Goal: Check status: Check status

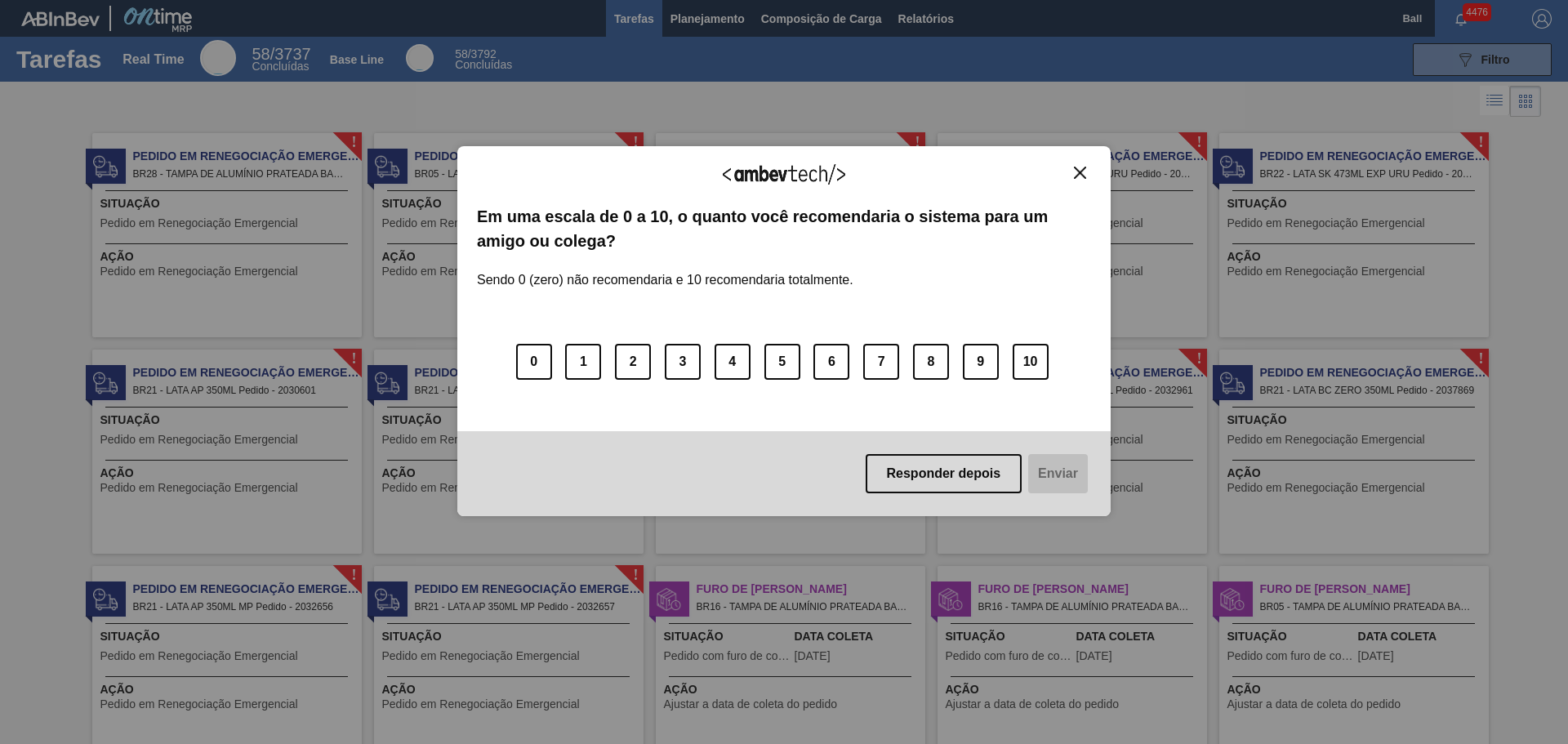
click at [1082, 171] on img "Close" at bounding box center [1080, 173] width 12 height 12
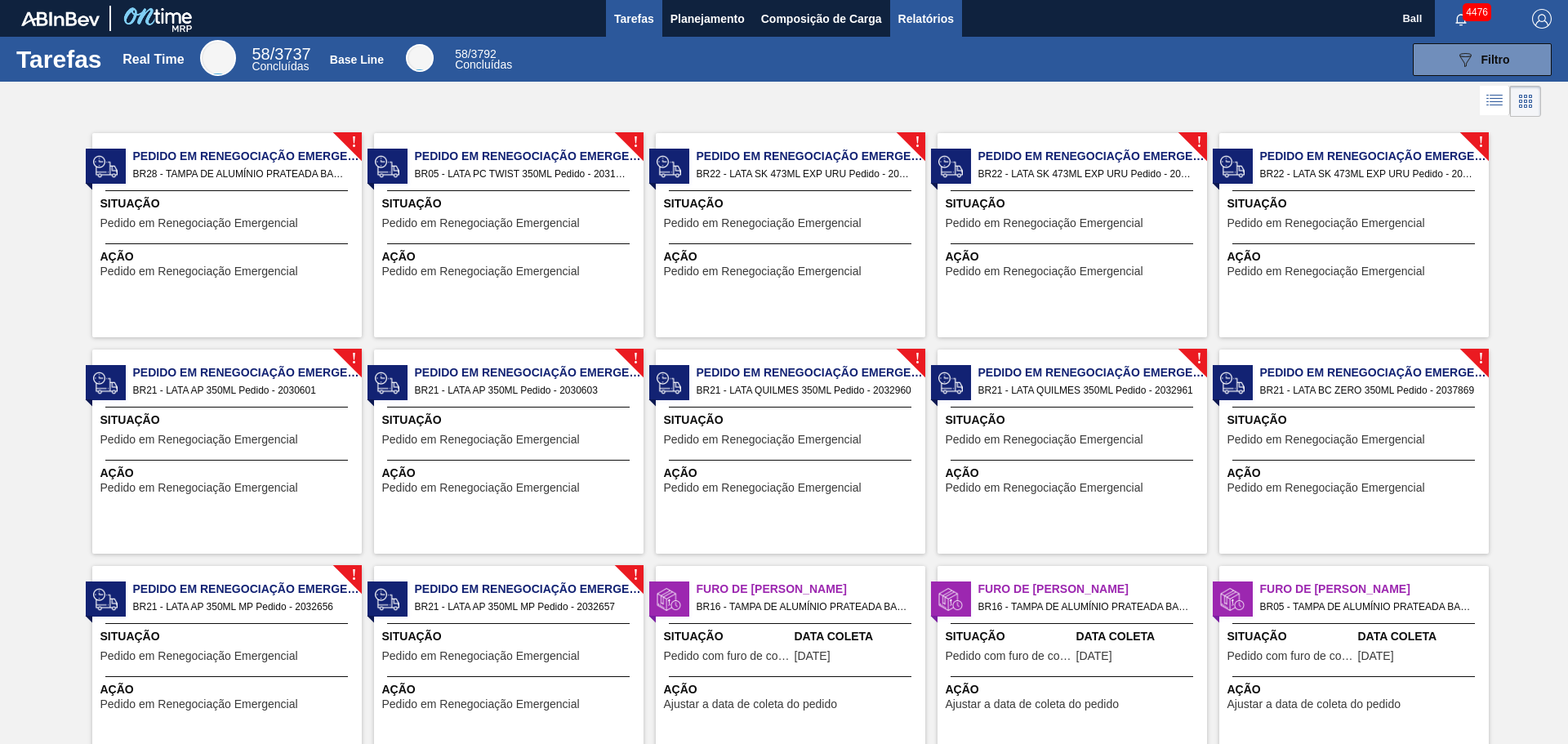
click at [898, 17] on span "Relatórios" at bounding box center [926, 19] width 56 height 20
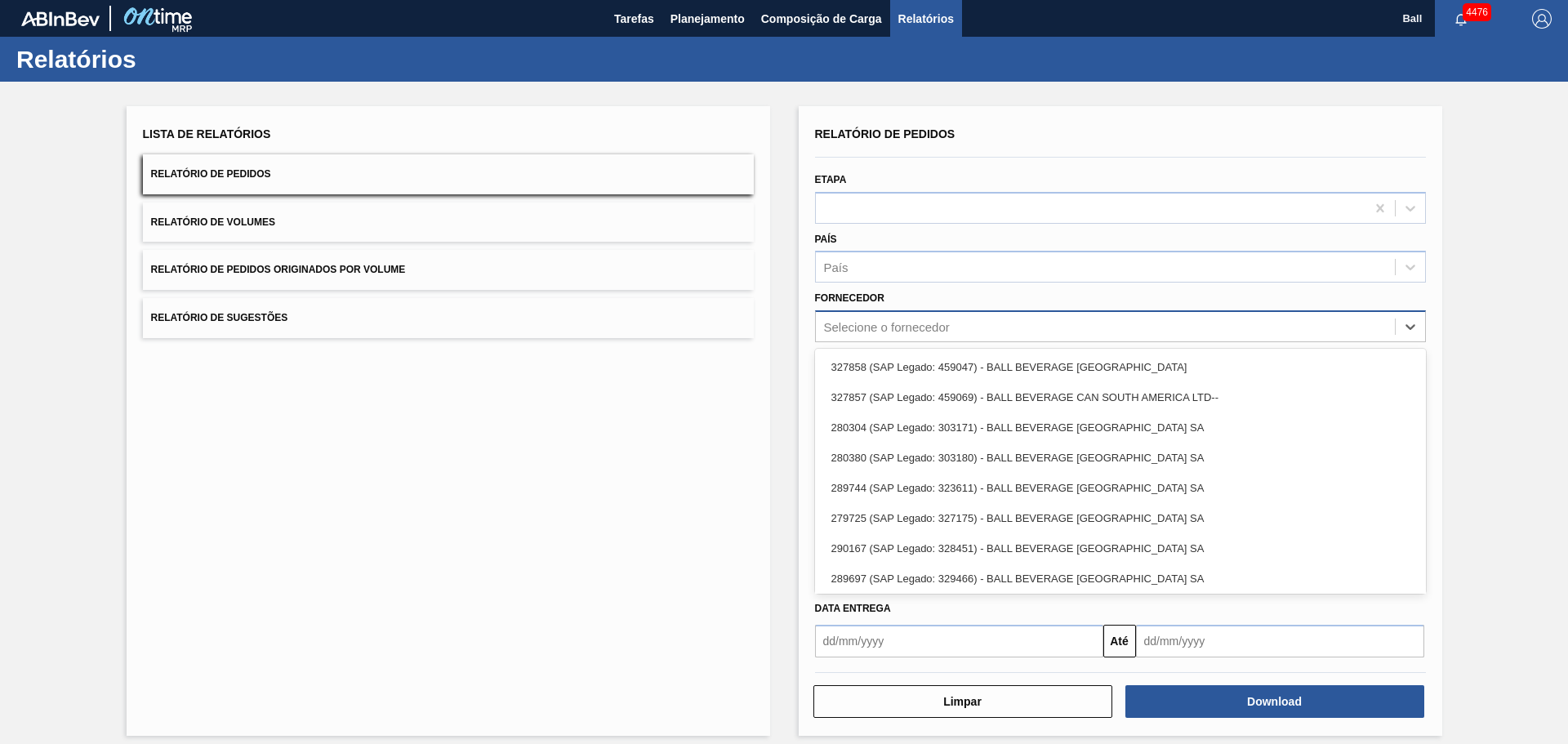
click at [872, 328] on div "Selecione o fornecedor" at bounding box center [886, 327] width 126 height 14
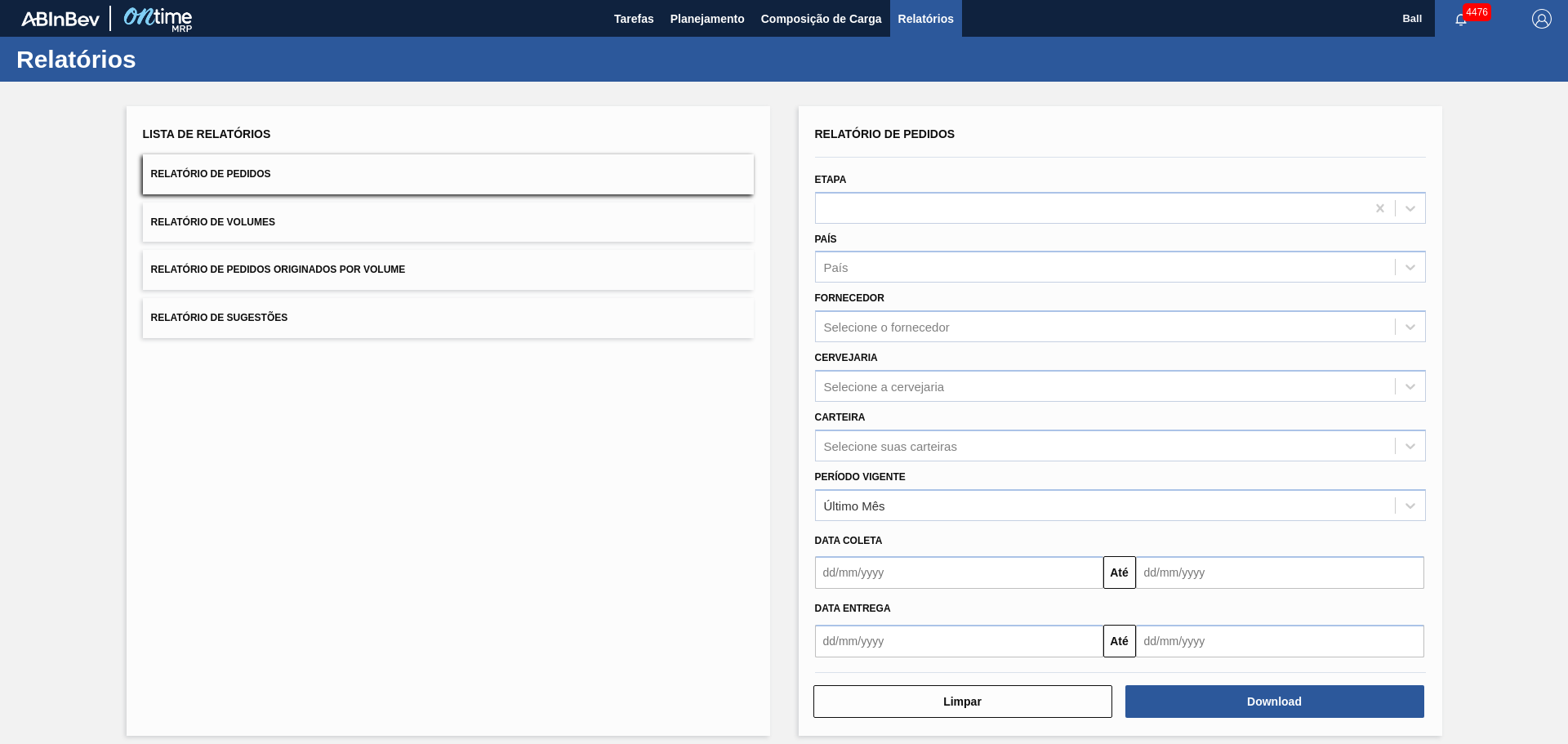
click at [739, 344] on div "Lista de Relatórios Relatório de Pedidos Relatório de Volumes Relatório de Pedi…" at bounding box center [448, 421] width 643 height 629
click at [827, 197] on div at bounding box center [1091, 208] width 549 height 24
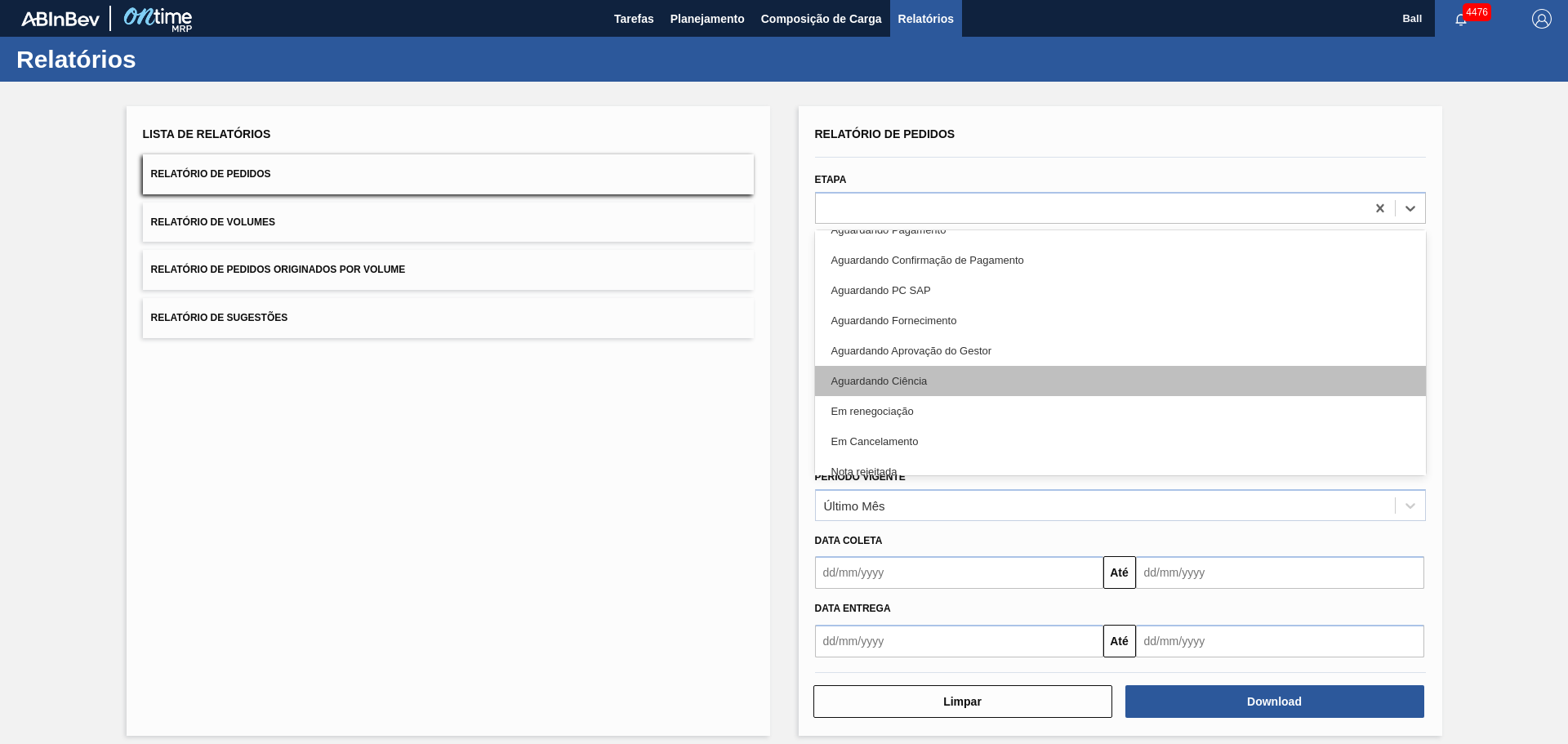
scroll to position [327, 0]
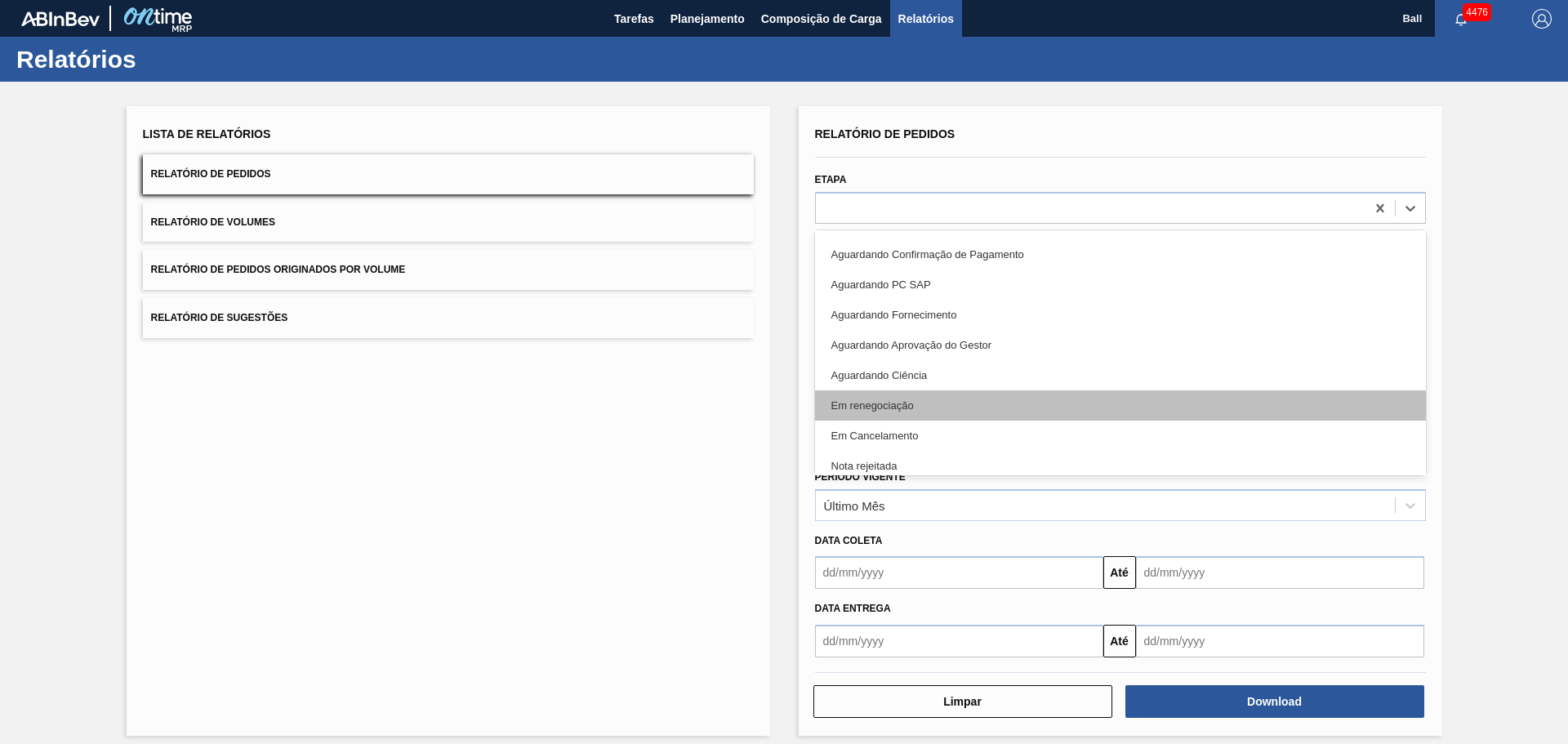
click at [891, 408] on div "Em renegociação" at bounding box center [1121, 404] width 611 height 30
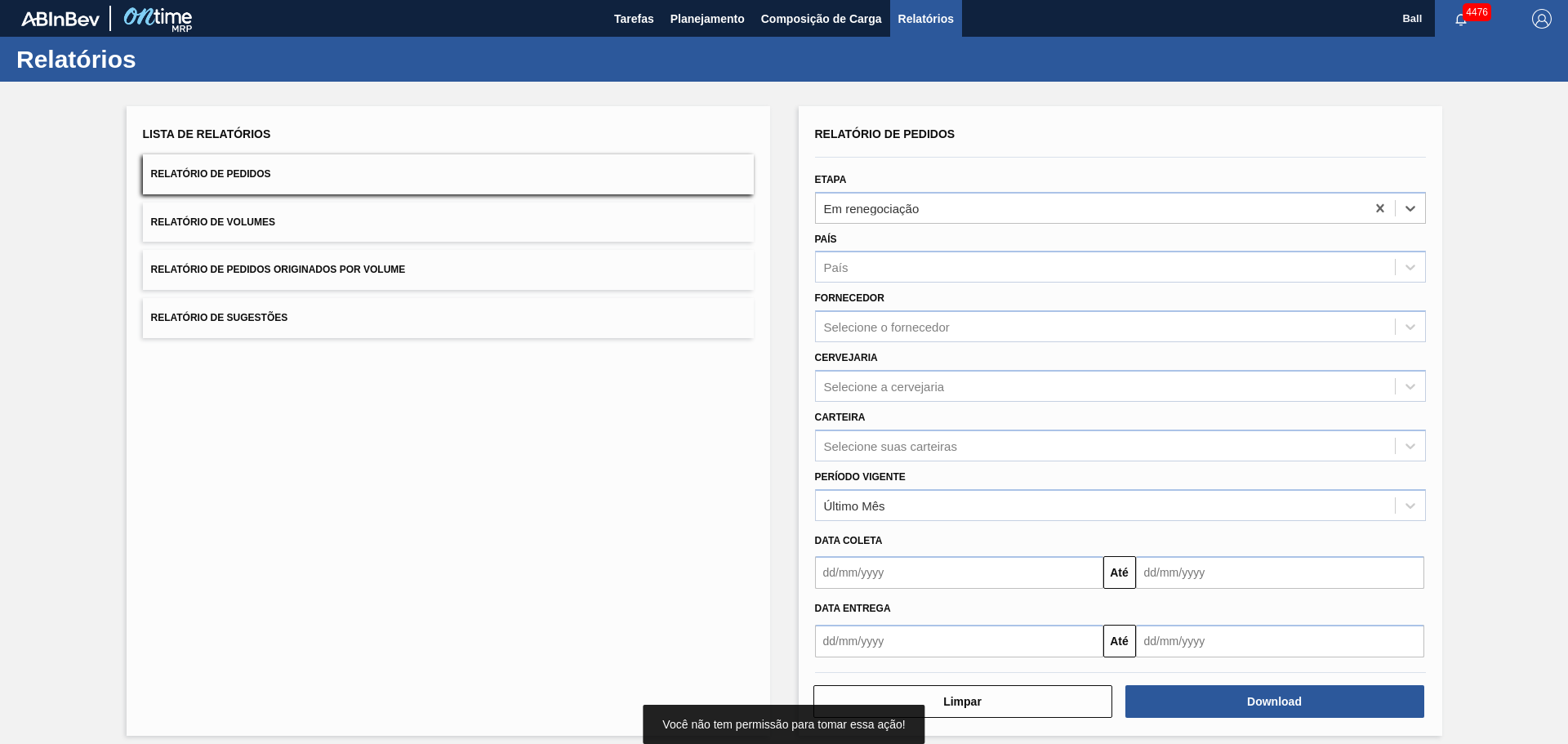
click at [790, 303] on div "Lista de Relatórios Relatório de Pedidos Relatório de Volumes Relatório de Pedi…" at bounding box center [784, 418] width 1568 height 674
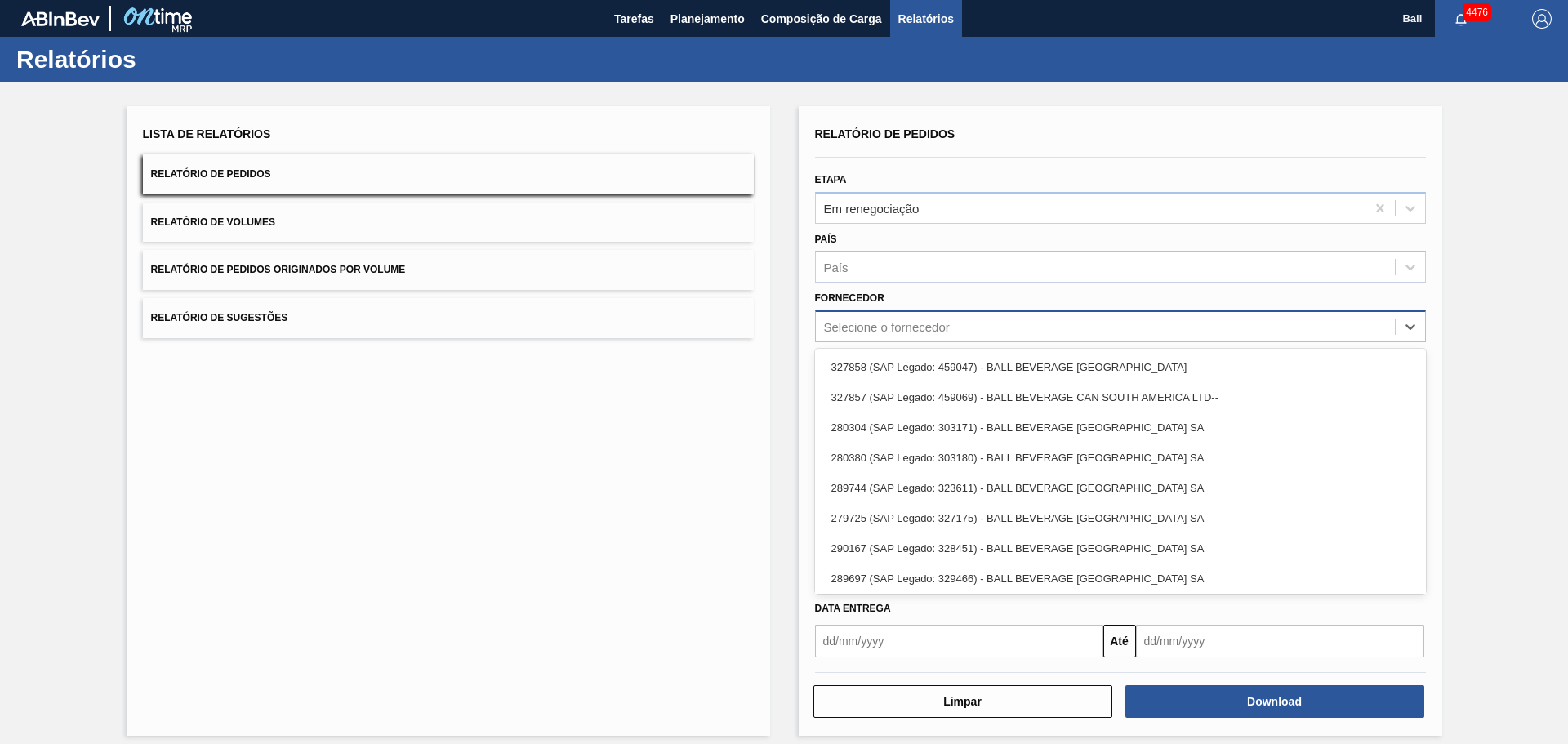
click at [861, 329] on div "Selecione o fornecedor" at bounding box center [886, 327] width 126 height 14
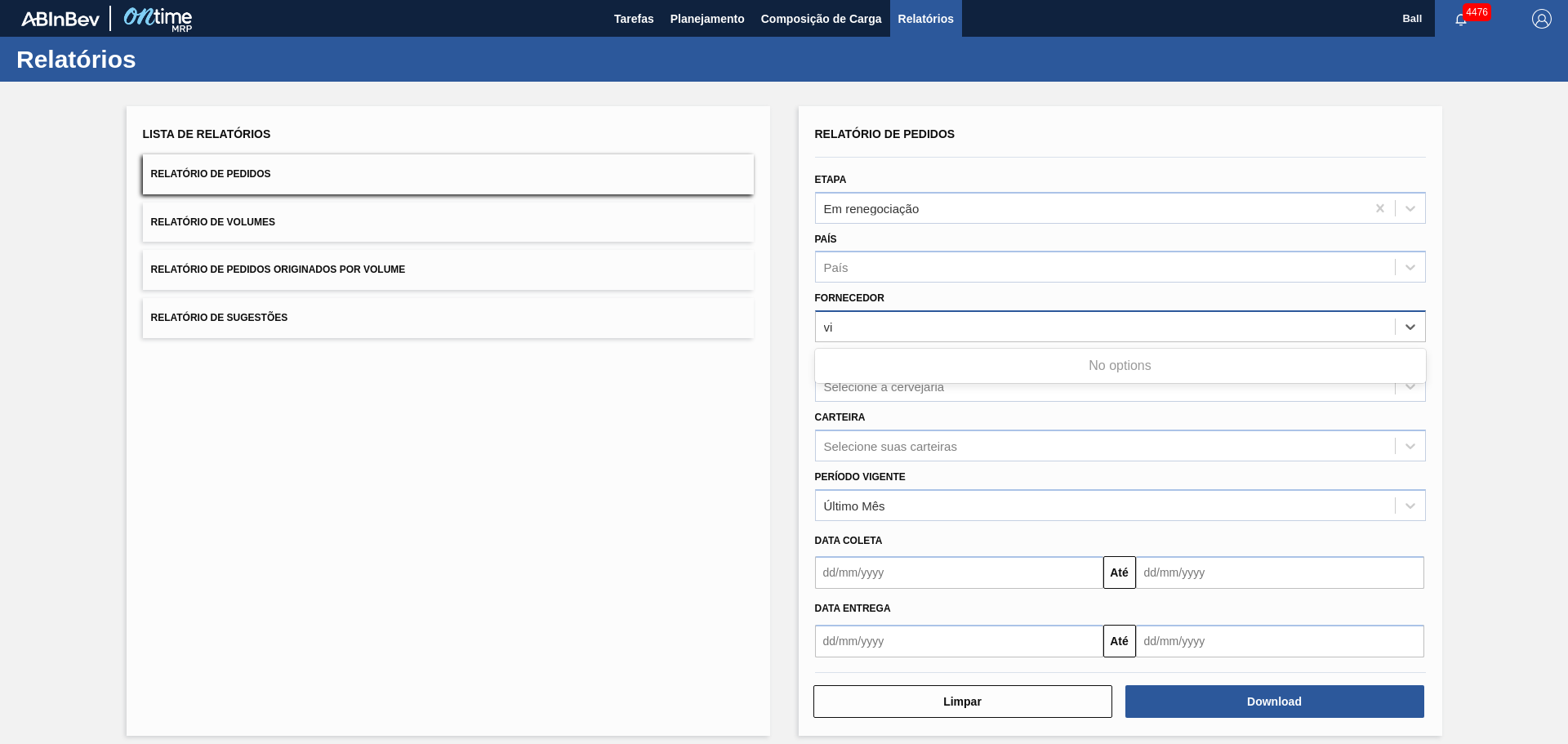
type input "v"
click at [795, 355] on div "Lista de Relatórios Relatório de Pedidos Relatório de Volumes Relatório de Pedi…" at bounding box center [784, 418] width 1568 height 674
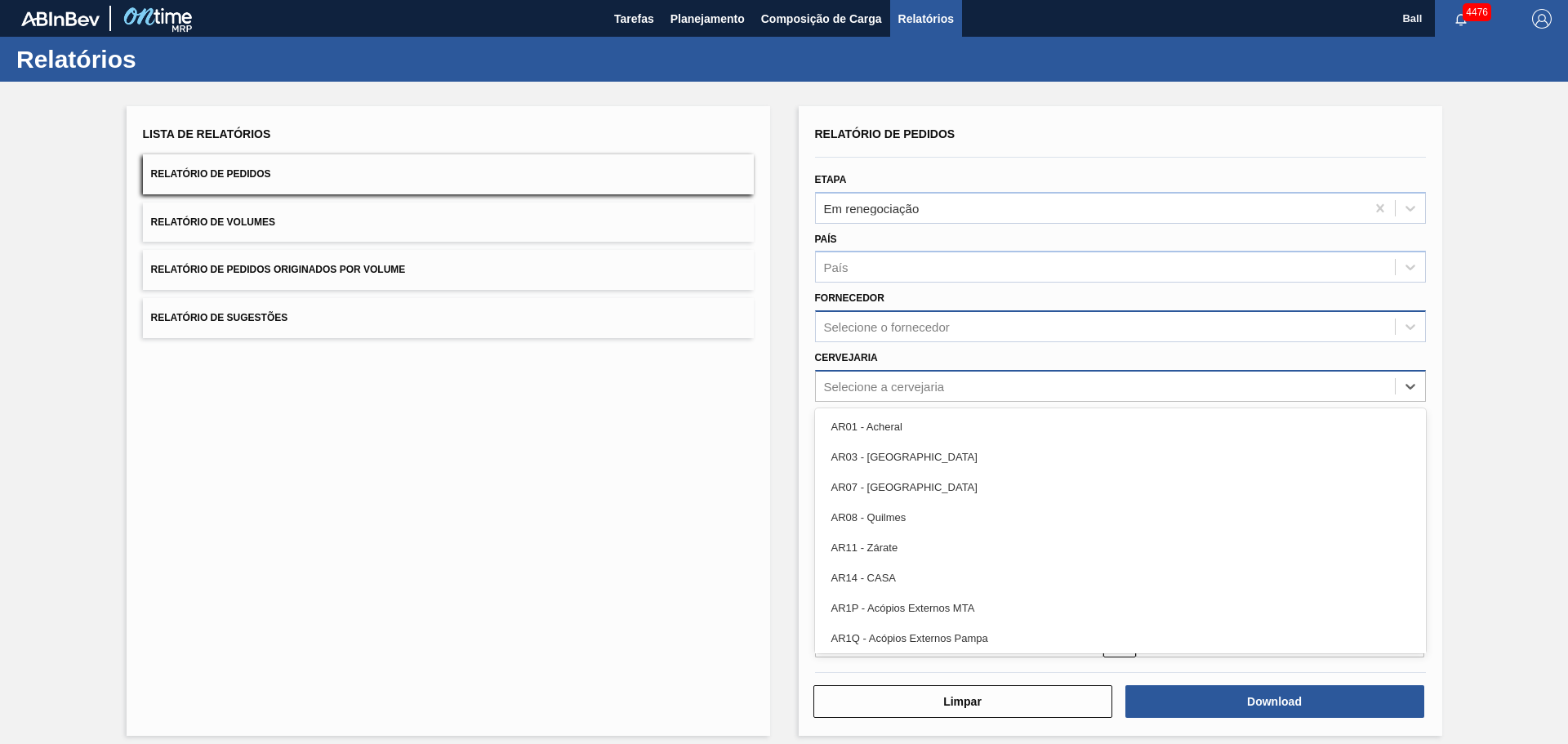
click at [850, 375] on div "Selecione a cervejaria" at bounding box center [1105, 386] width 579 height 24
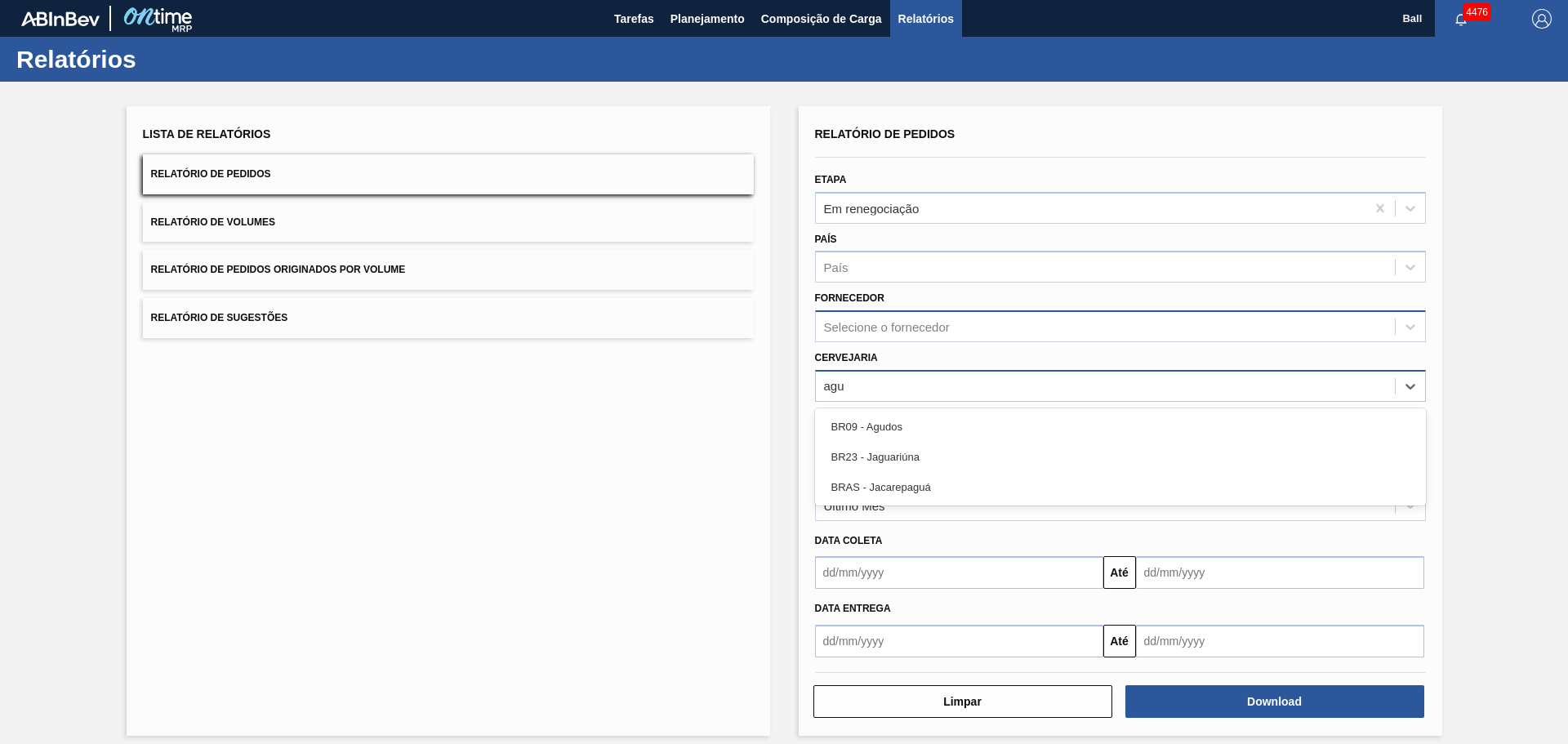
type input "agud"
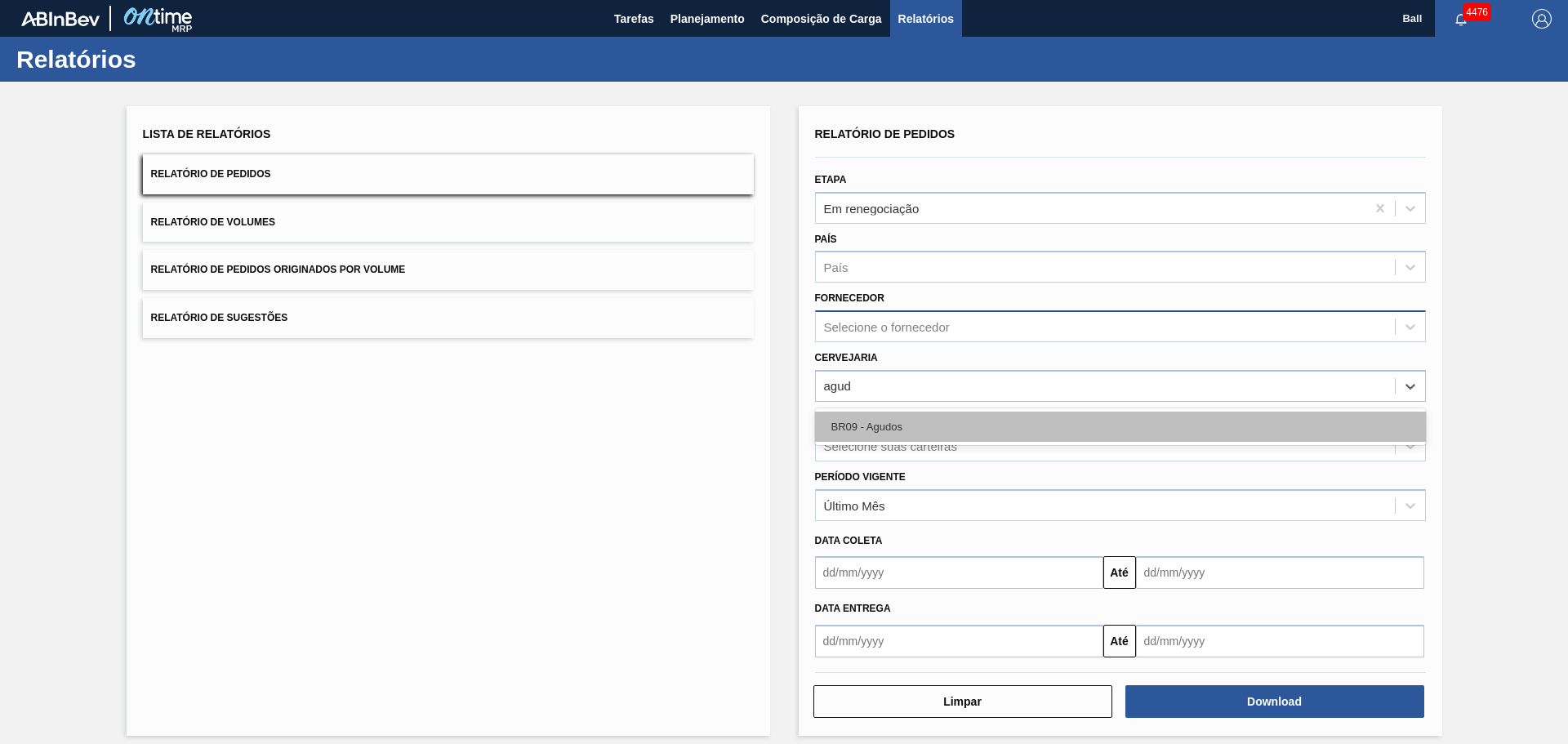
click at [891, 422] on div "BR09 - Agudos" at bounding box center [1121, 426] width 611 height 30
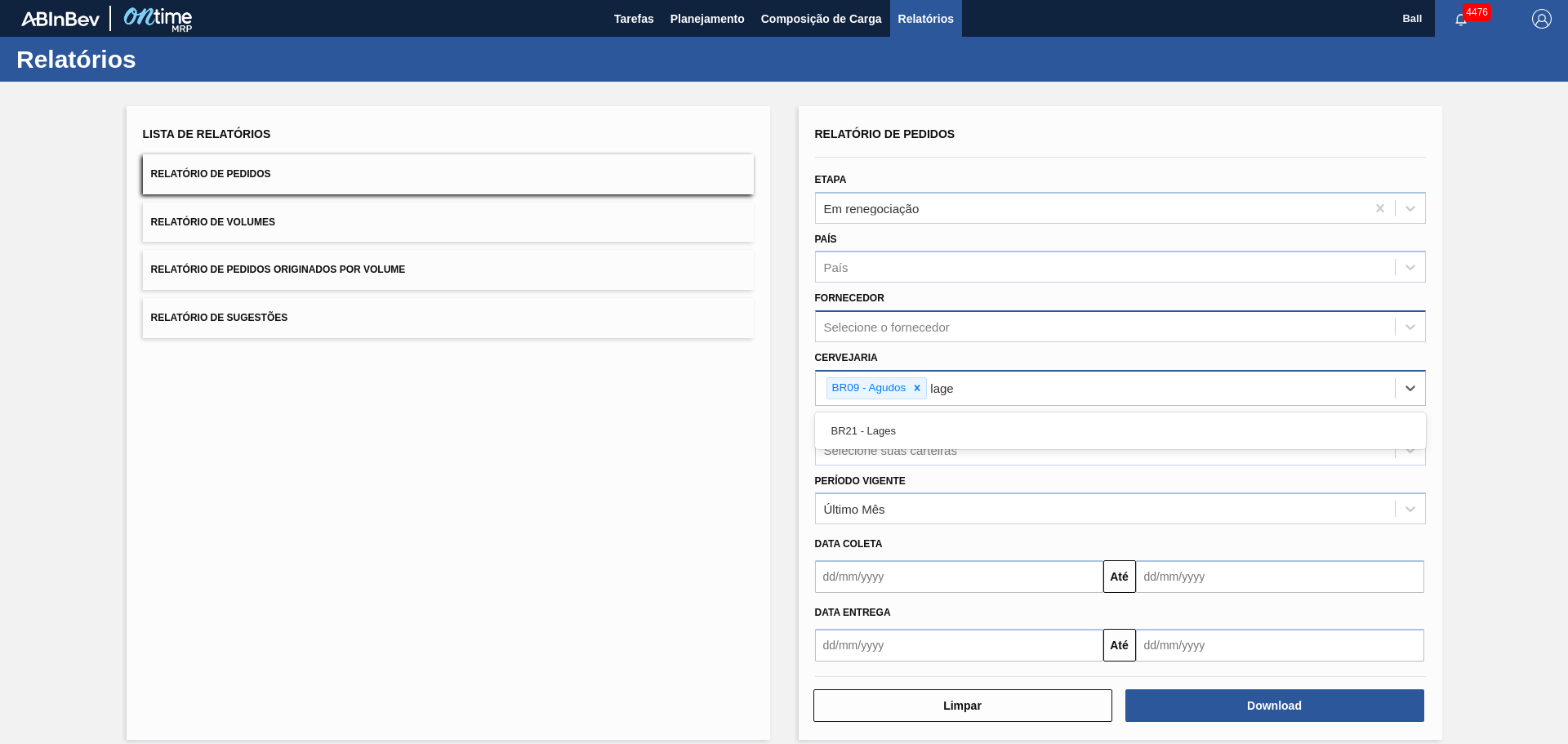
type input "lages"
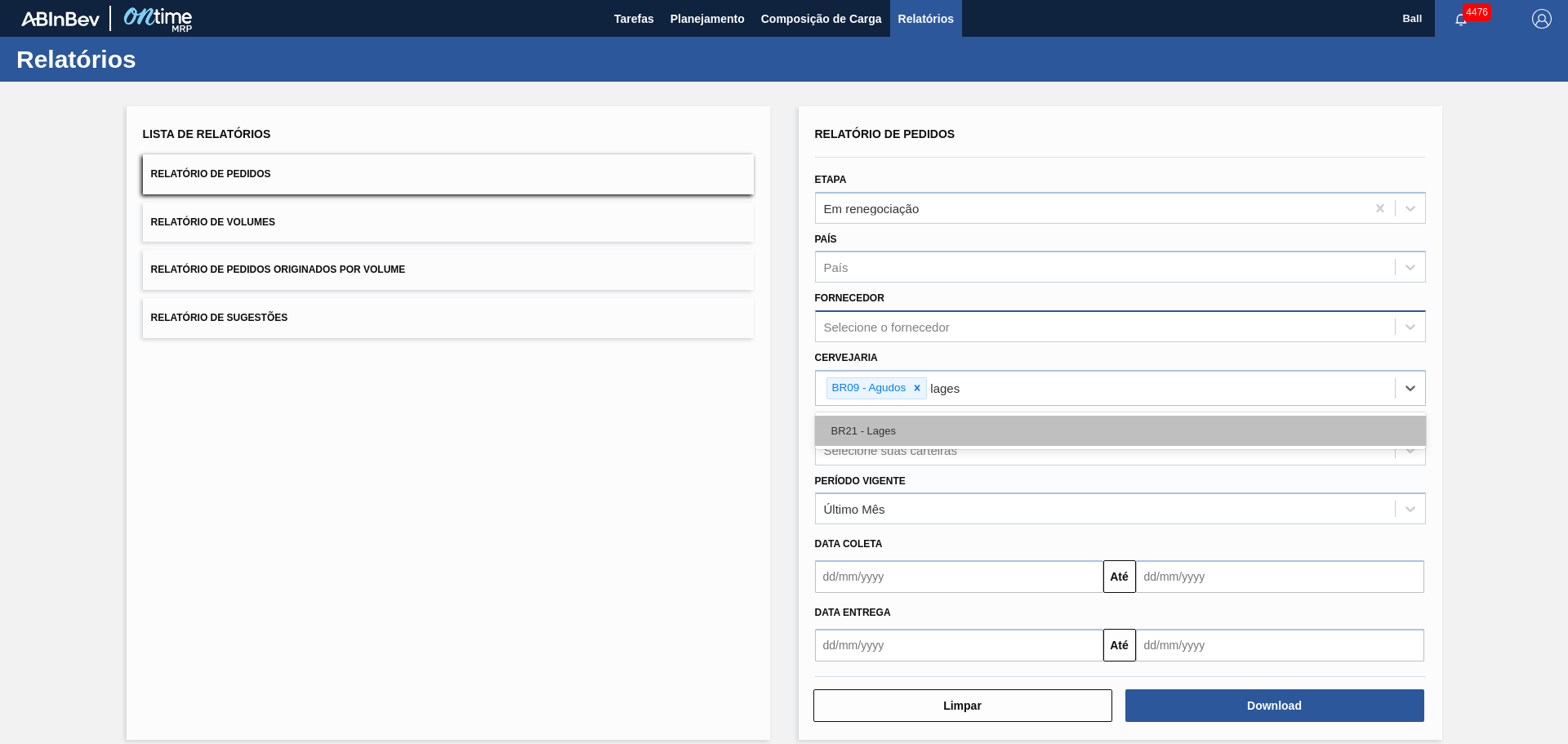
click at [879, 424] on div "BR21 - Lages" at bounding box center [1121, 430] width 611 height 30
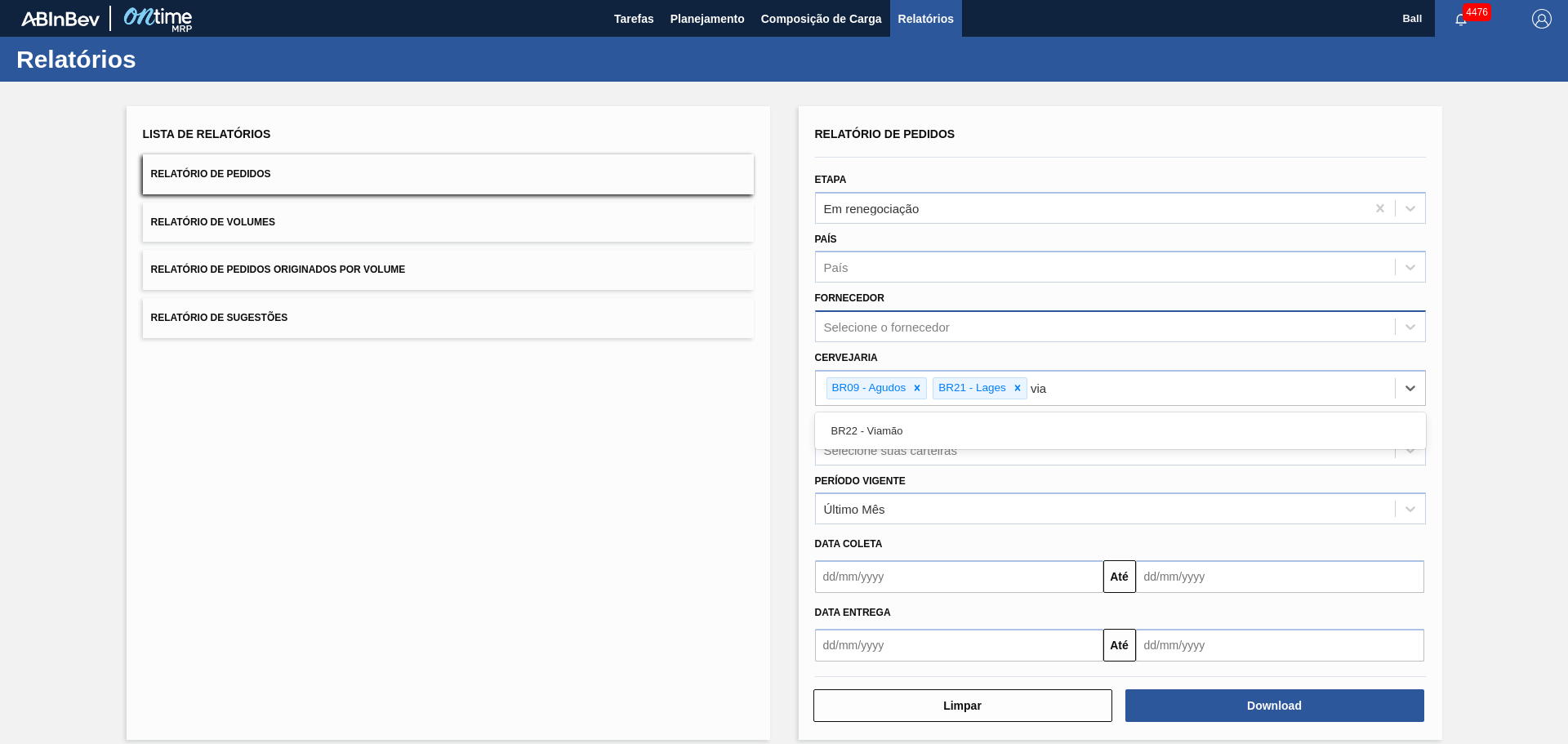
type input "viam"
click at [879, 425] on div "BR22 - Viamão" at bounding box center [1121, 430] width 611 height 30
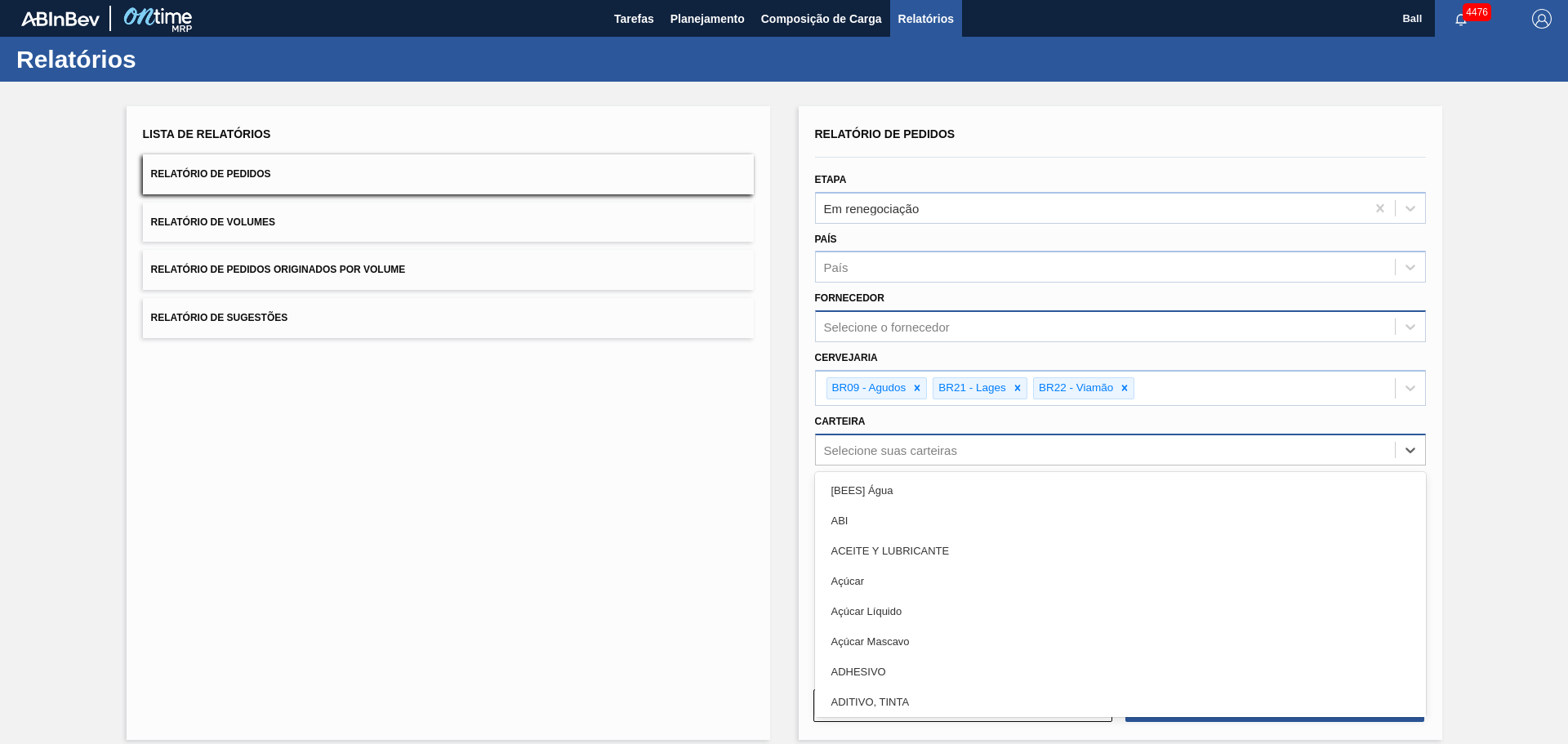
click at [835, 451] on div "Selecione suas carteiras" at bounding box center [891, 449] width 133 height 14
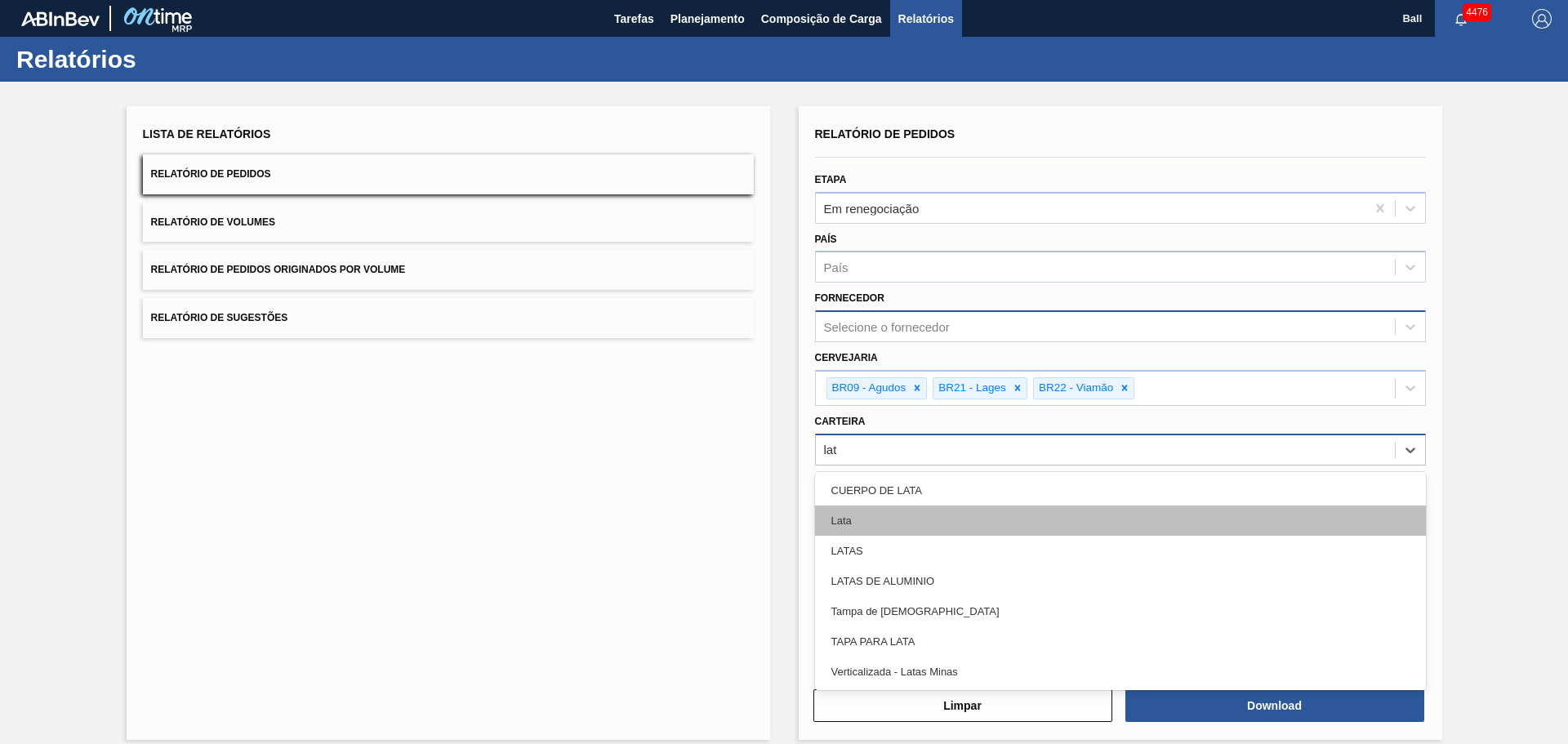
type input "lata"
click at [908, 517] on div "Lata" at bounding box center [1121, 520] width 611 height 30
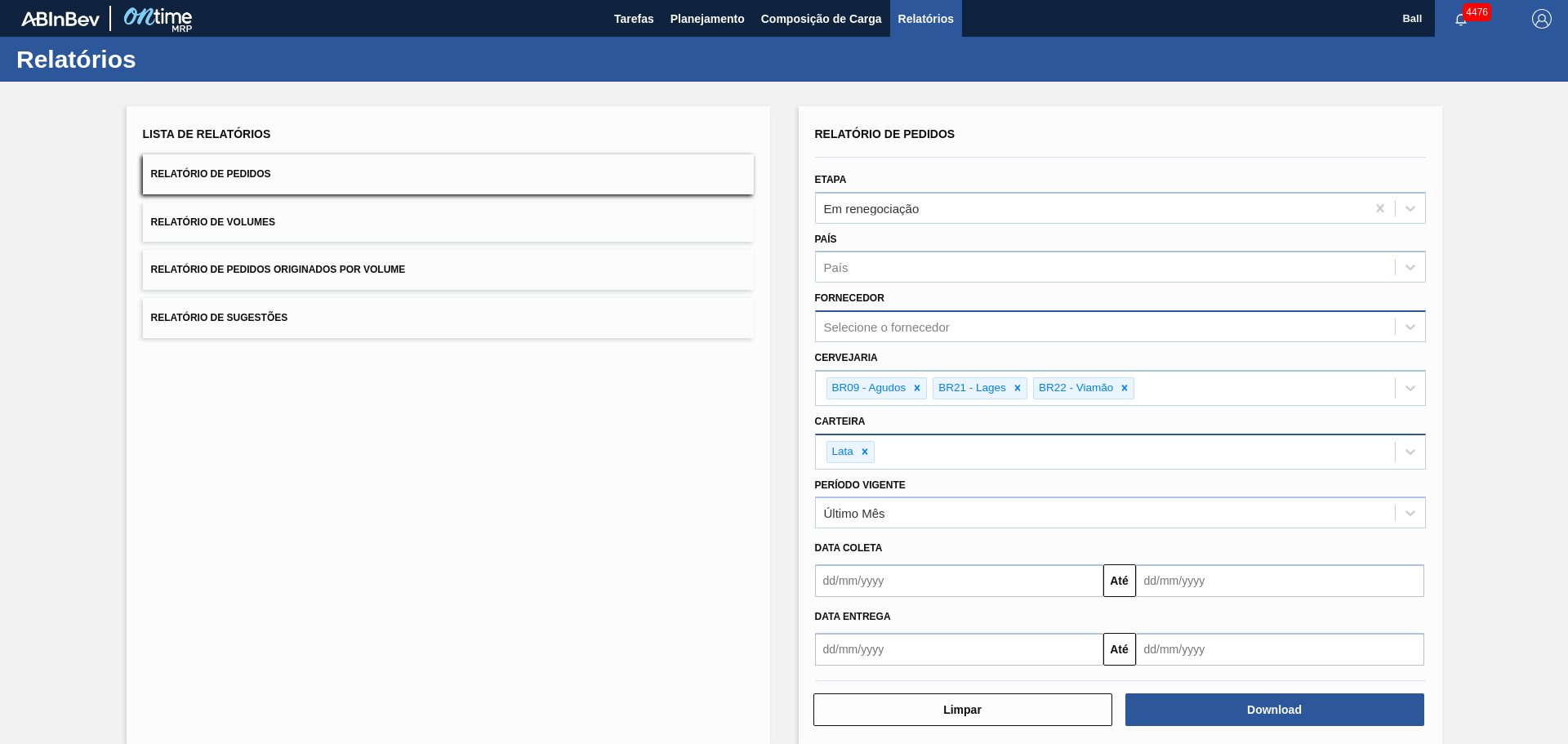
click at [772, 461] on div "Lista de Relatórios Relatório de Pedidos Relatório de Volumes Relatório de Pedi…" at bounding box center [784, 422] width 1568 height 682
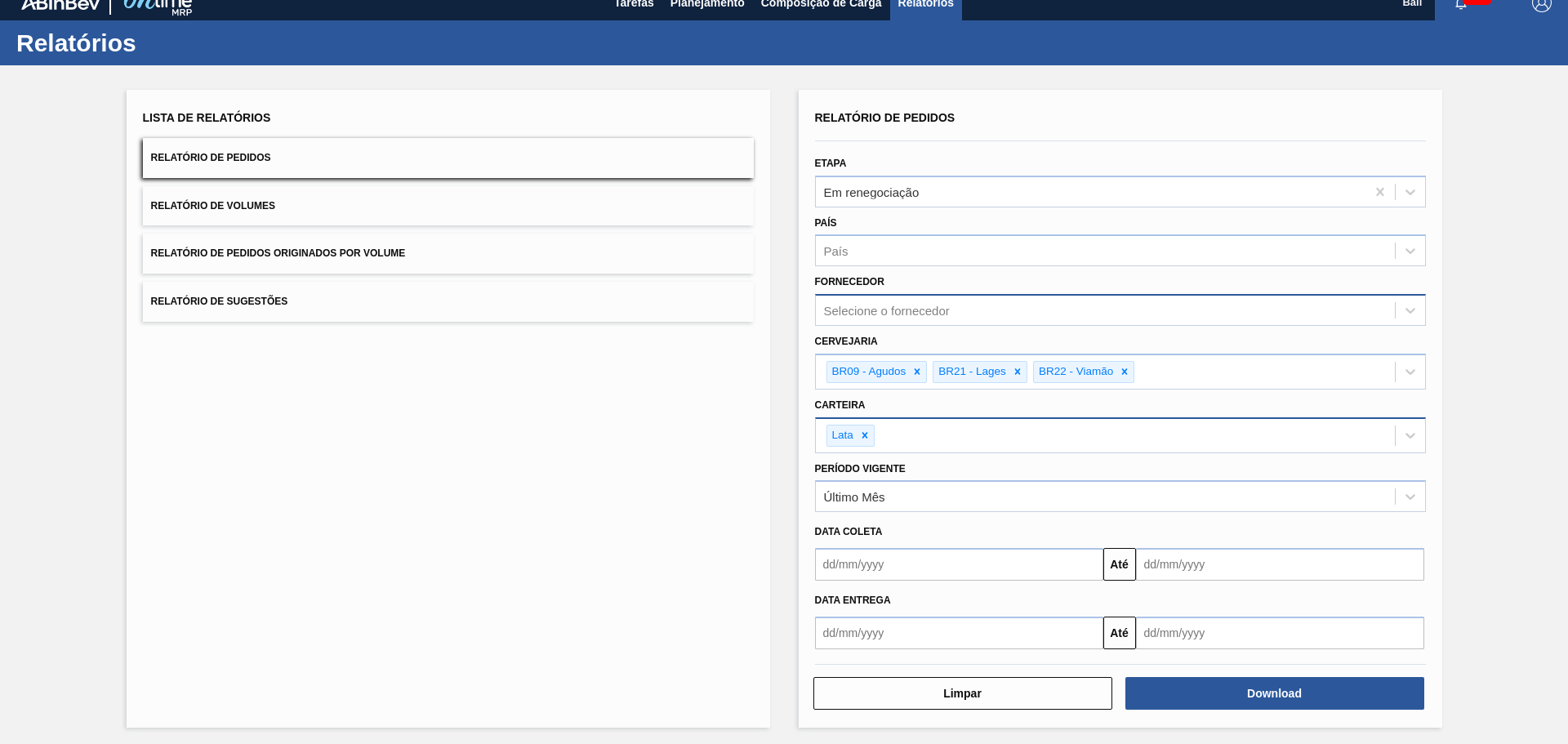
scroll to position [21, 0]
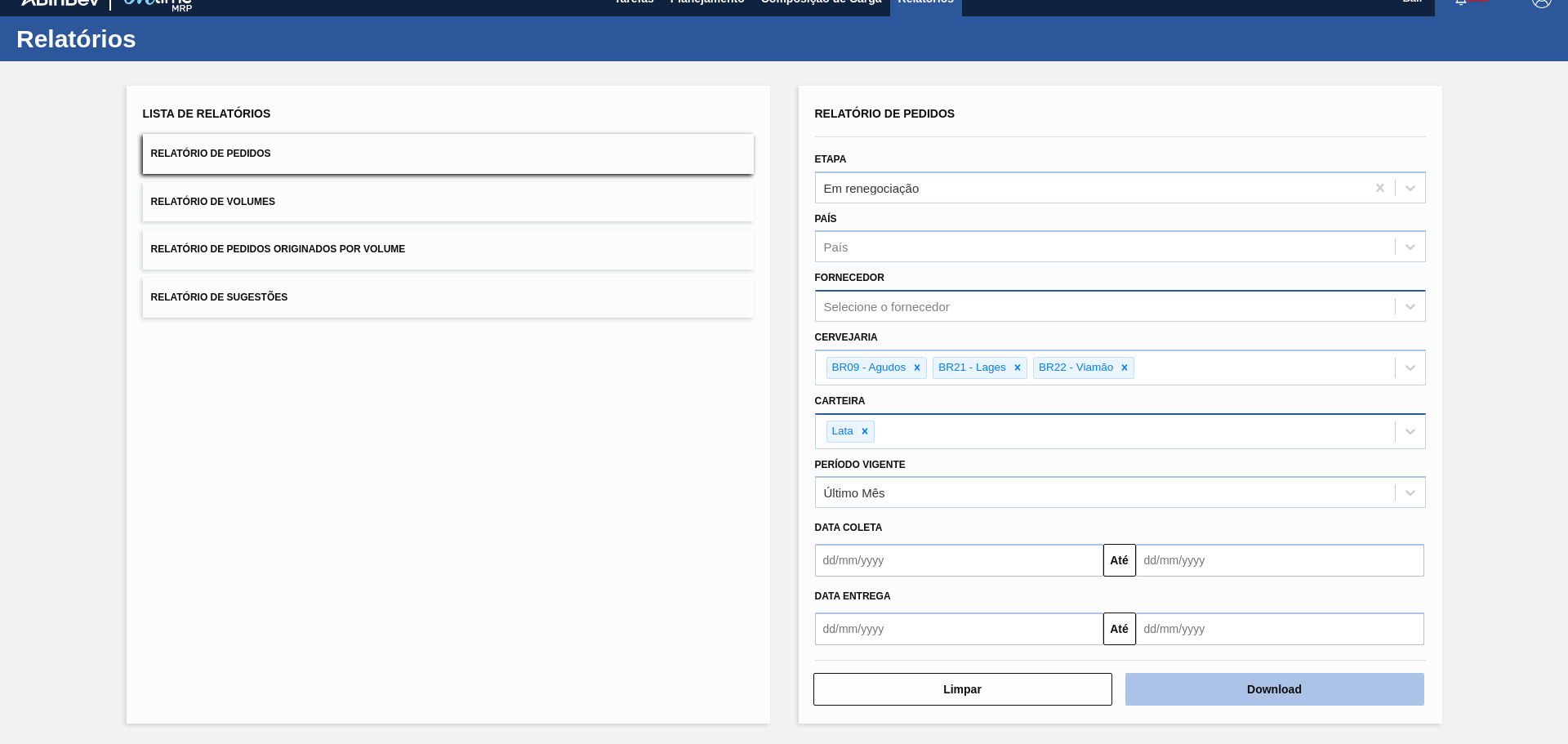
click at [1275, 694] on button "Download" at bounding box center [1274, 689] width 299 height 32
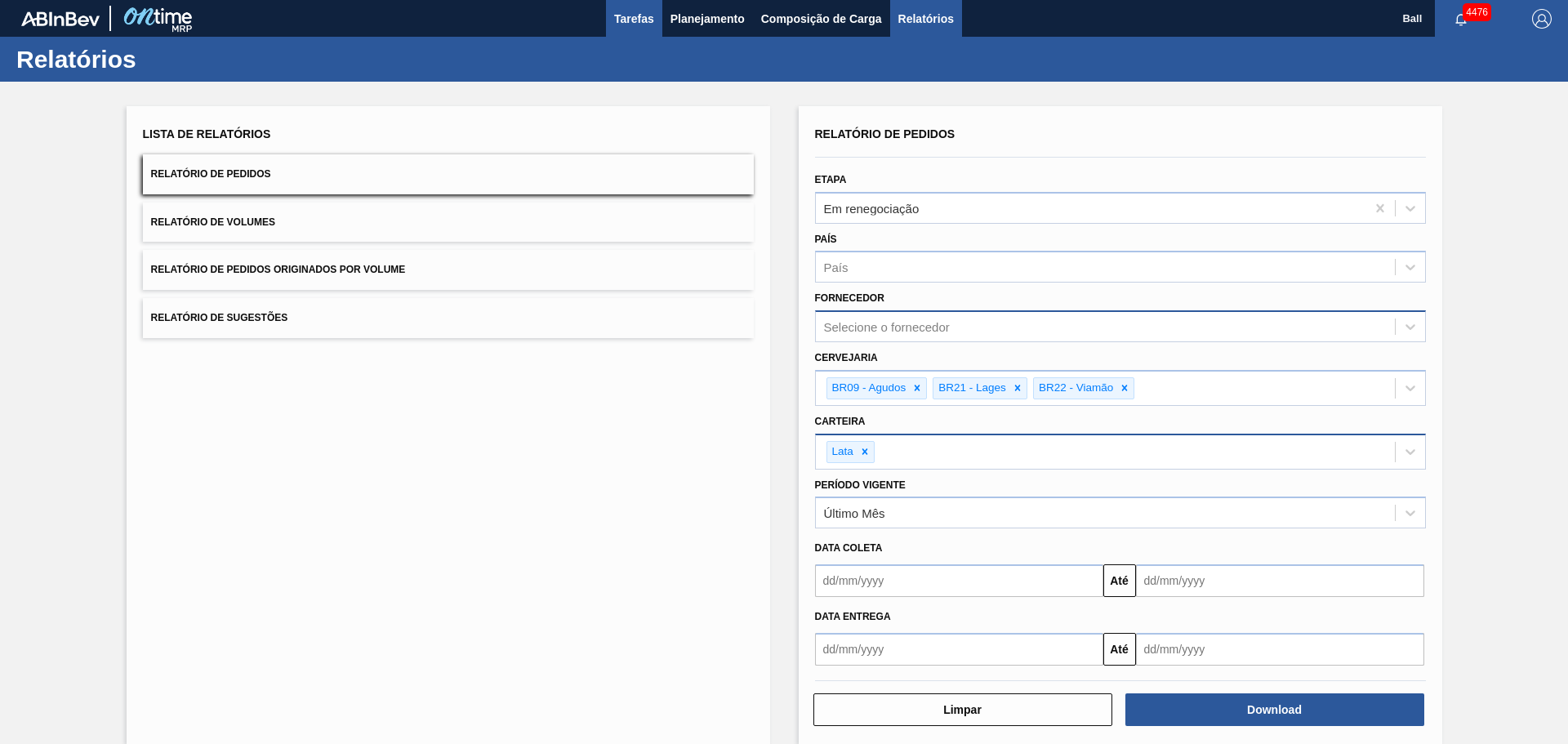
click at [653, 21] on span "Tarefas" at bounding box center [634, 19] width 40 height 20
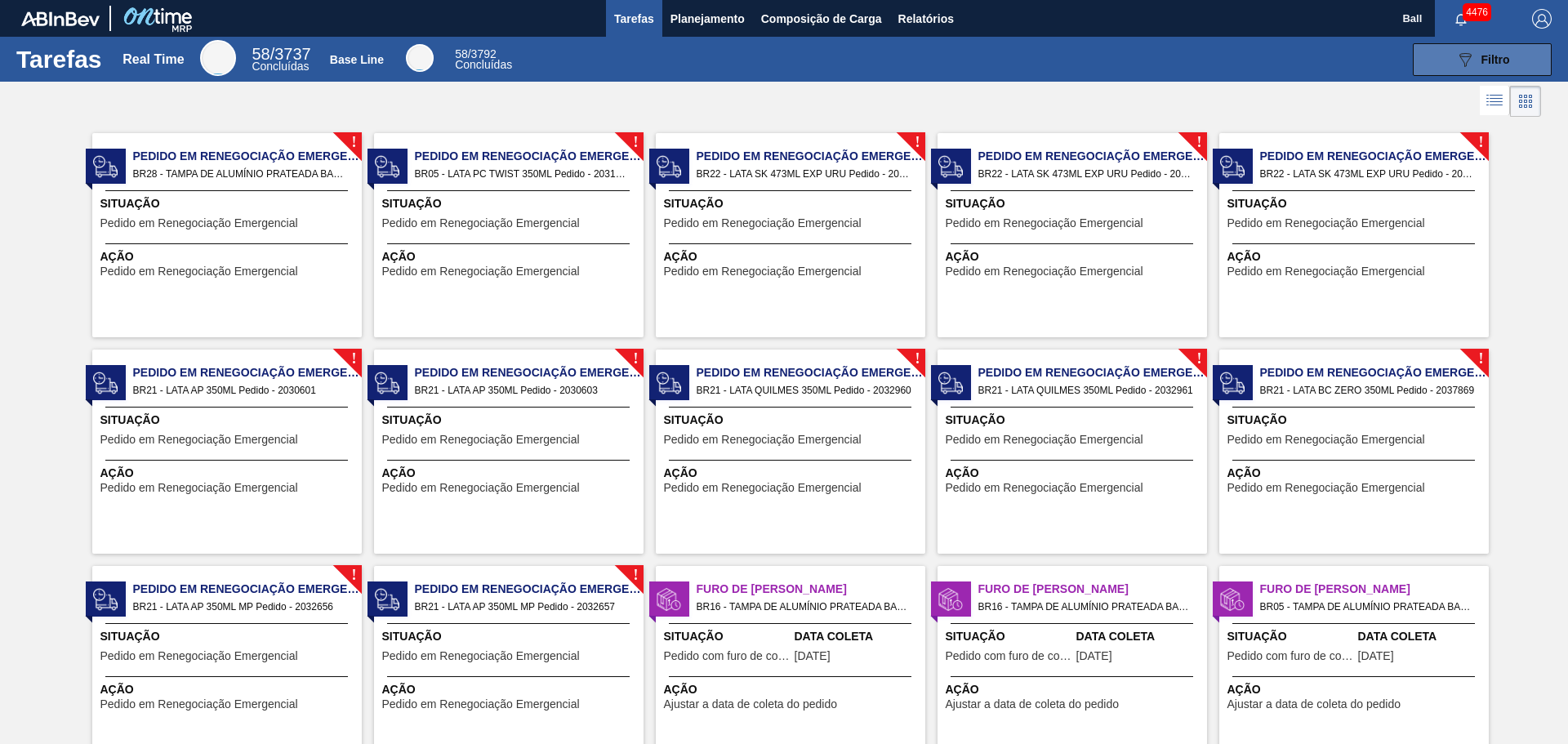
click at [1485, 66] on div "089F7B8B-B2A5-4AFE-B5C0-19BA573D28AC Filtro" at bounding box center [1482, 59] width 55 height 20
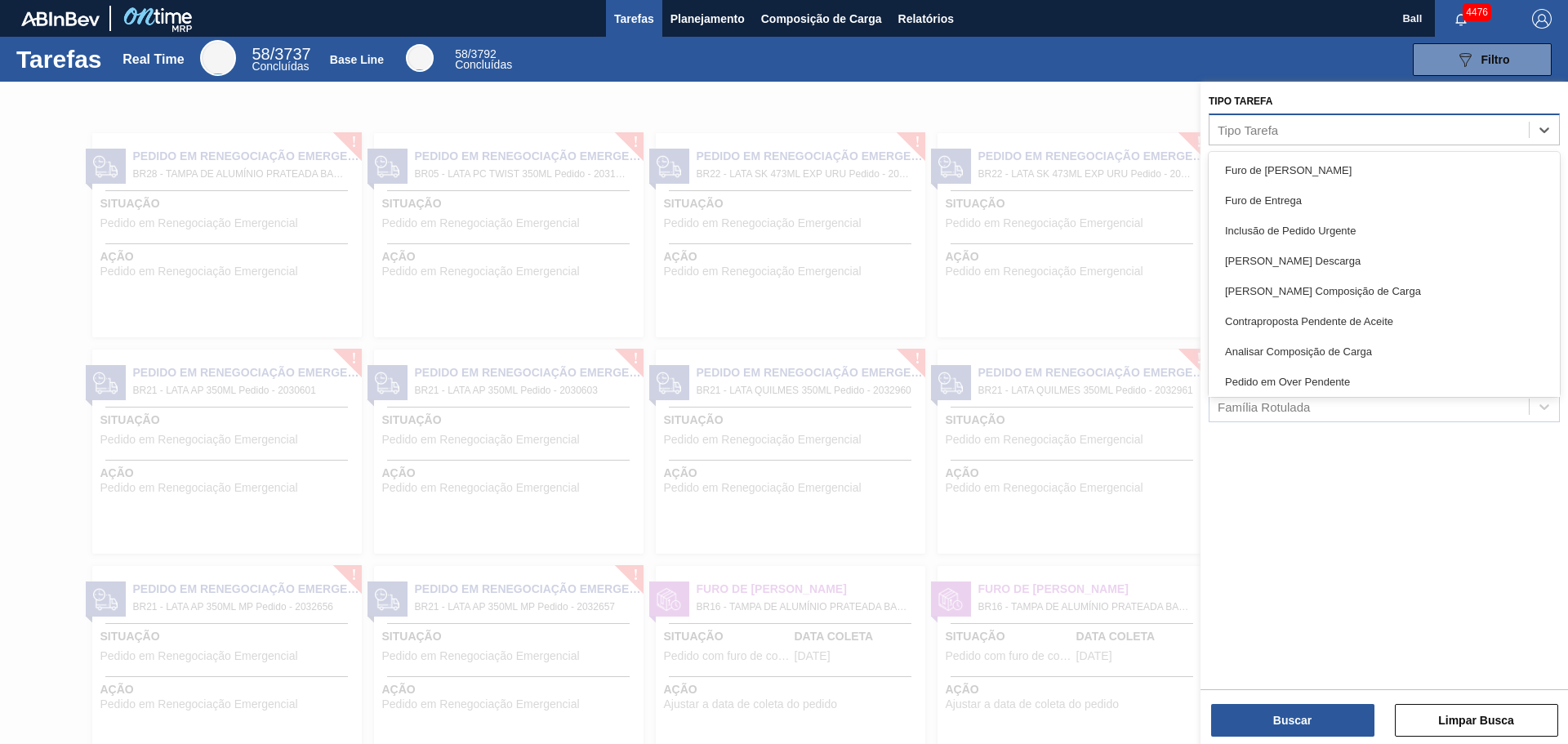
click at [1256, 136] on div "Tipo Tarefa" at bounding box center [1247, 129] width 61 height 14
click at [1314, 440] on div "Tipo Tarefa option Analisar Composição de Carga focused, 7 of 23. 23 results av…" at bounding box center [1384, 383] width 368 height 604
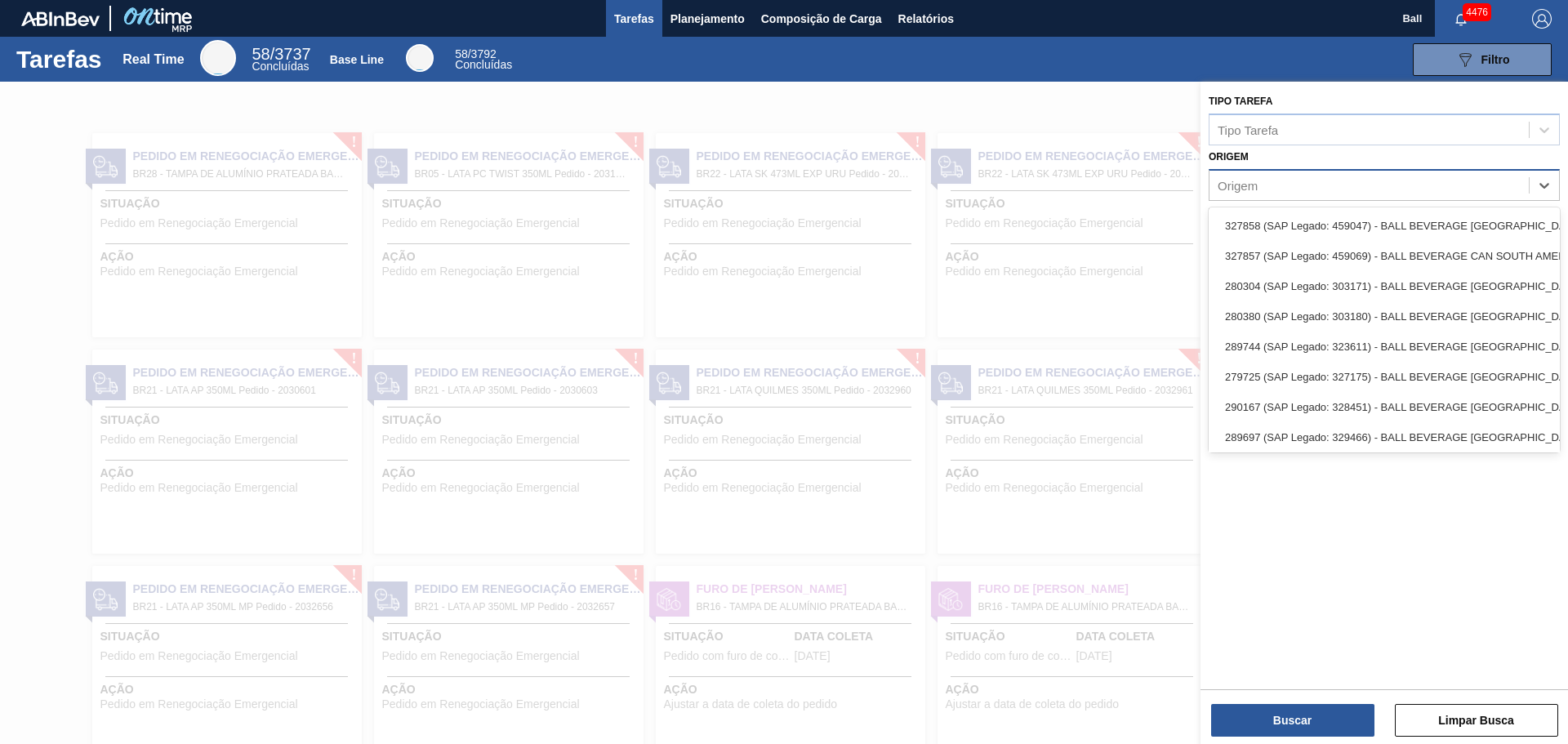
click at [1259, 185] on div "Origem" at bounding box center [1369, 185] width 319 height 24
click at [1371, 493] on div "Tipo Tarefa Tipo Tarefa Origem option 289697 (SAP Legado: 329466) - BALL BEVERA…" at bounding box center [1384, 383] width 368 height 604
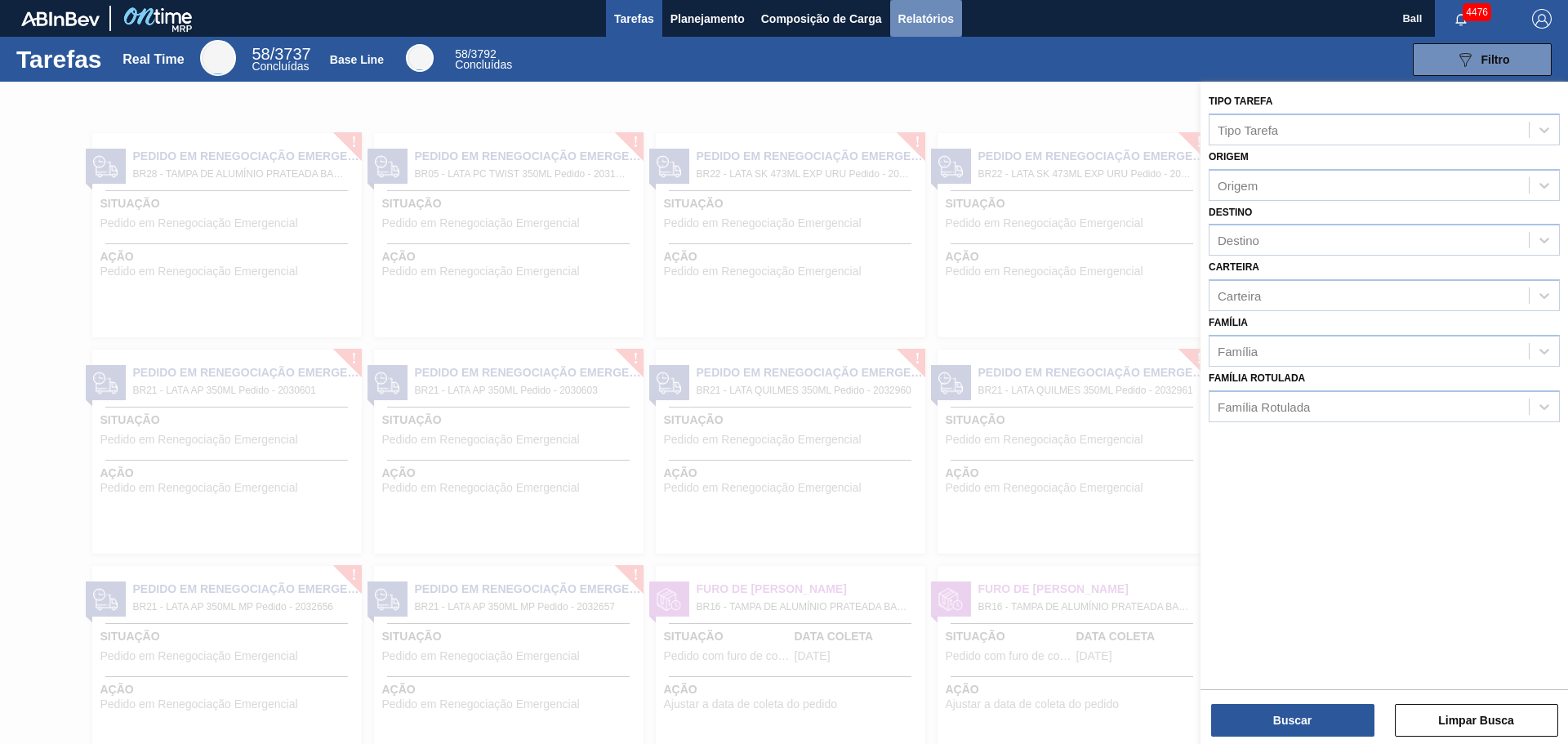
click at [914, 15] on span "Relatórios" at bounding box center [926, 19] width 56 height 20
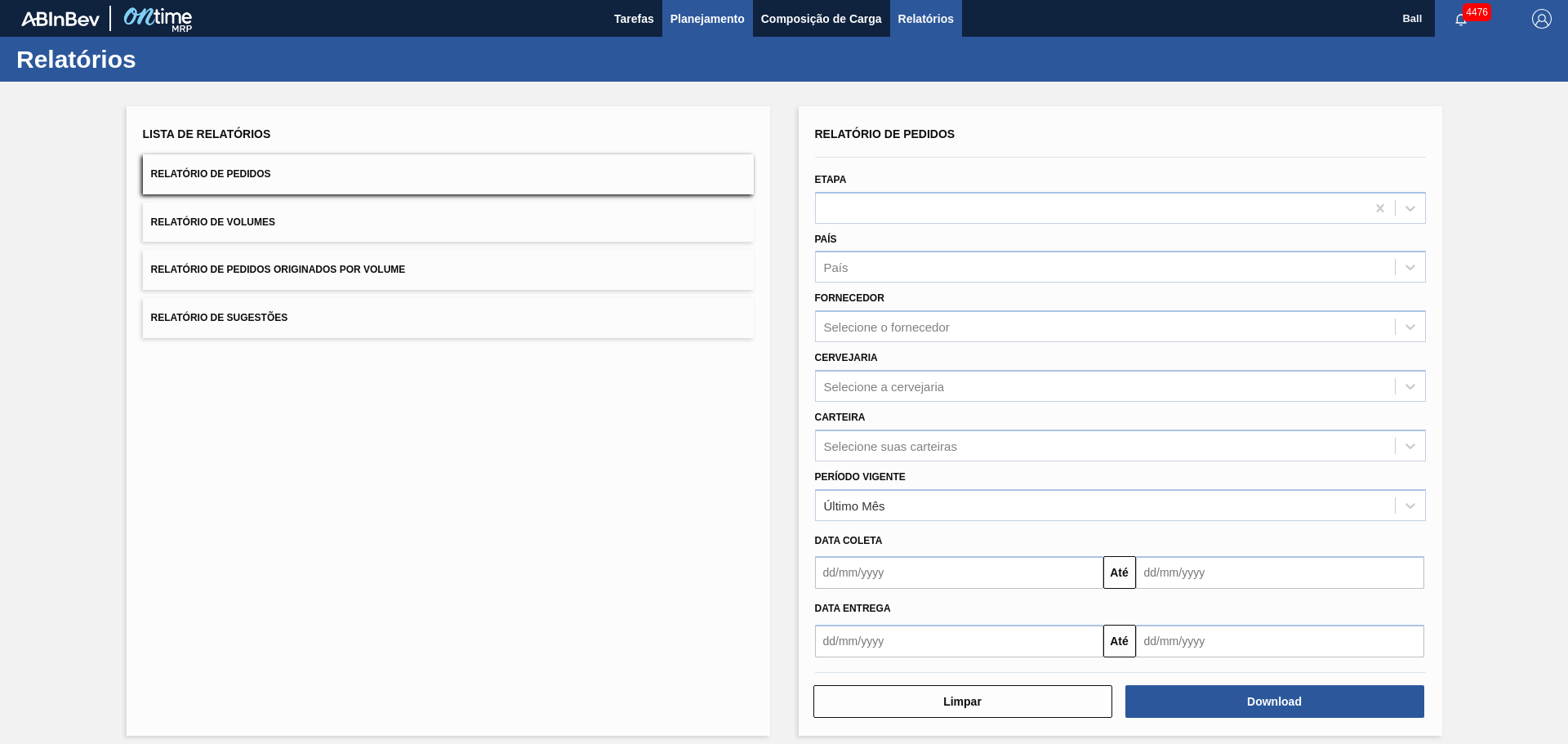
click at [671, 8] on button "Planejamento" at bounding box center [707, 18] width 91 height 37
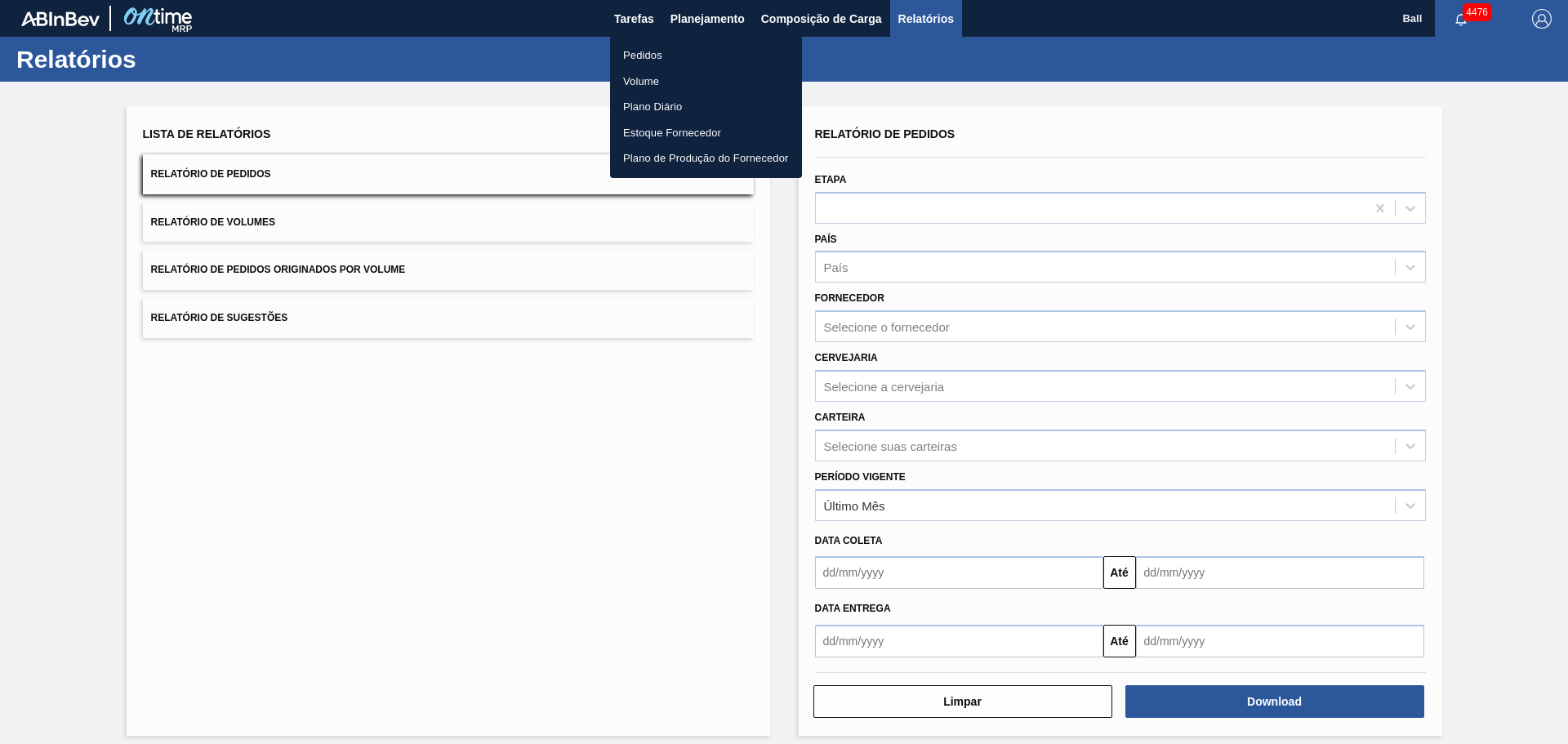
click at [645, 50] on li "Pedidos" at bounding box center [706, 56] width 192 height 27
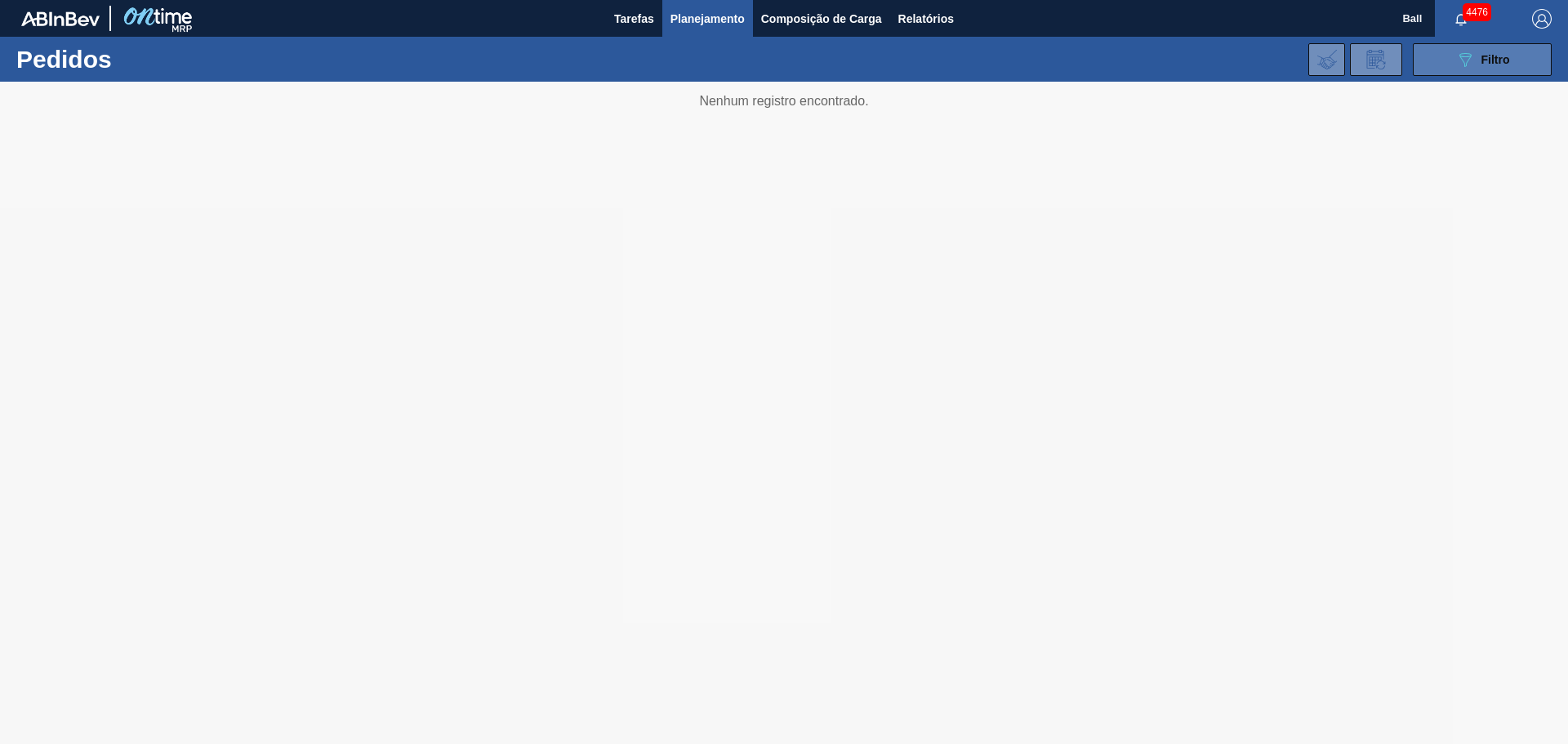
click at [1501, 55] on span "Filtro" at bounding box center [1495, 59] width 28 height 13
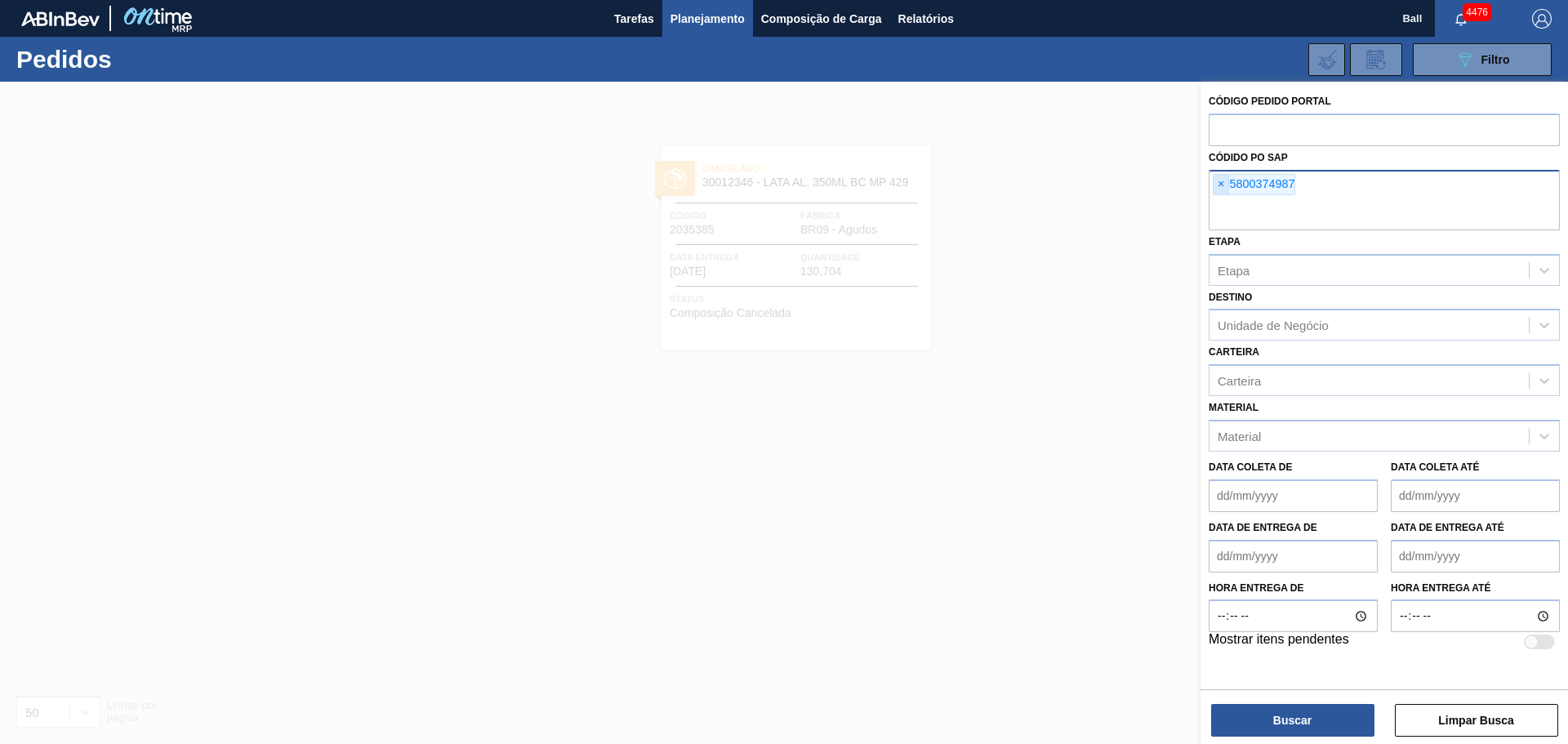
click at [1221, 185] on span "×" at bounding box center [1222, 184] width 15 height 20
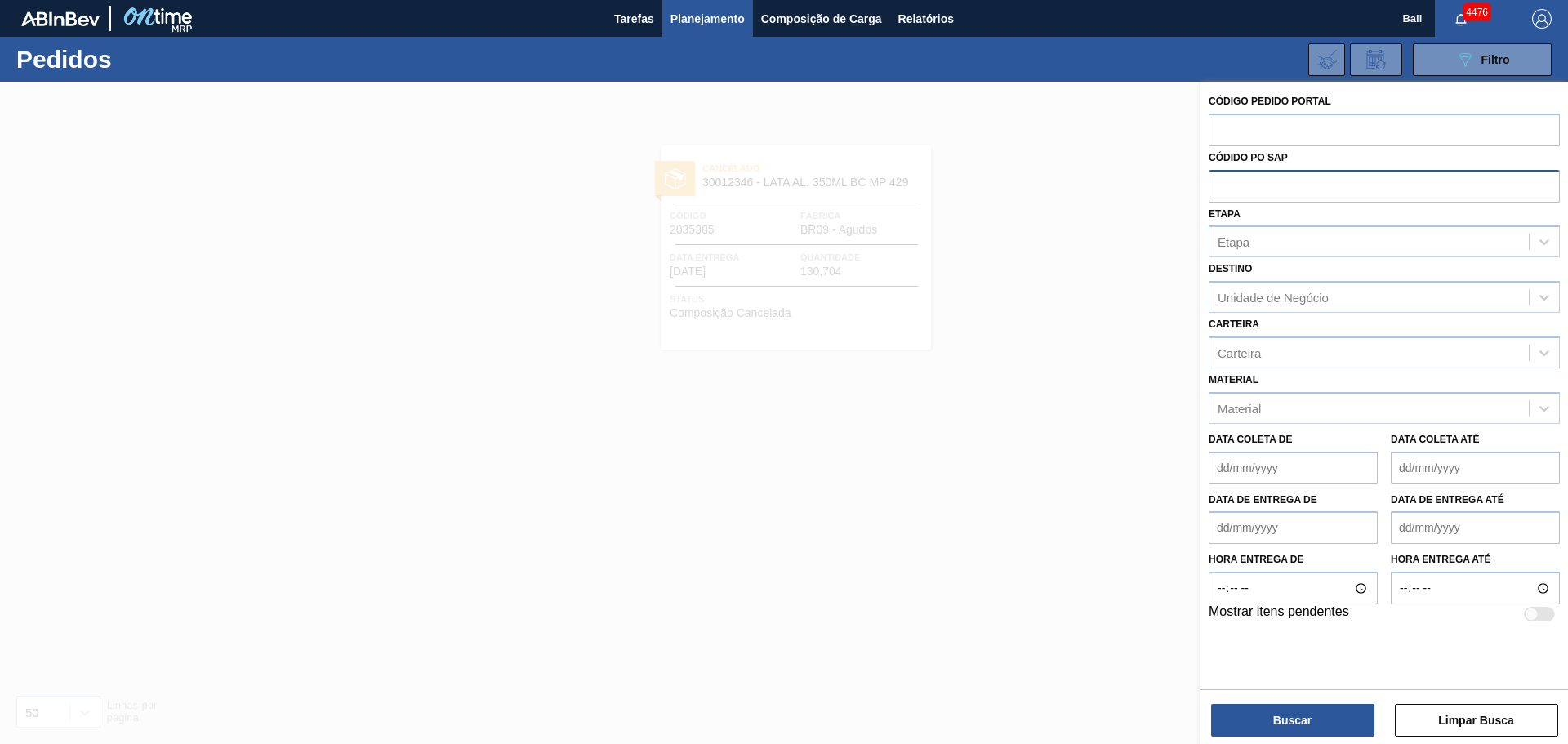
click at [1282, 187] on input "text" at bounding box center [1384, 186] width 351 height 31
paste input "text"
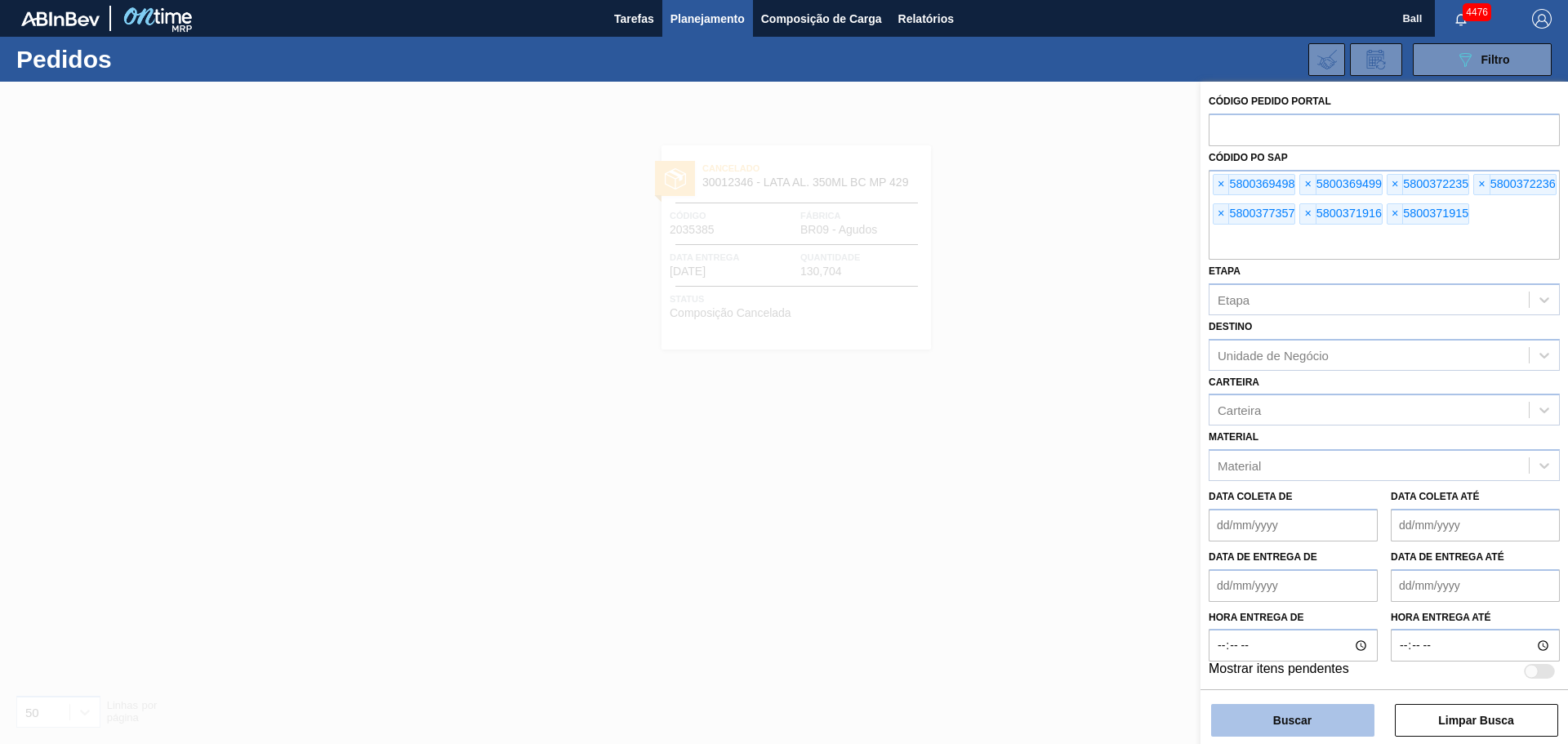
click at [1335, 716] on button "Buscar" at bounding box center [1293, 720] width 163 height 32
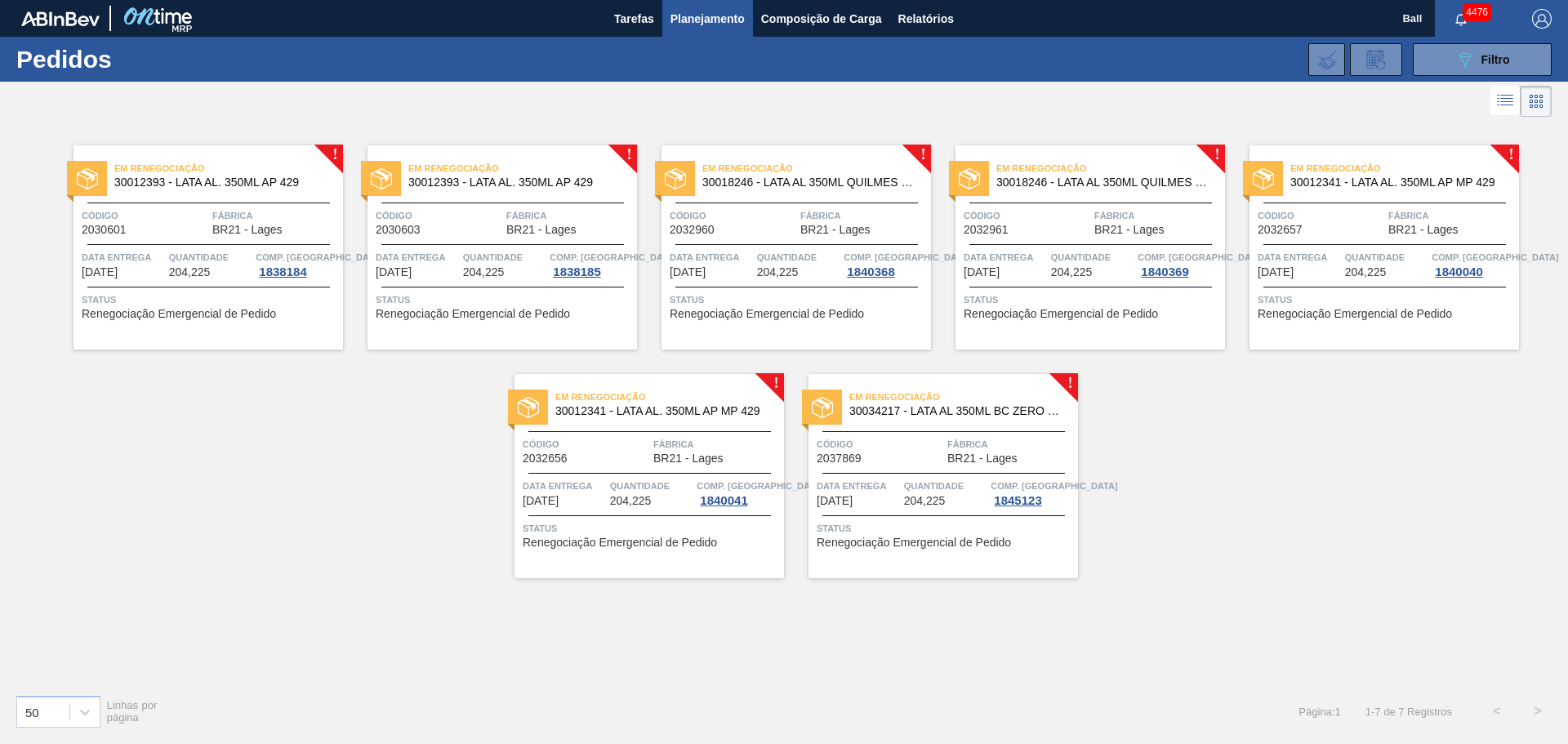
click at [243, 307] on span "Status" at bounding box center [210, 299] width 257 height 16
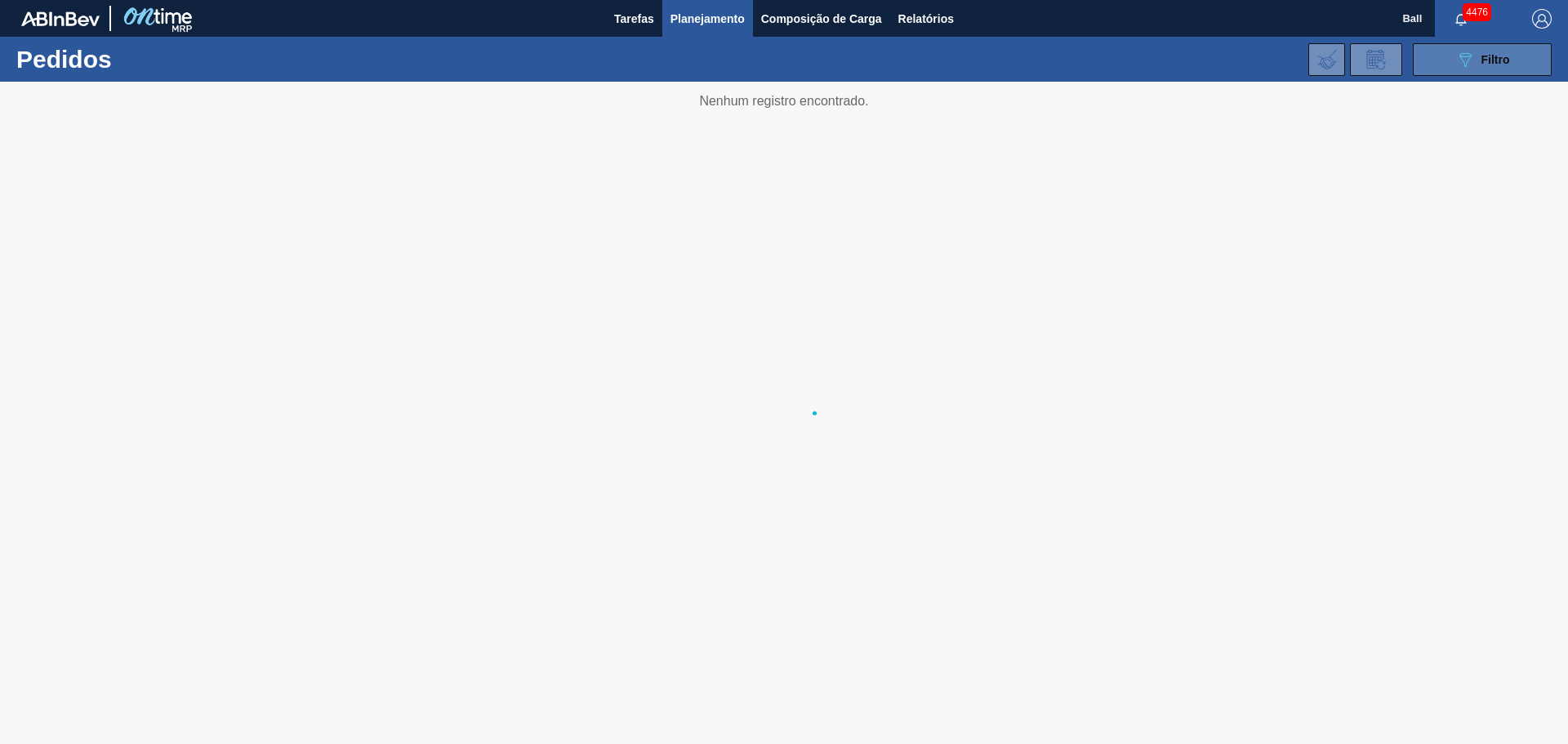
click at [1482, 55] on span "Filtro" at bounding box center [1495, 59] width 28 height 13
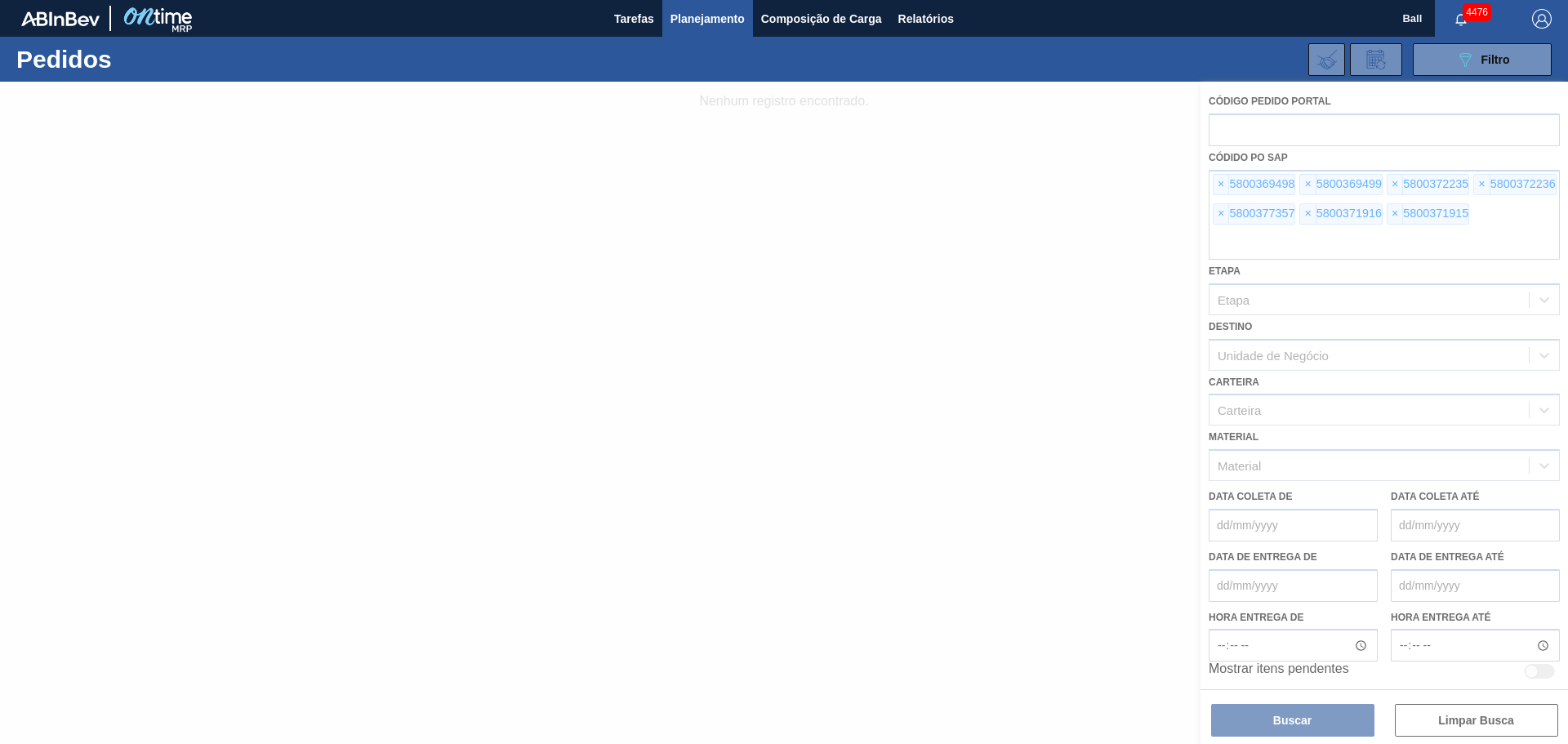
click at [1281, 724] on div at bounding box center [784, 412] width 1568 height 662
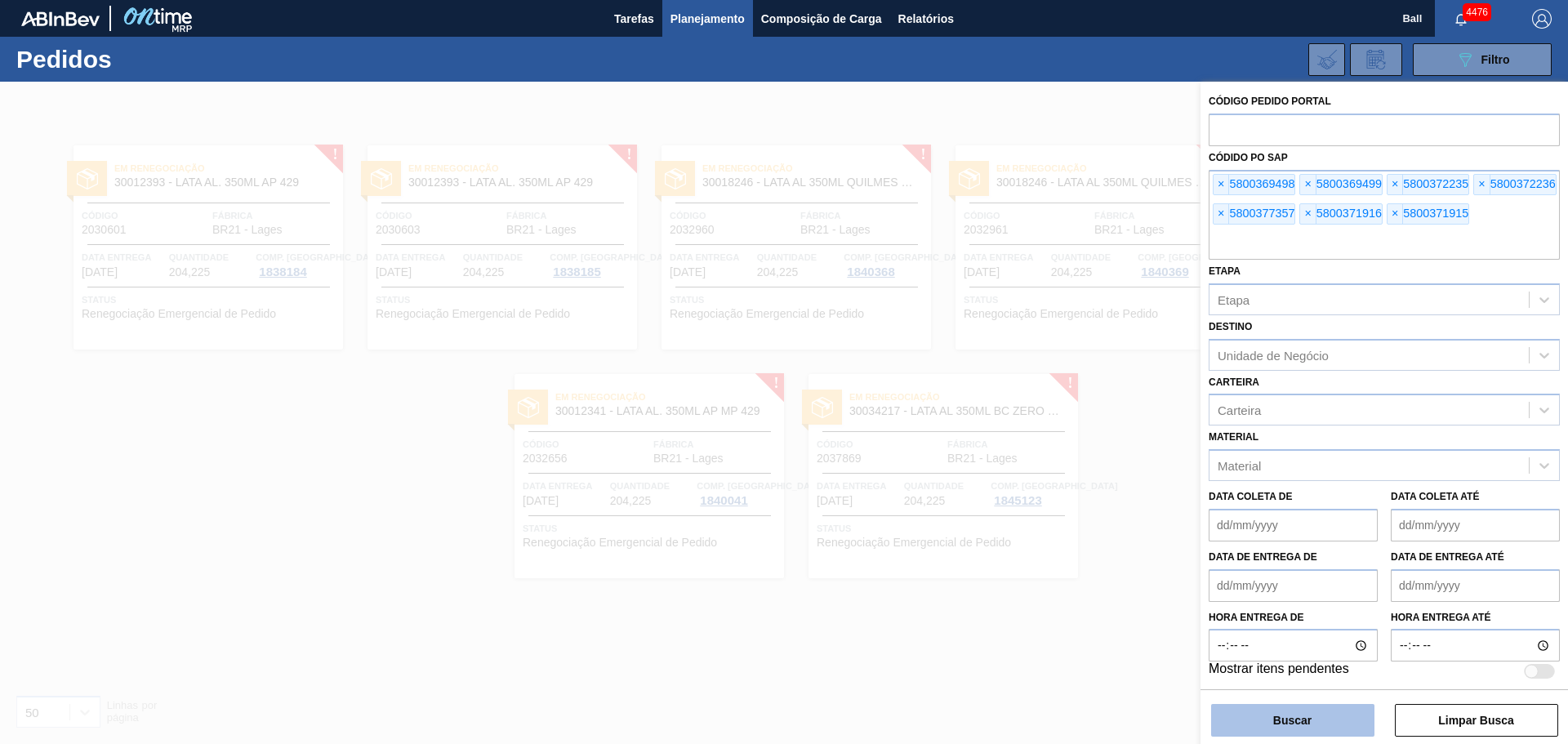
click at [1271, 715] on button "Buscar" at bounding box center [1293, 720] width 163 height 32
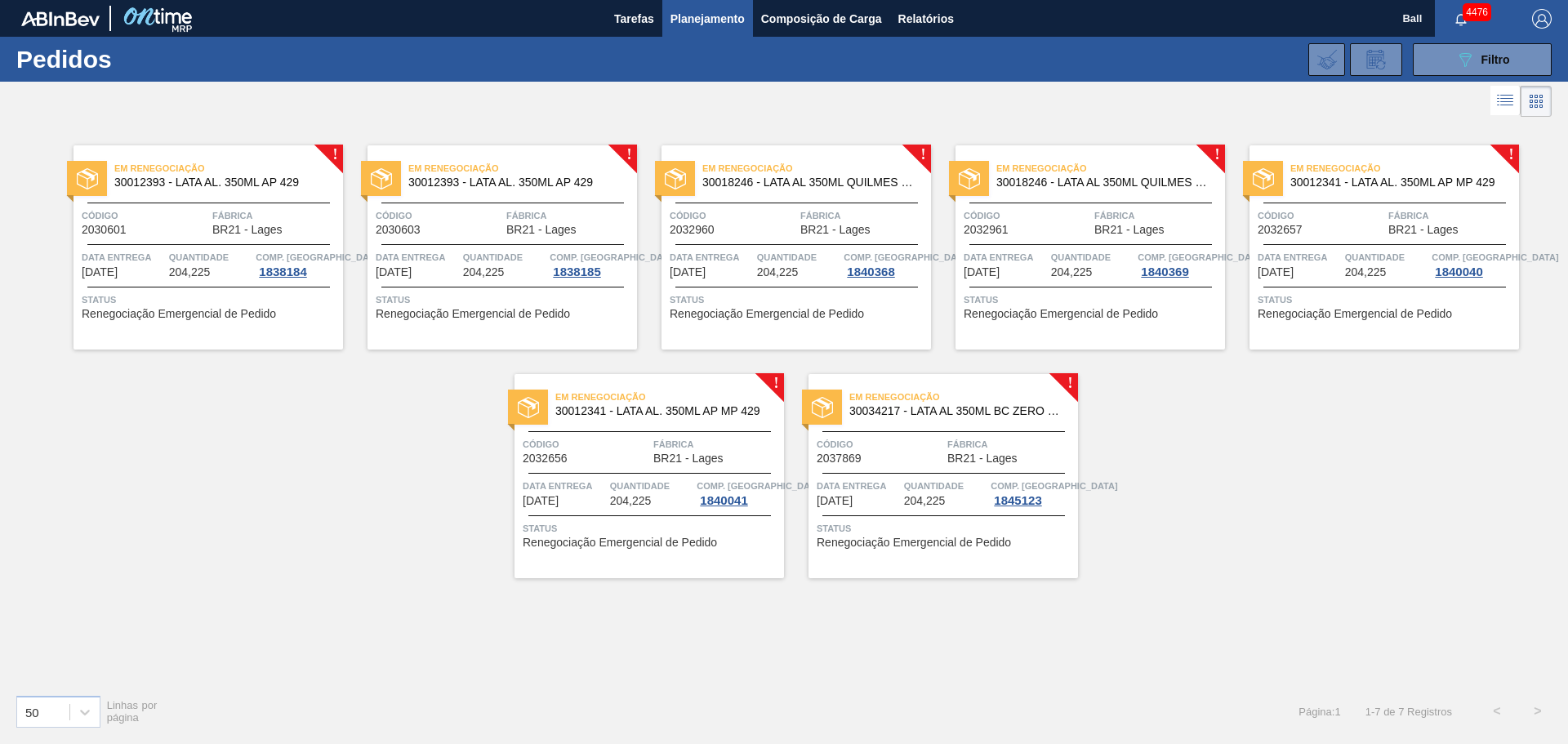
click at [185, 281] on div "Em renegociação 30012393 - LATA AL. 350ML AP 429 Código 2030601 Fábrica BR21 - …" at bounding box center [208, 247] width 269 height 204
click at [530, 296] on span "Status" at bounding box center [504, 299] width 257 height 16
click at [771, 280] on div "Em renegociação 30018246 - LATA AL 350ML QUILMES 429 Código 2032960 Fábrica BR2…" at bounding box center [796, 247] width 269 height 204
click at [1049, 264] on div "Data entrega 25/09/2025 Quantidade 204,225 Comp. Carga 1840369" at bounding box center [1090, 263] width 269 height 29
click at [1318, 261] on span "Data entrega" at bounding box center [1299, 257] width 83 height 16
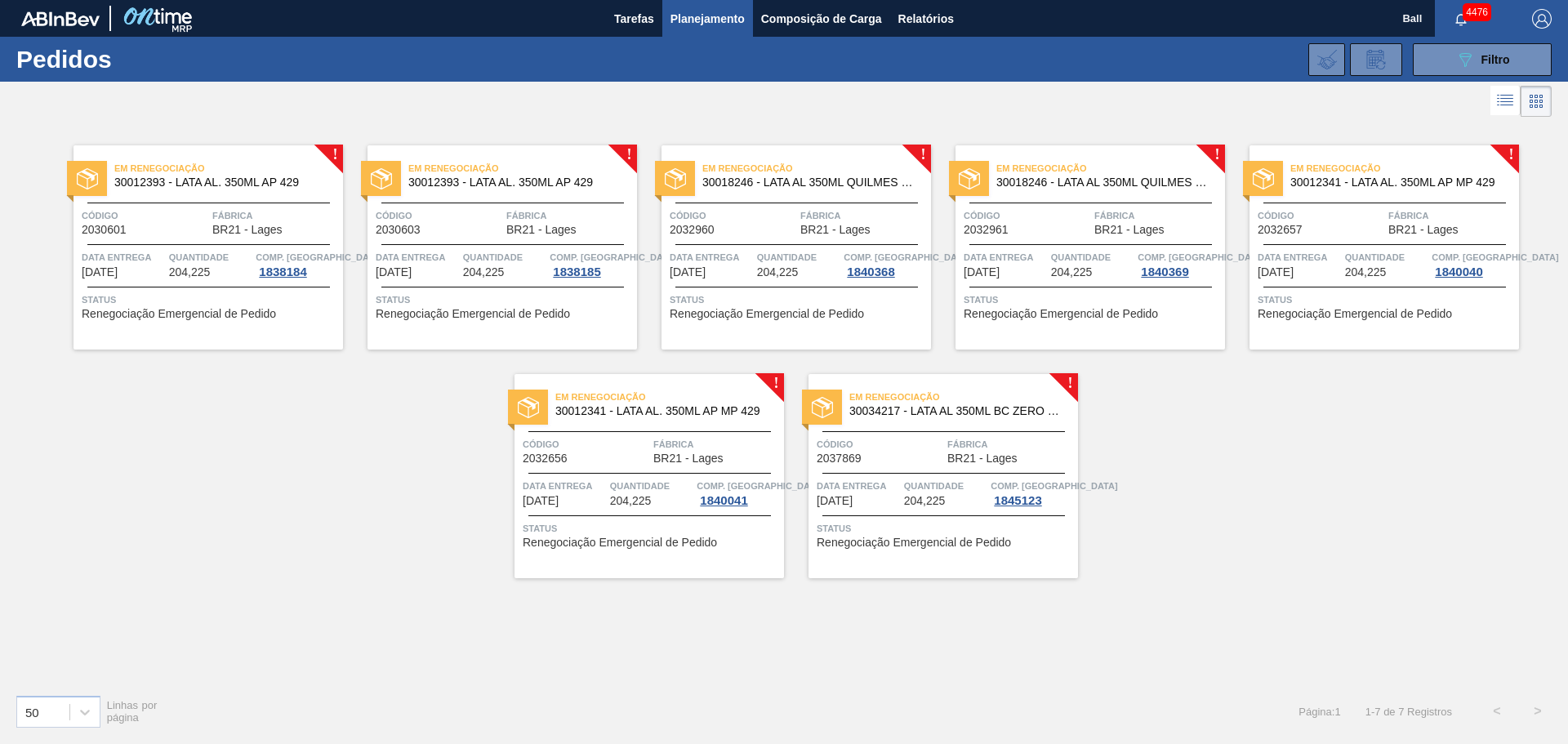
click at [671, 514] on div "Em renegociação 30012341 - LATA AL. 350ML AP MP 429 Código 2032656 Fábrica BR21…" at bounding box center [648, 475] width 269 height 204
click at [865, 525] on span "Status" at bounding box center [945, 528] width 257 height 16
click at [179, 217] on span "Código" at bounding box center [145, 215] width 127 height 16
click at [1451, 58] on button "089F7B8B-B2A5-4AFE-B5C0-19BA573D28AC Filtro" at bounding box center [1482, 60] width 139 height 32
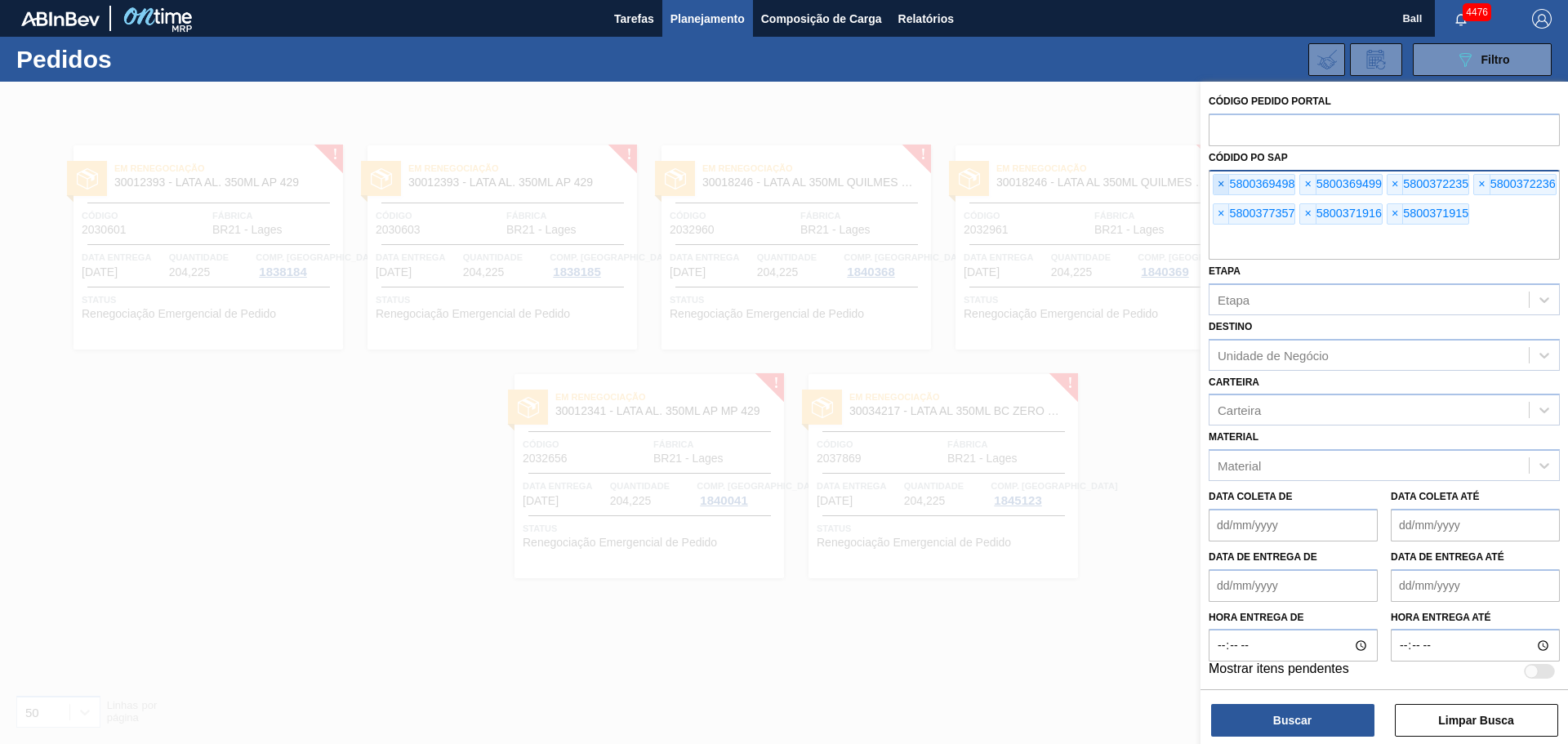
click at [1222, 180] on span "×" at bounding box center [1222, 184] width 15 height 20
click at [1222, 180] on span "×" at bounding box center [1222, 184] width 15 height 20
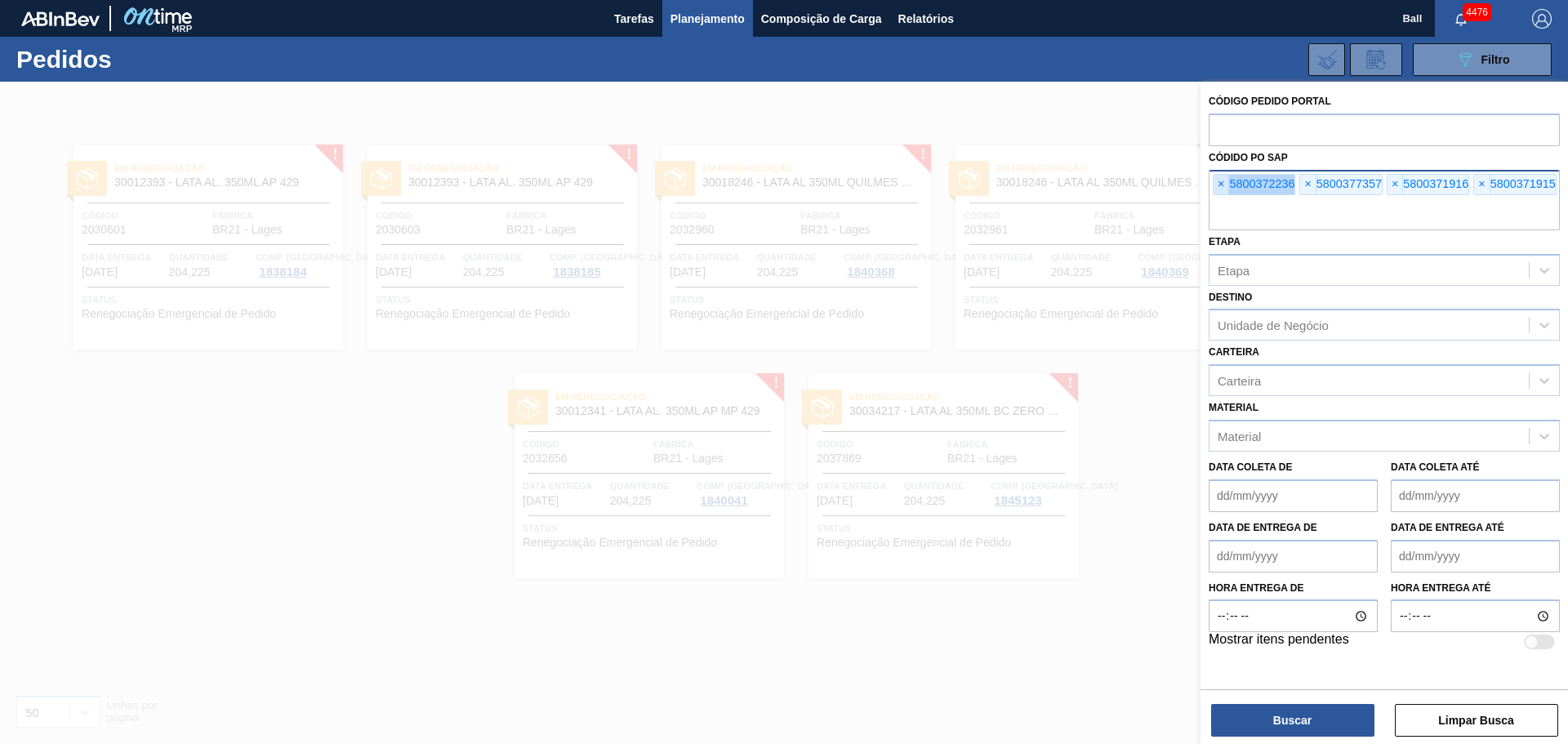
click at [1222, 180] on span "×" at bounding box center [1222, 184] width 15 height 20
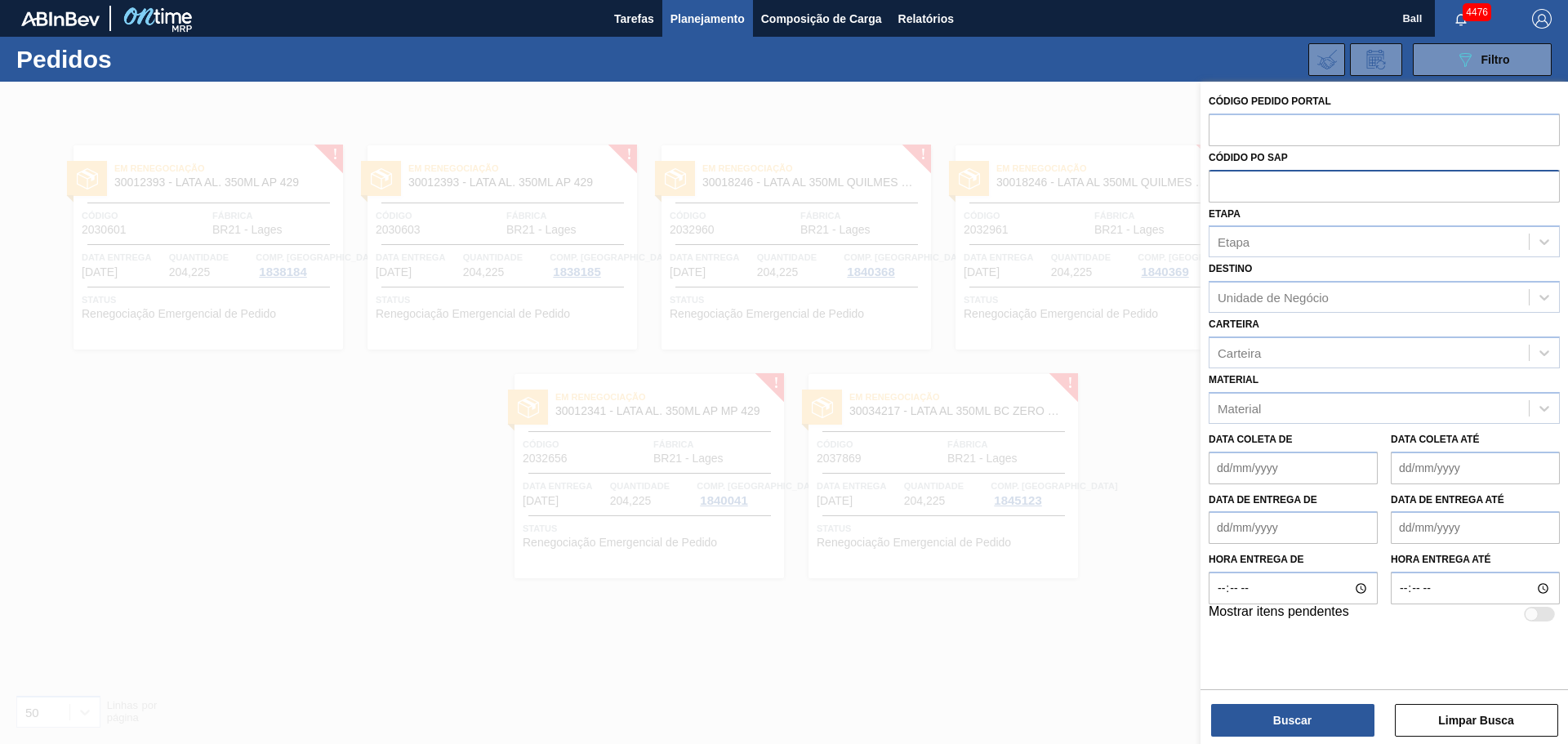
paste input "5800371915"
type input "5800371915"
click at [1329, 720] on button "Buscar" at bounding box center [1293, 720] width 163 height 32
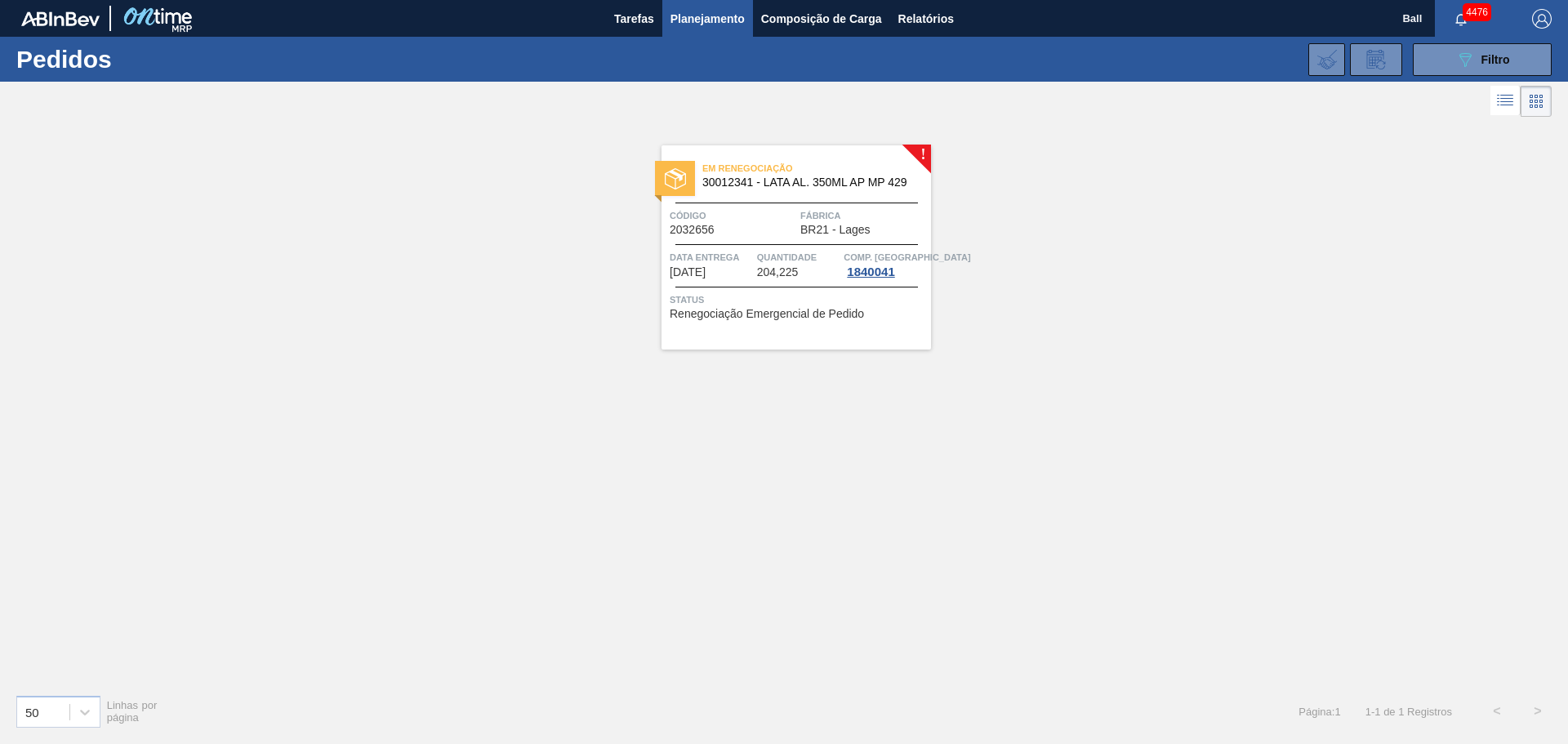
click at [753, 315] on span "Renegociação Emergencial de Pedido" at bounding box center [766, 314] width 194 height 12
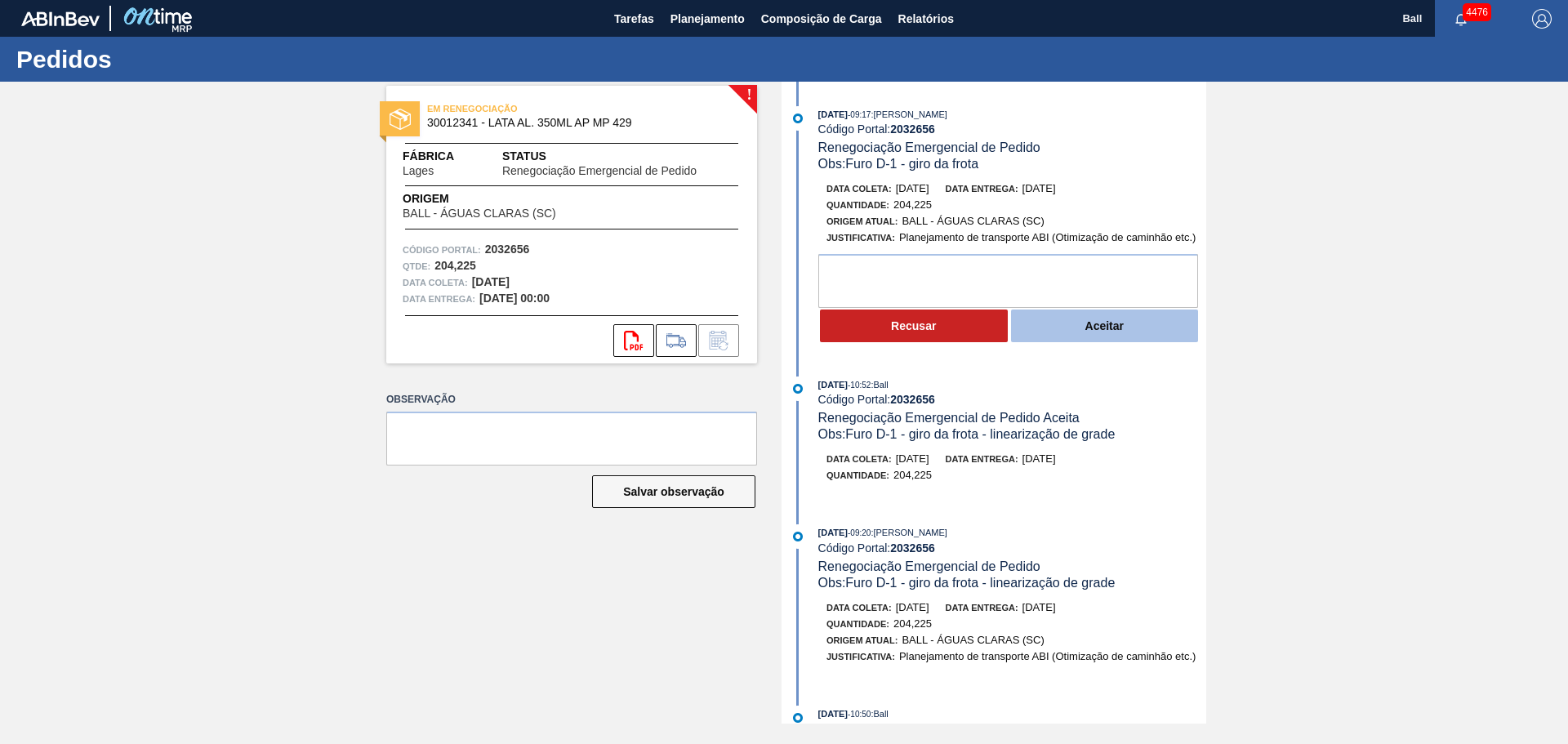
click at [1087, 313] on button "Aceitar" at bounding box center [1105, 326] width 188 height 32
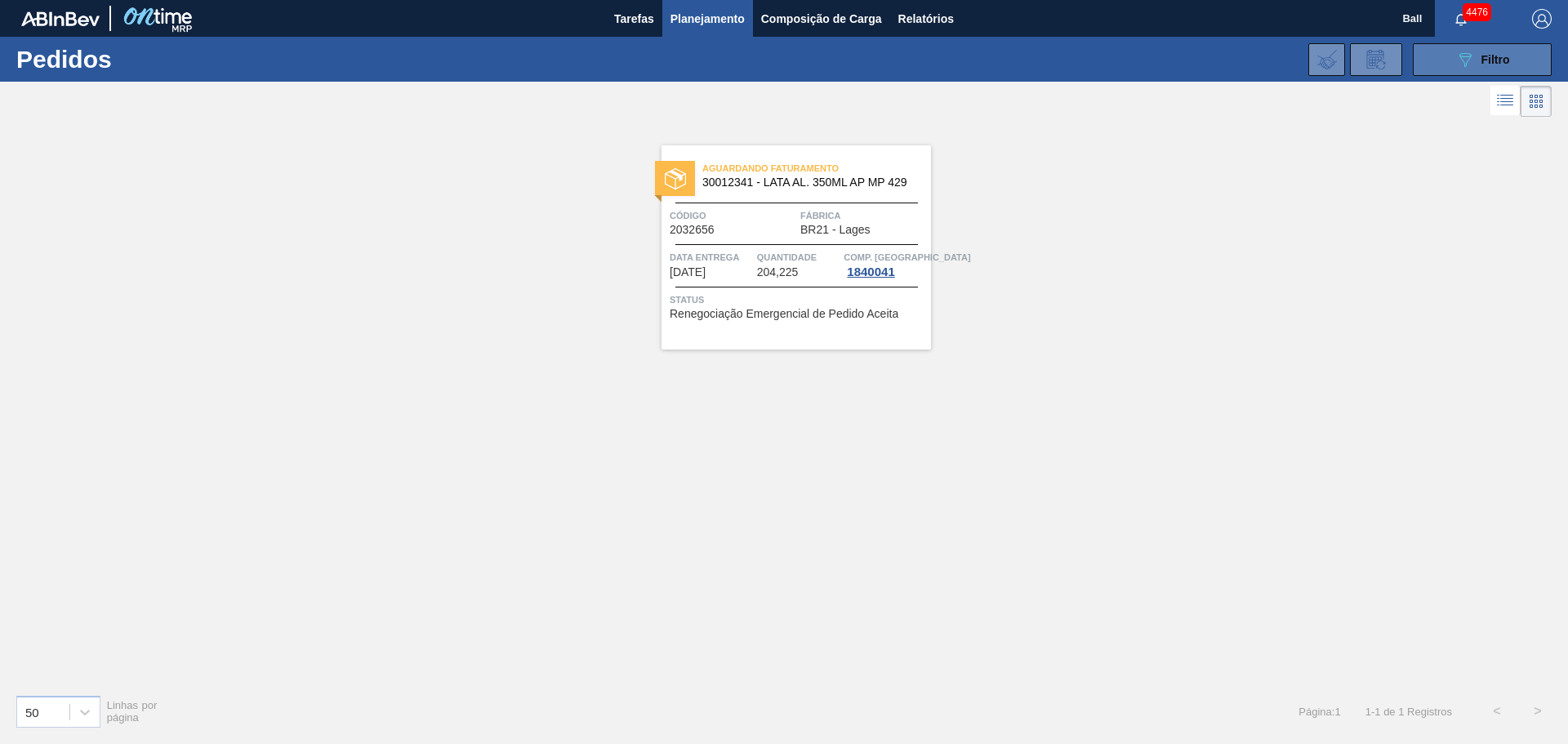
click at [1482, 57] on span "Filtro" at bounding box center [1495, 59] width 28 height 13
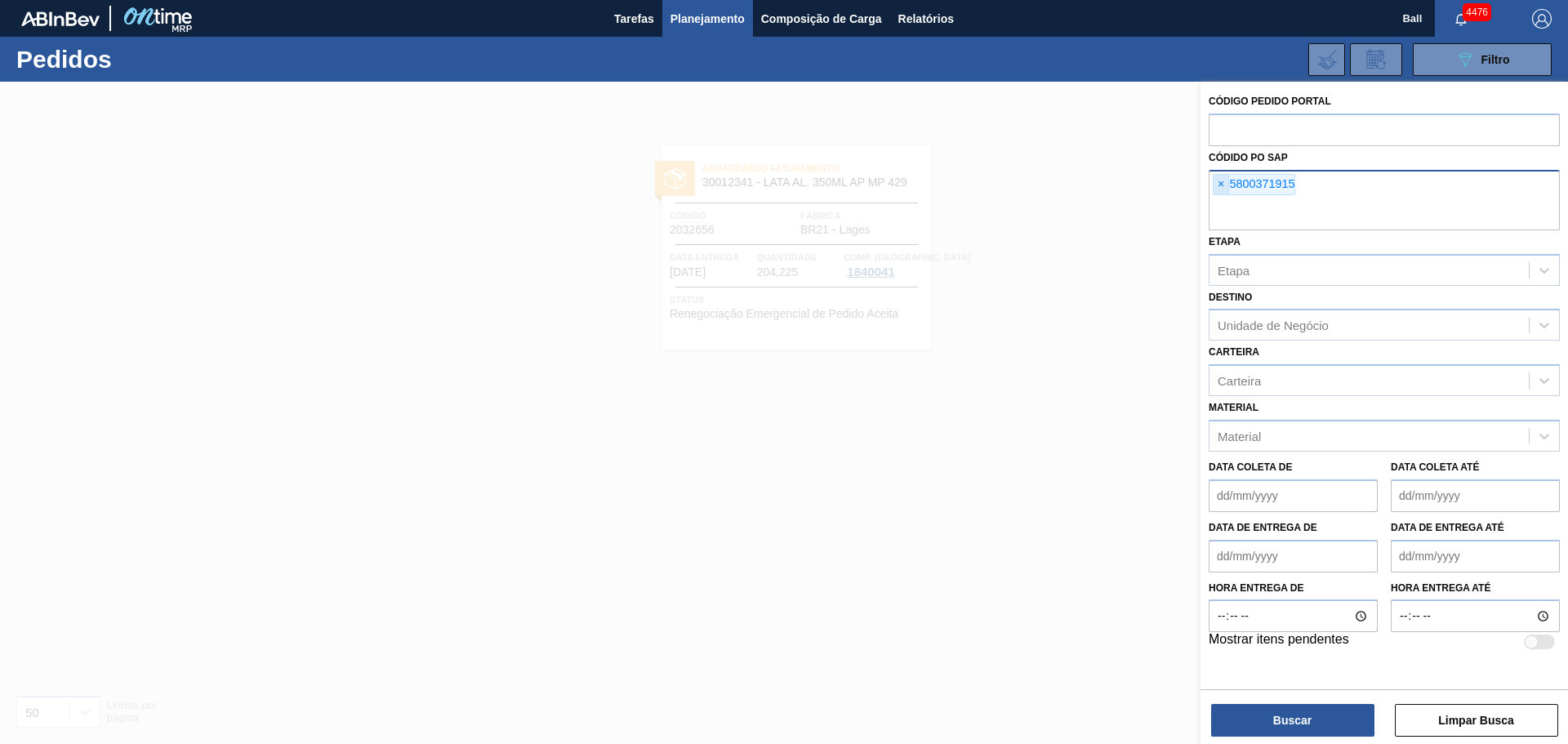
click at [1222, 181] on span "×" at bounding box center [1222, 184] width 15 height 20
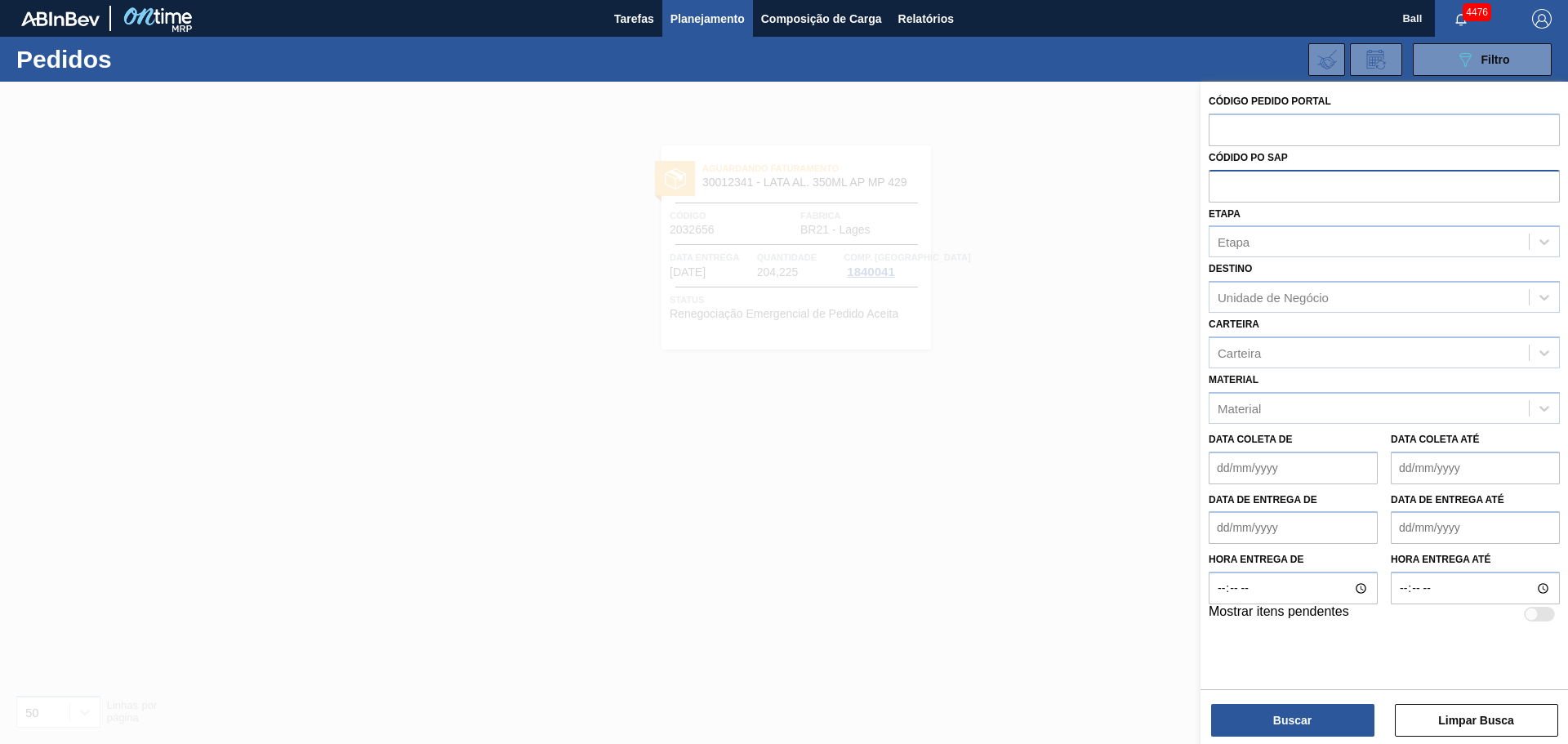
click at [1265, 183] on input "text" at bounding box center [1384, 186] width 351 height 31
paste input "5800369498"
type input "5800369498"
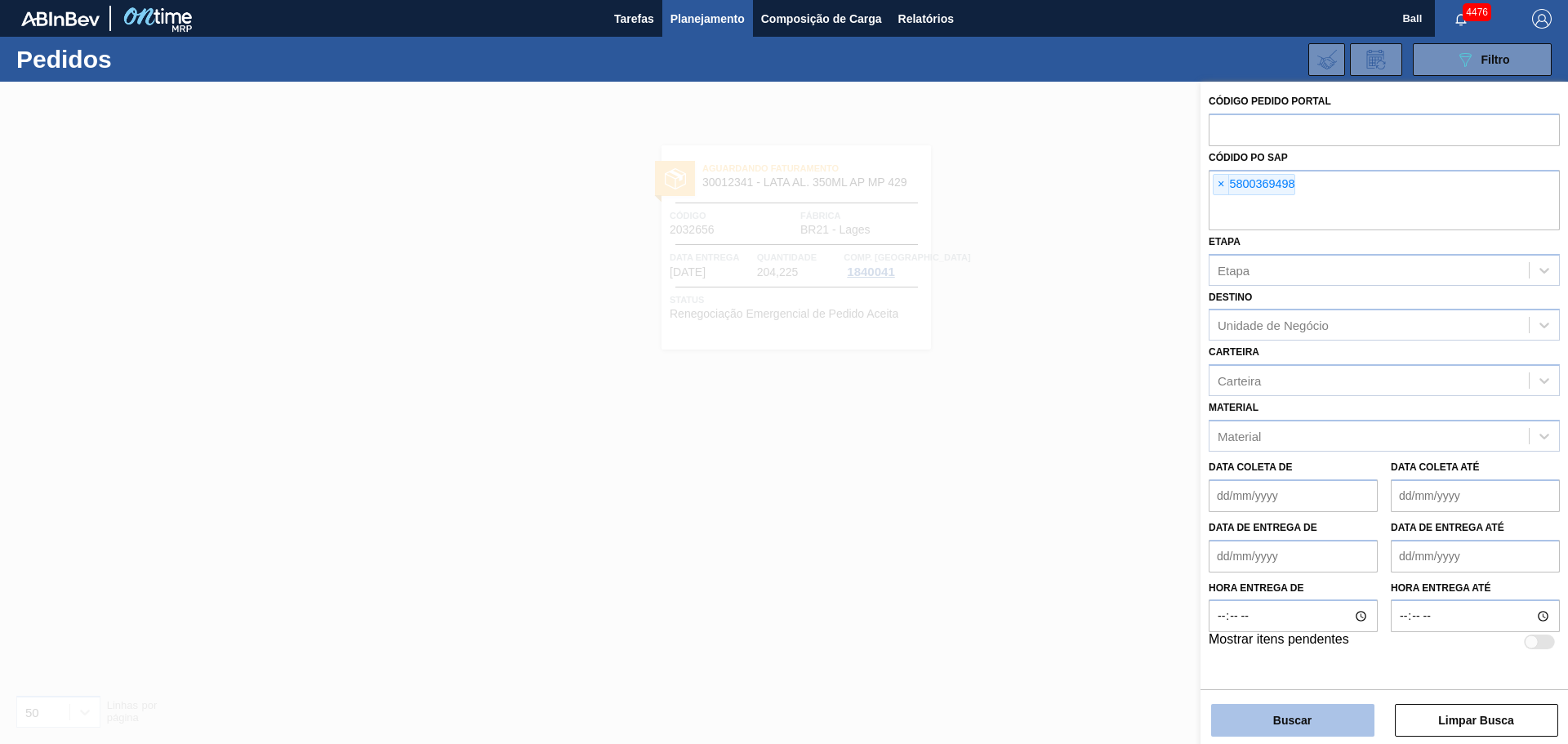
click at [1304, 723] on button "Buscar" at bounding box center [1293, 720] width 163 height 32
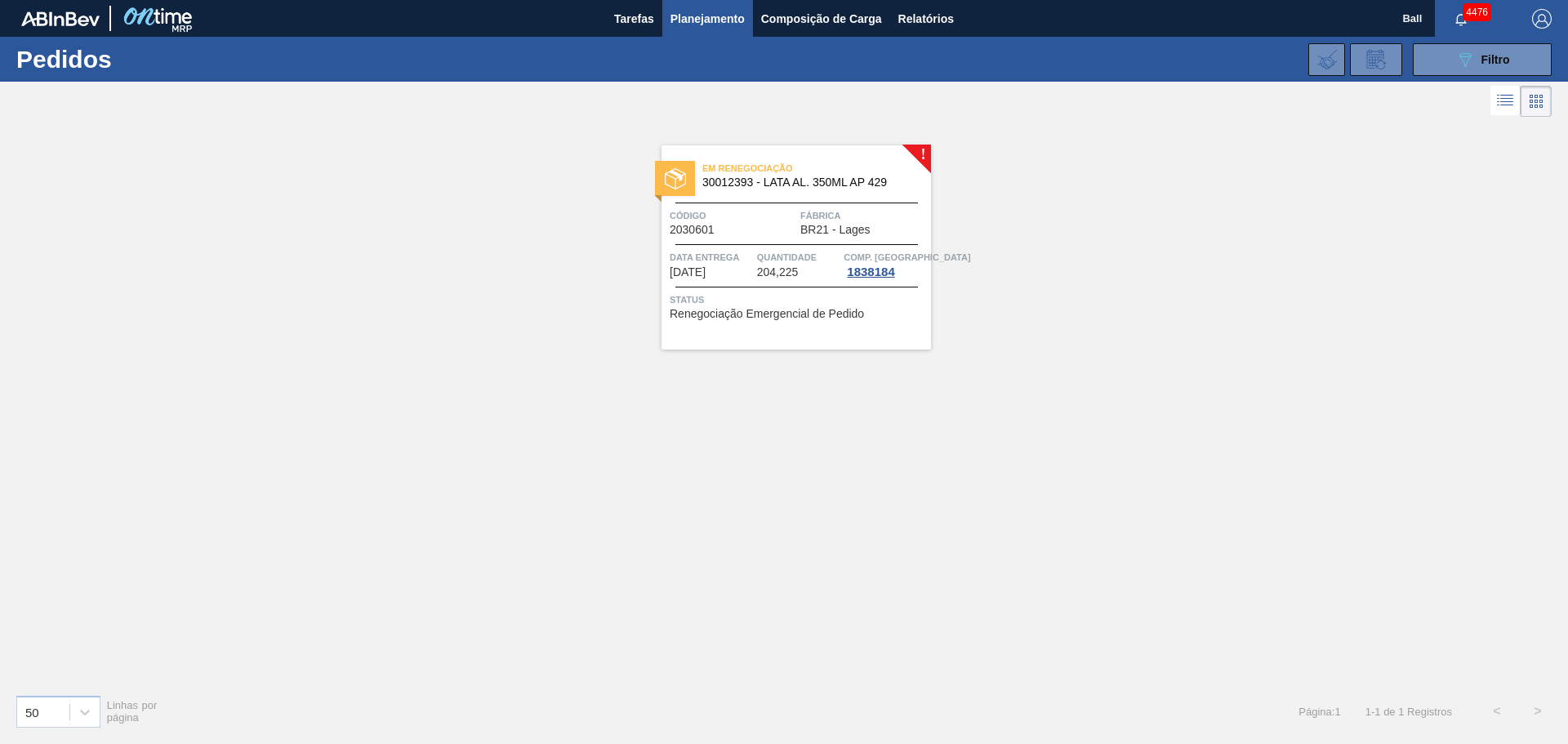
click at [750, 268] on div "Data entrega 25/09/2025" at bounding box center [711, 263] width 83 height 29
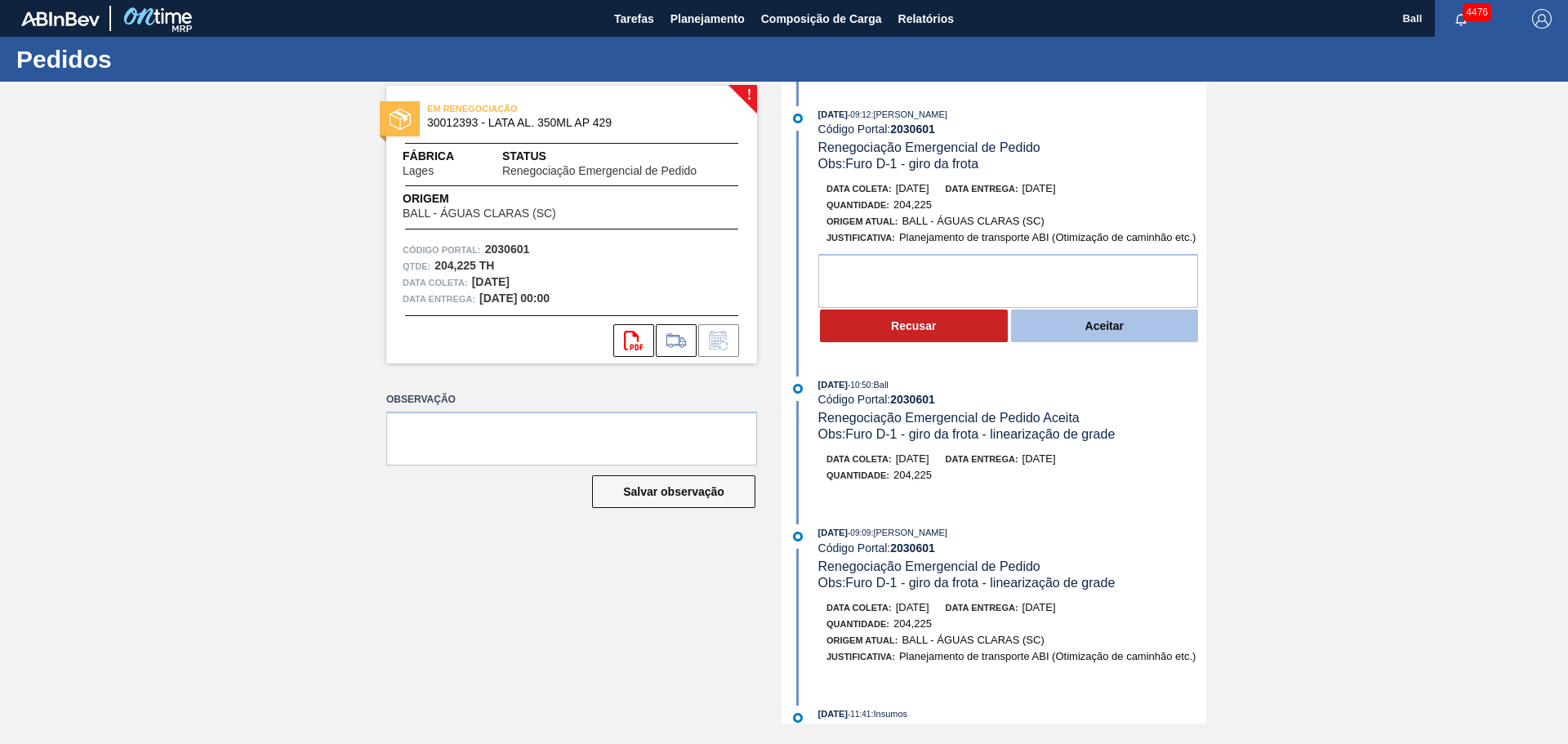
click at [1099, 319] on button "Aceitar" at bounding box center [1105, 326] width 188 height 32
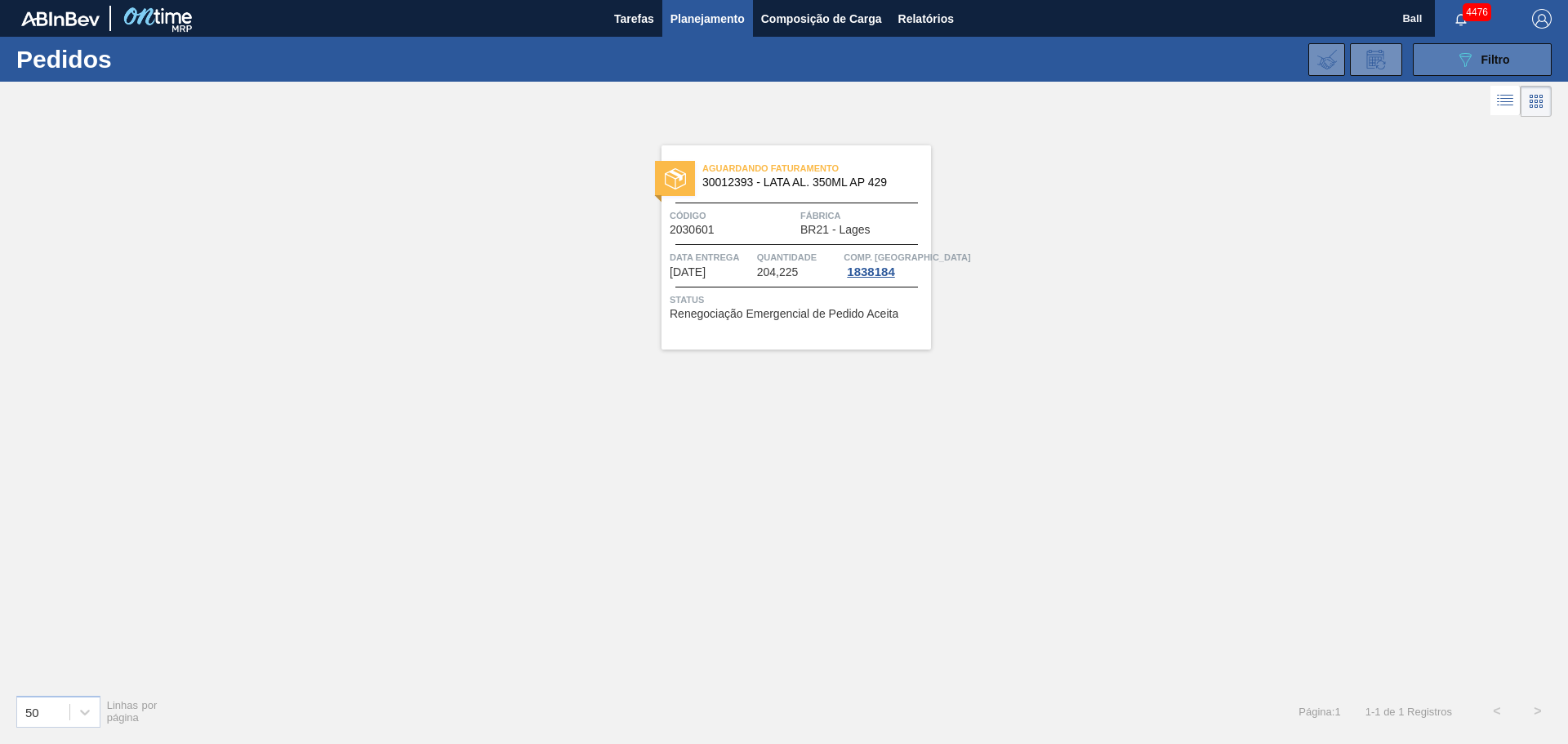
click at [1476, 59] on div "089F7B8B-B2A5-4AFE-B5C0-19BA573D28AC Filtro" at bounding box center [1482, 59] width 55 height 20
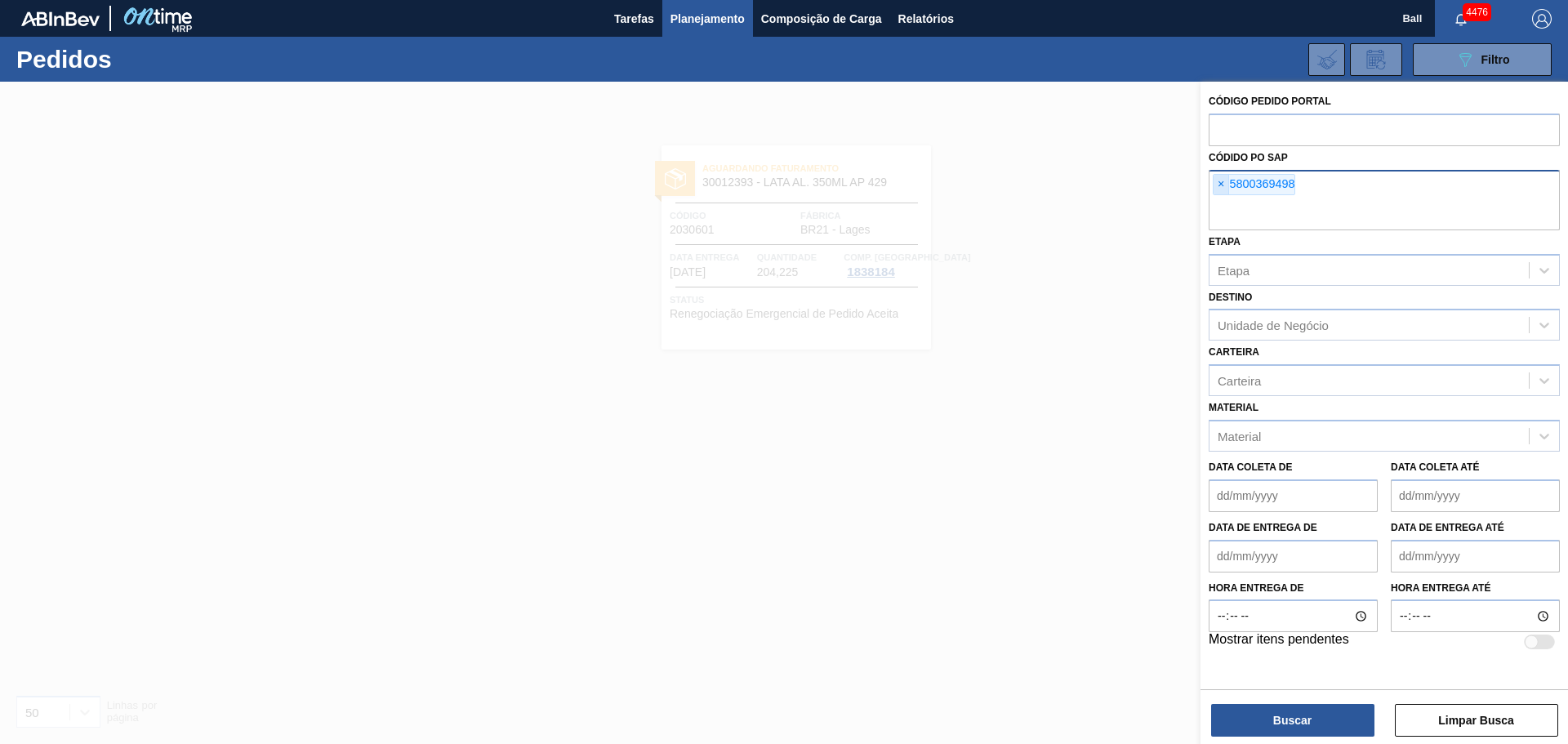
click at [1216, 186] on span "×" at bounding box center [1222, 184] width 15 height 20
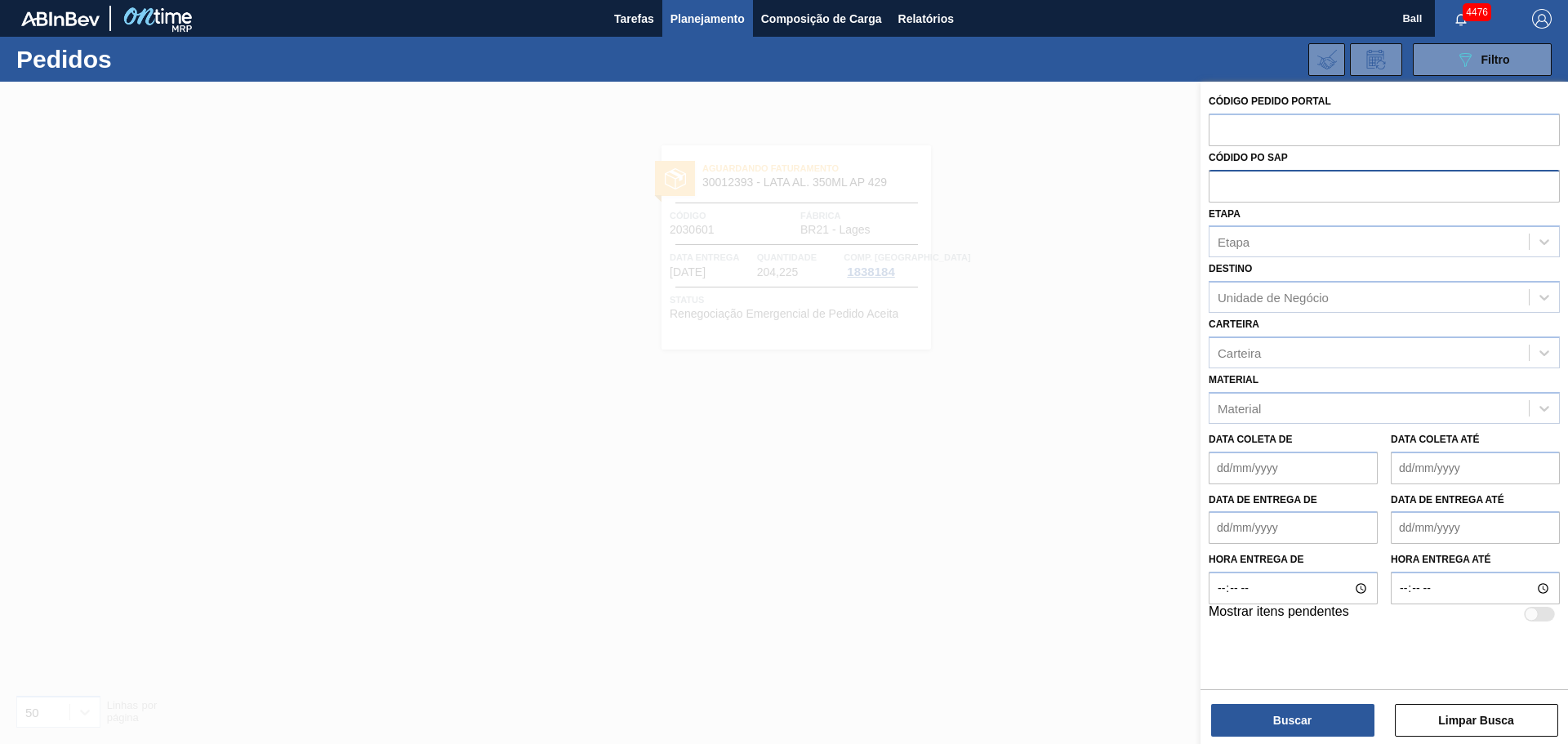
click at [1285, 196] on input "text" at bounding box center [1384, 186] width 351 height 31
paste input "5800377357"
type input "5800377357"
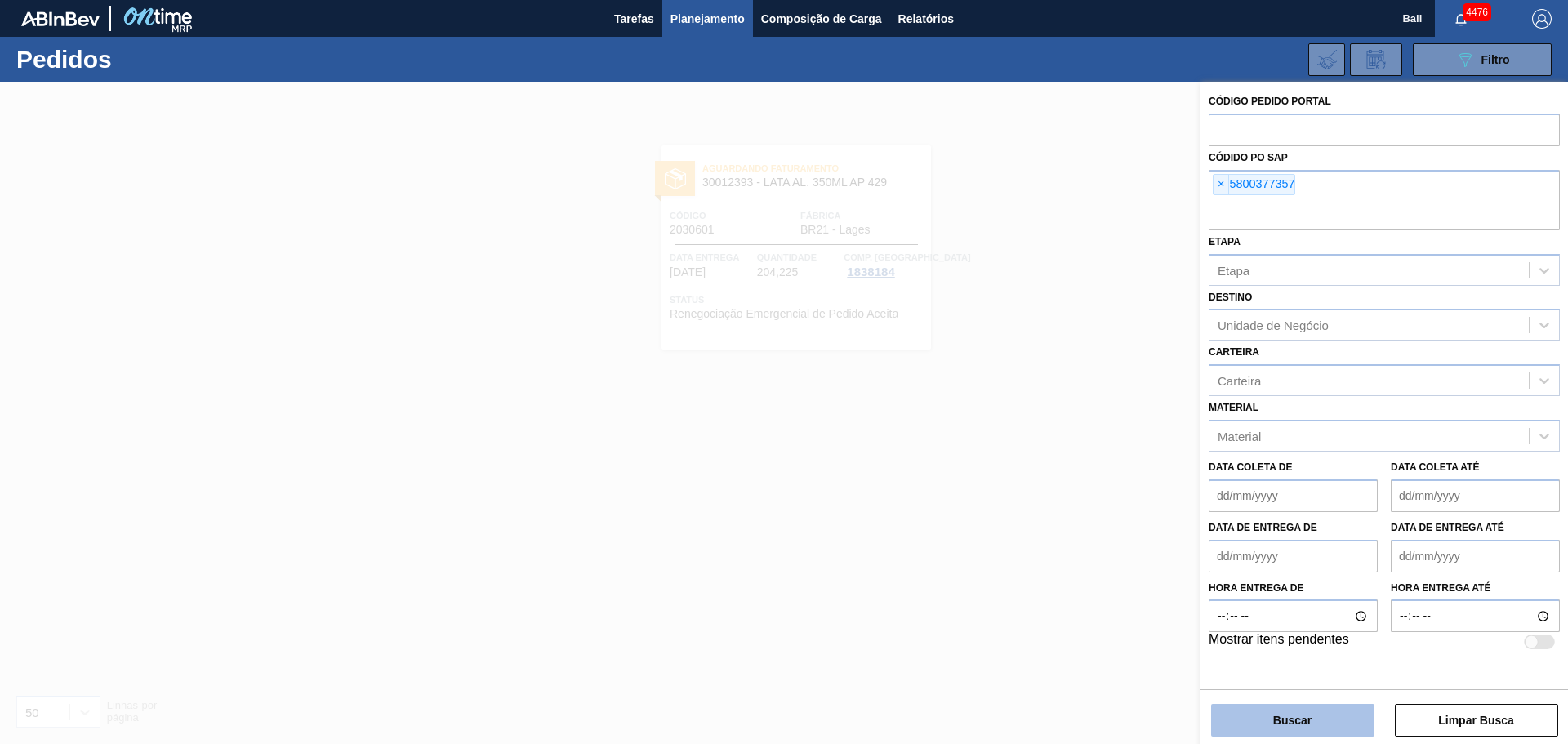
click at [1268, 708] on button "Buscar" at bounding box center [1293, 720] width 163 height 32
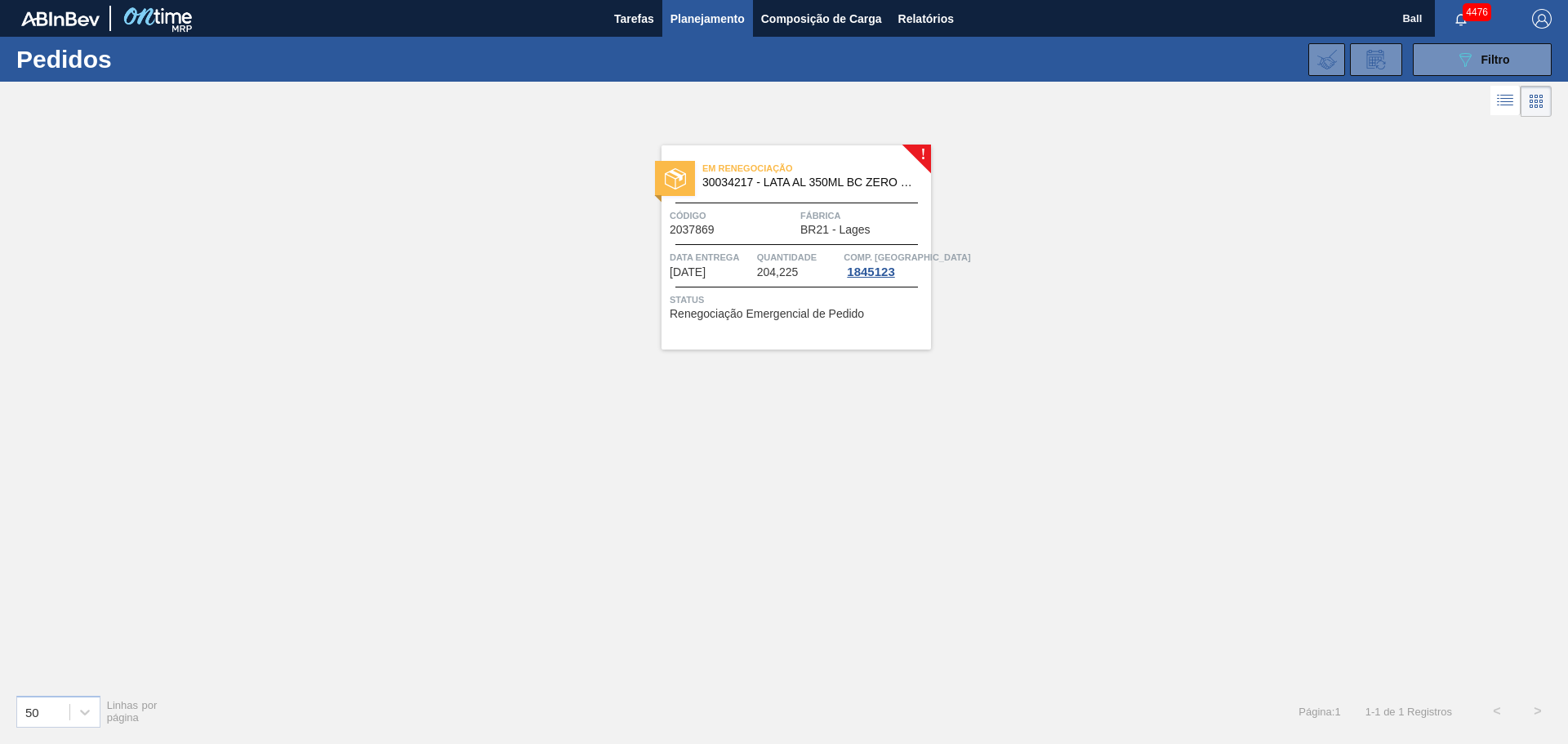
click at [746, 264] on span "Data entrega" at bounding box center [711, 257] width 83 height 16
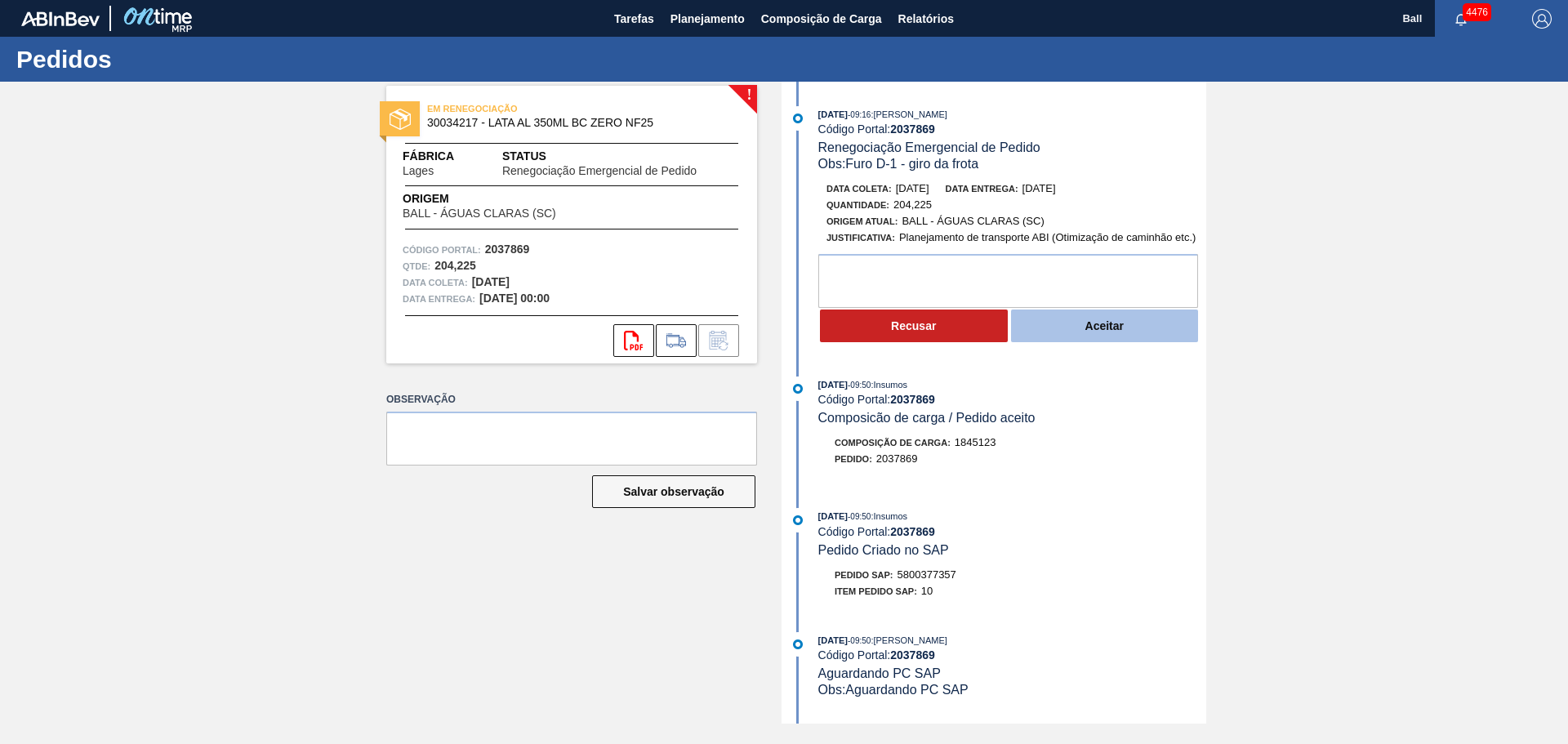
click at [1088, 334] on button "Aceitar" at bounding box center [1105, 326] width 188 height 32
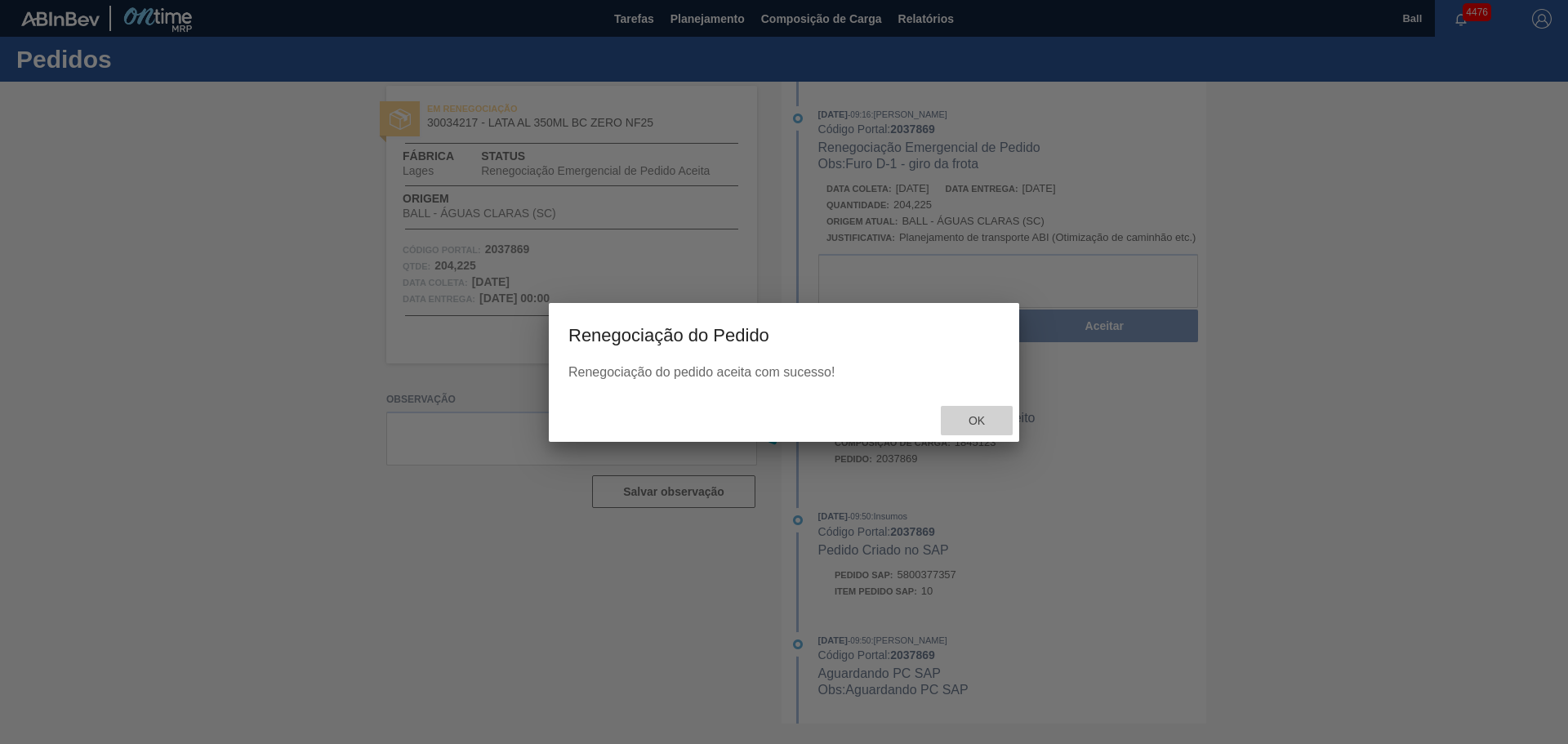
click at [969, 432] on div "Ok" at bounding box center [977, 420] width 72 height 30
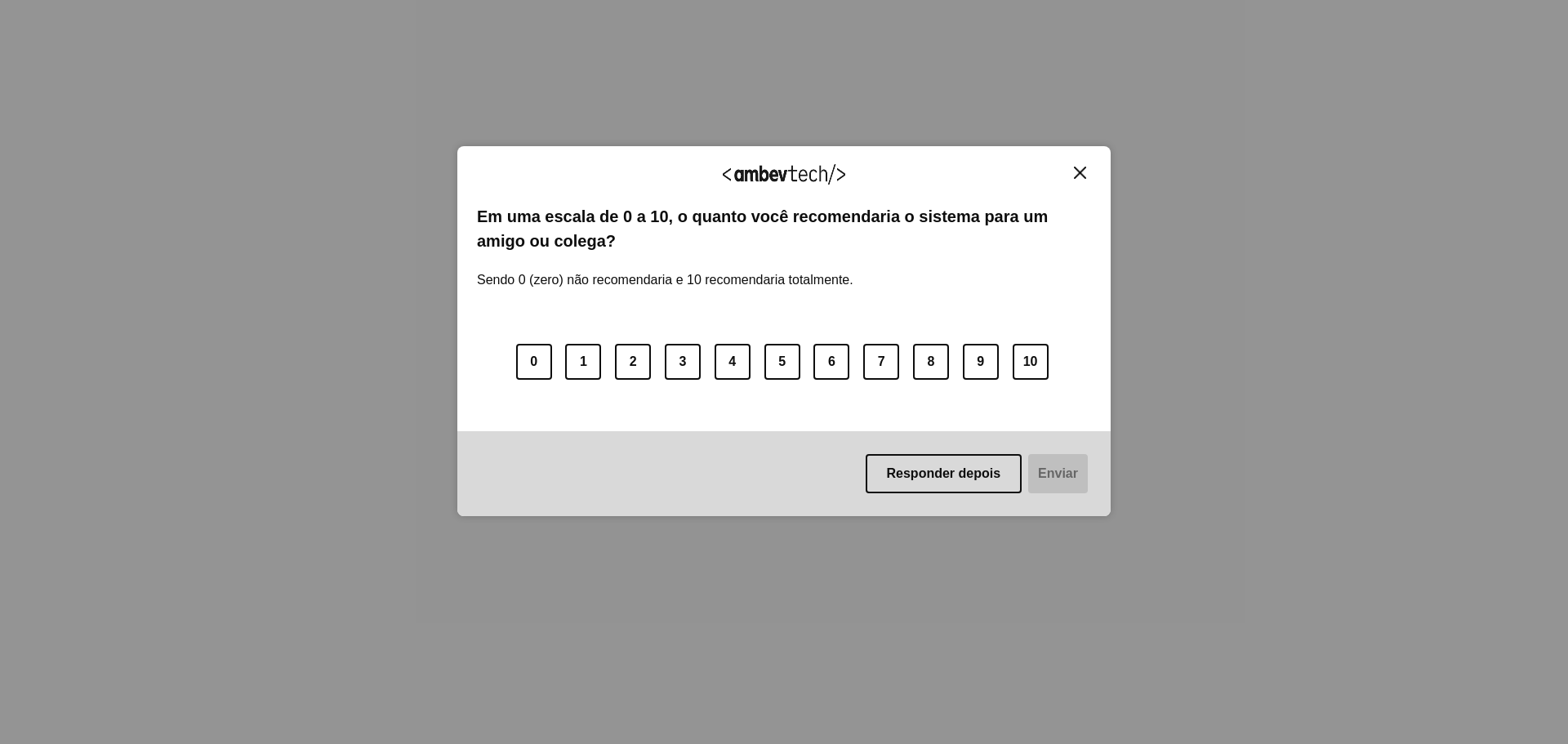
click at [1086, 181] on div "Agradecemos seu feedback!" at bounding box center [784, 185] width 614 height 38
click at [1074, 171] on img "Close" at bounding box center [1080, 173] width 12 height 12
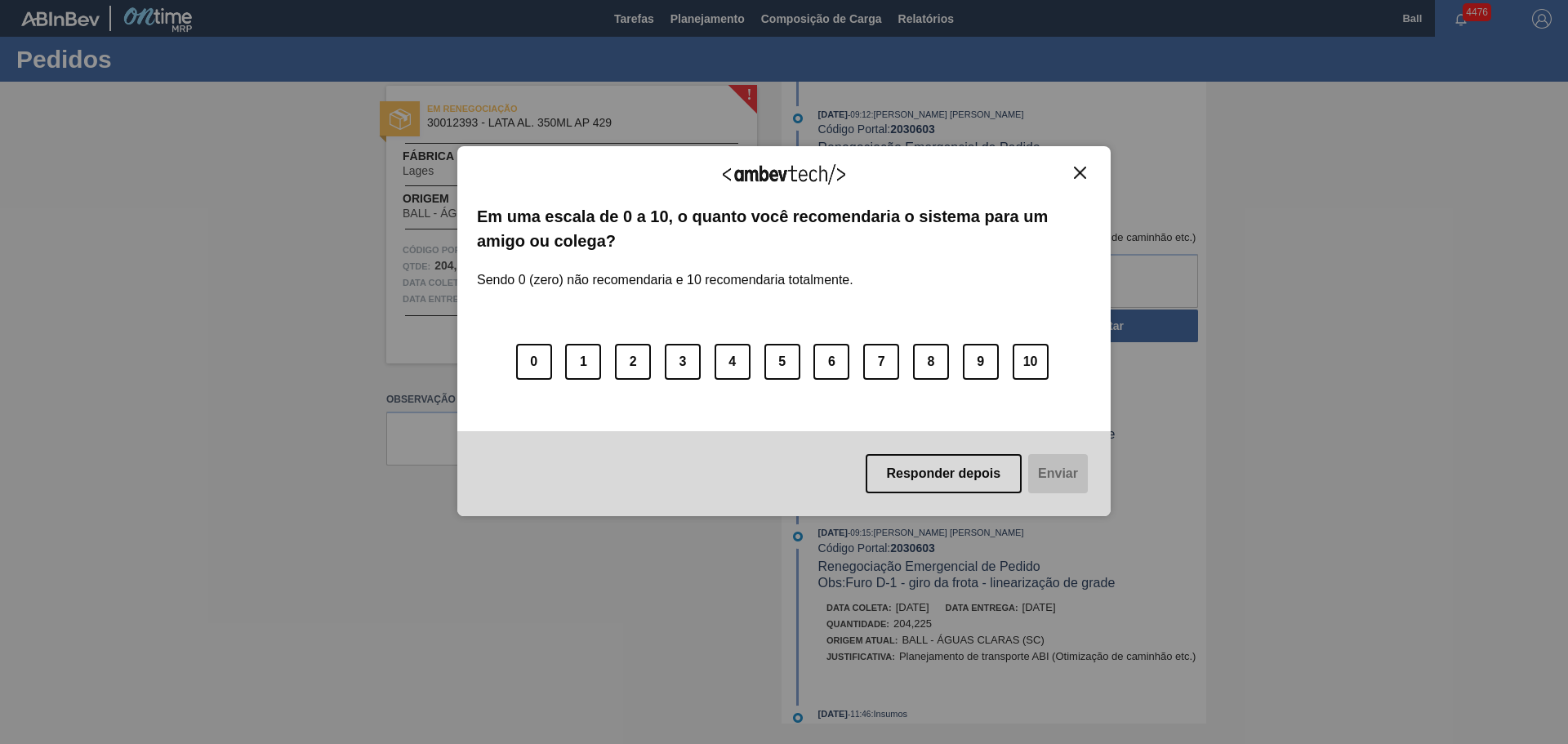
click at [1075, 171] on img "Close" at bounding box center [1080, 173] width 12 height 12
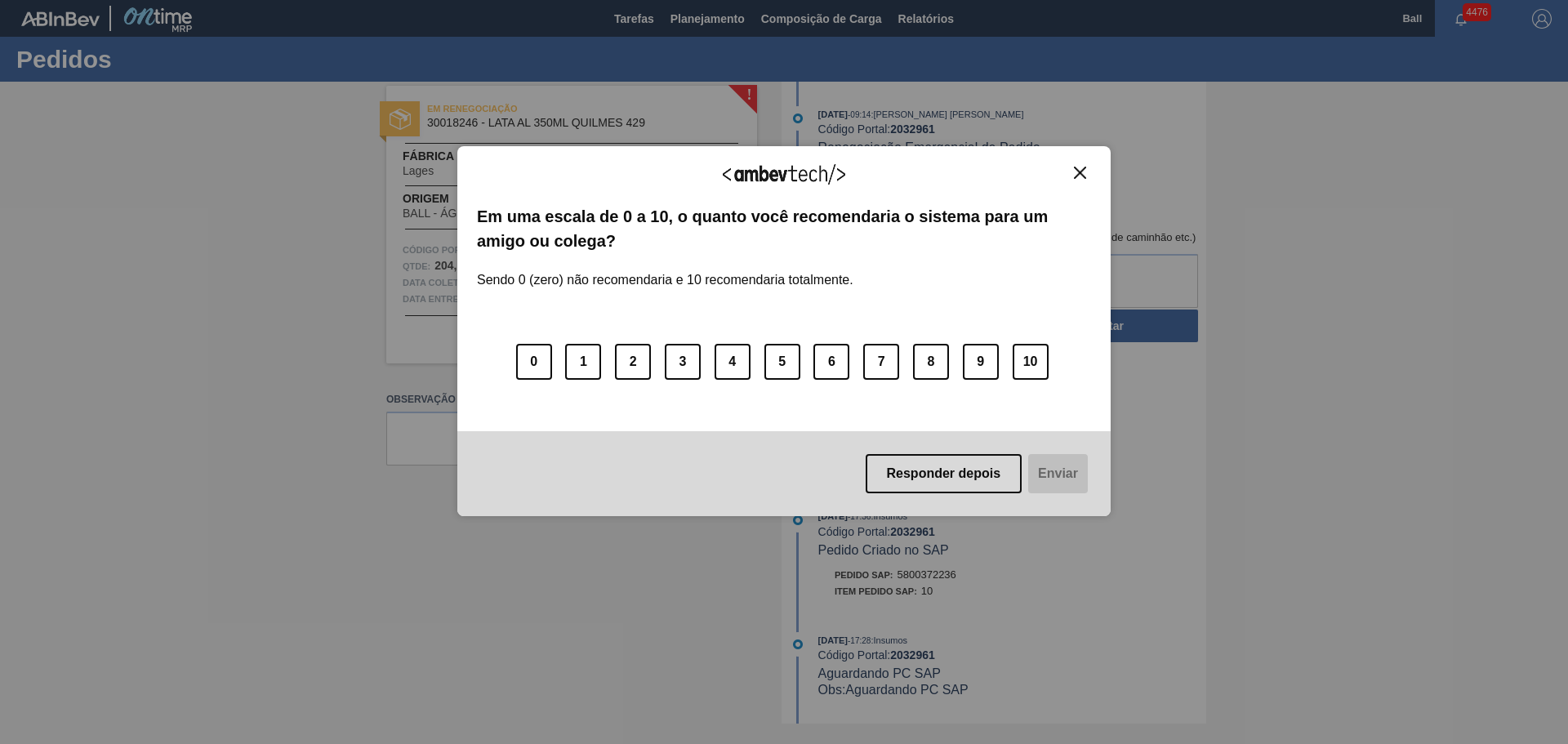
click at [1086, 171] on img "Close" at bounding box center [1080, 173] width 12 height 12
click at [1080, 172] on img "Close" at bounding box center [1080, 173] width 12 height 12
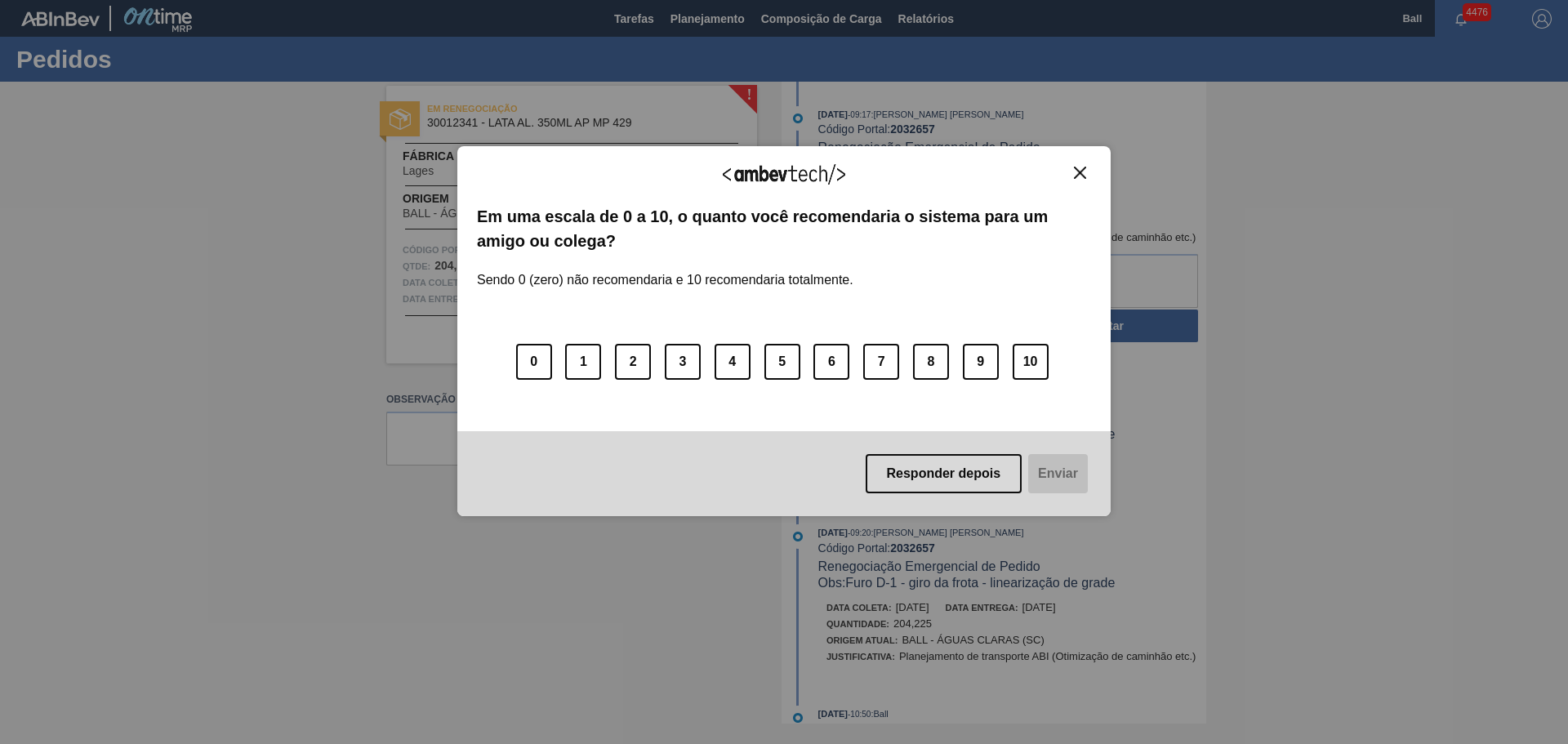
click at [1084, 184] on div "Agradecemos seu feedback!" at bounding box center [784, 185] width 614 height 38
click at [1083, 175] on img "Close" at bounding box center [1080, 173] width 12 height 12
click at [1080, 172] on img "Close" at bounding box center [1080, 173] width 12 height 12
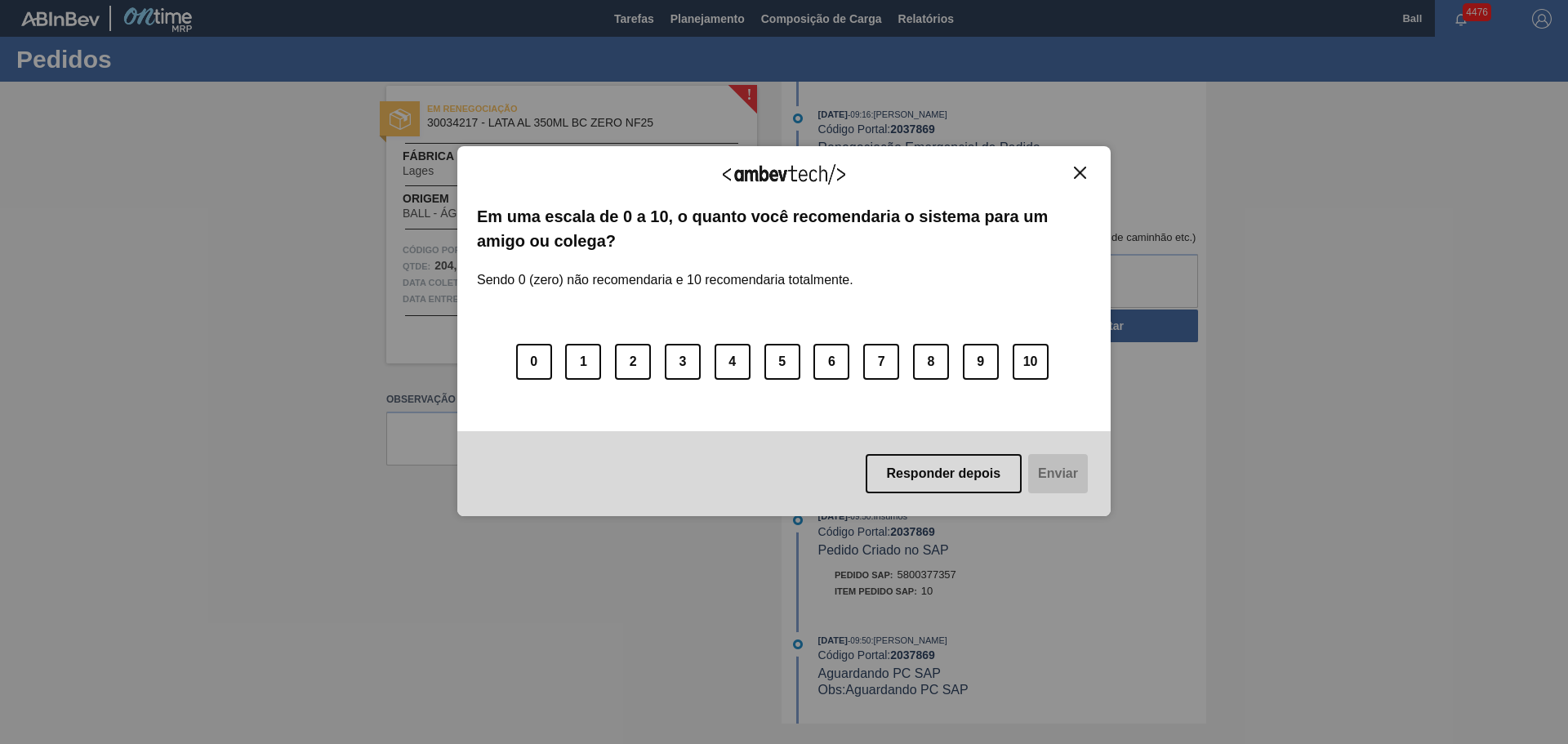
click at [1085, 174] on img "Close" at bounding box center [1080, 173] width 12 height 12
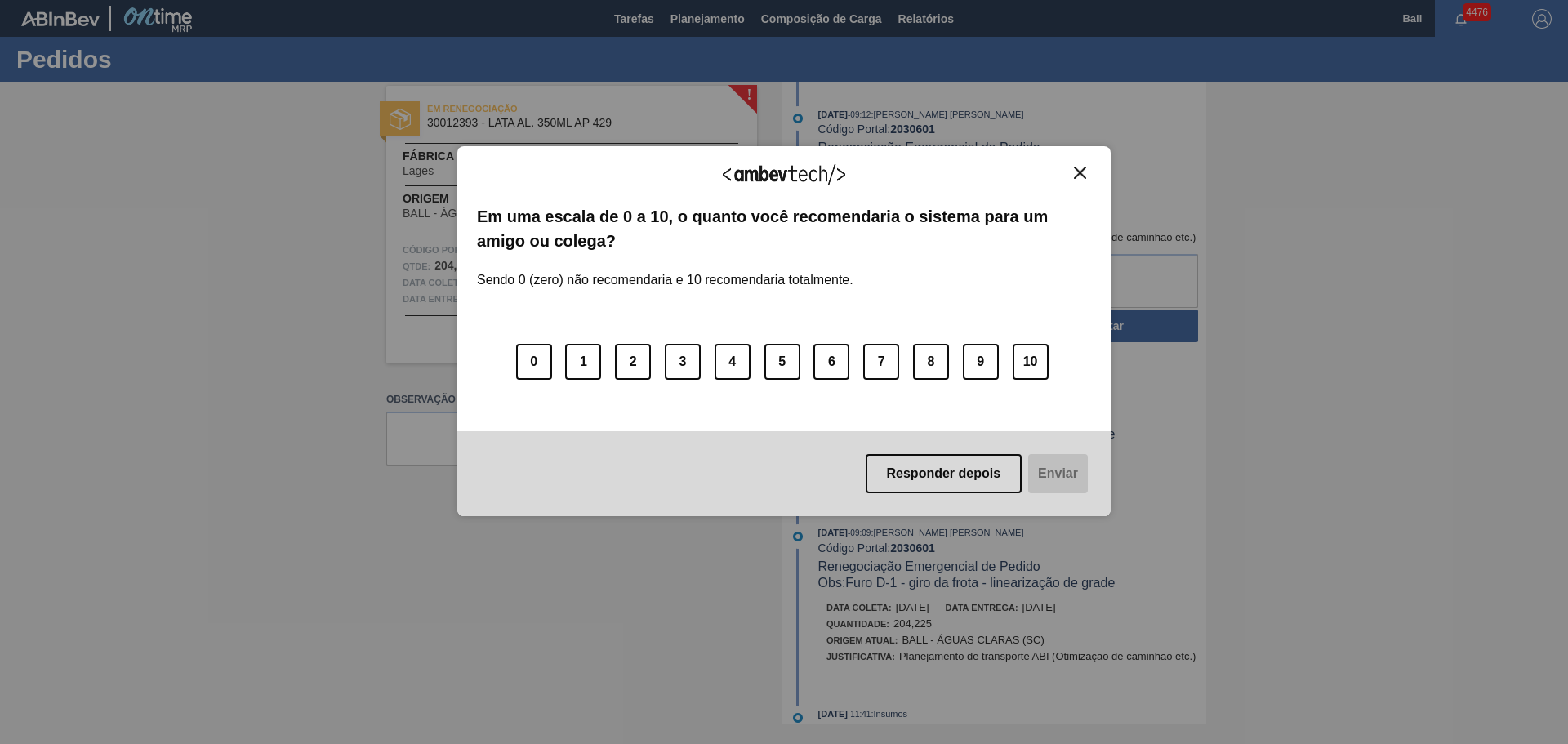
click at [1086, 171] on button "Close" at bounding box center [1080, 173] width 22 height 14
click at [1072, 174] on button "Close" at bounding box center [1080, 173] width 22 height 14
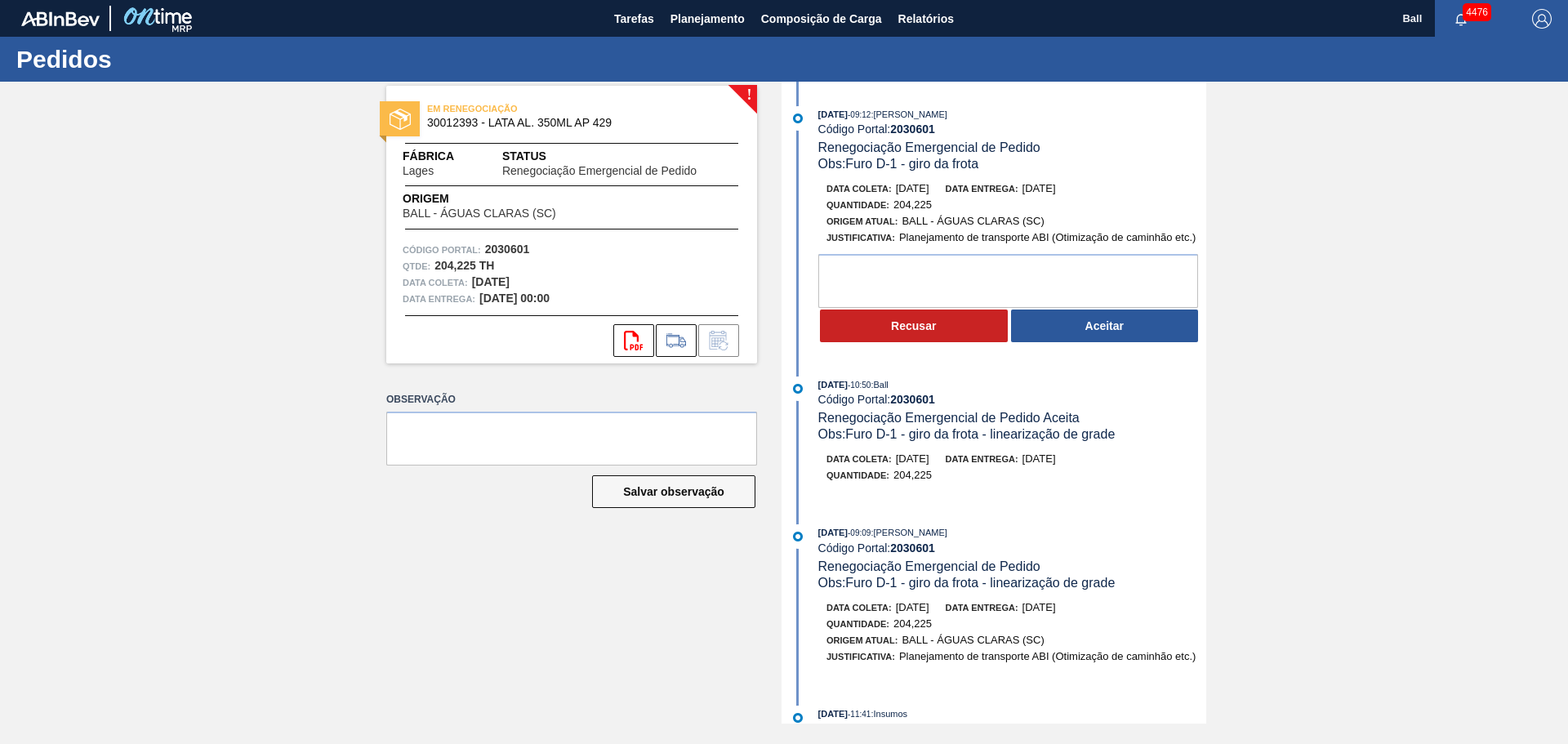
click at [754, 92] on div "EM RENEGOCIAÇÃO 30012393 - LATA AL. 350ML AP 429 Fábrica Lages Status Renegocia…" at bounding box center [571, 224] width 370 height 278
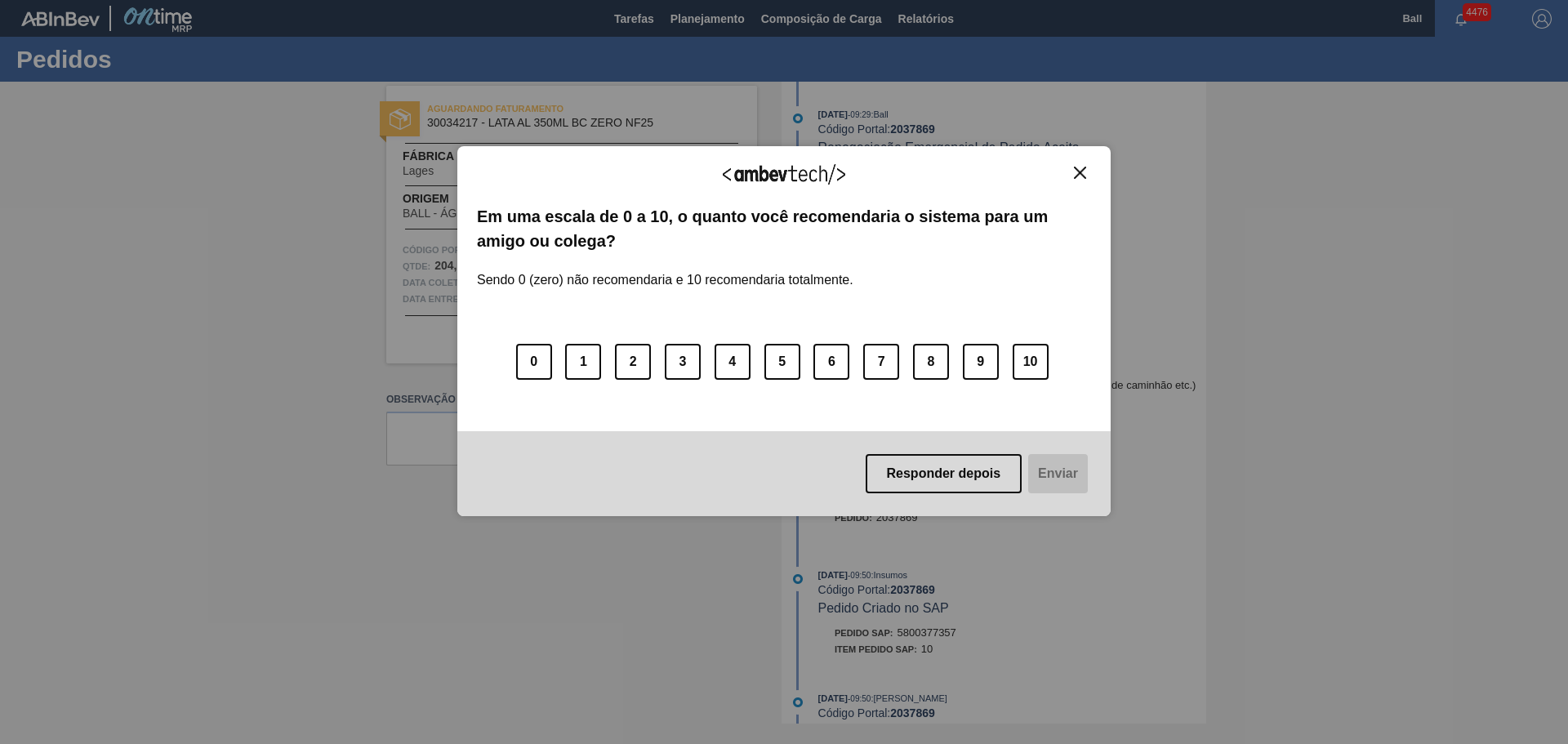
click at [1078, 176] on img "Close" at bounding box center [1080, 173] width 12 height 12
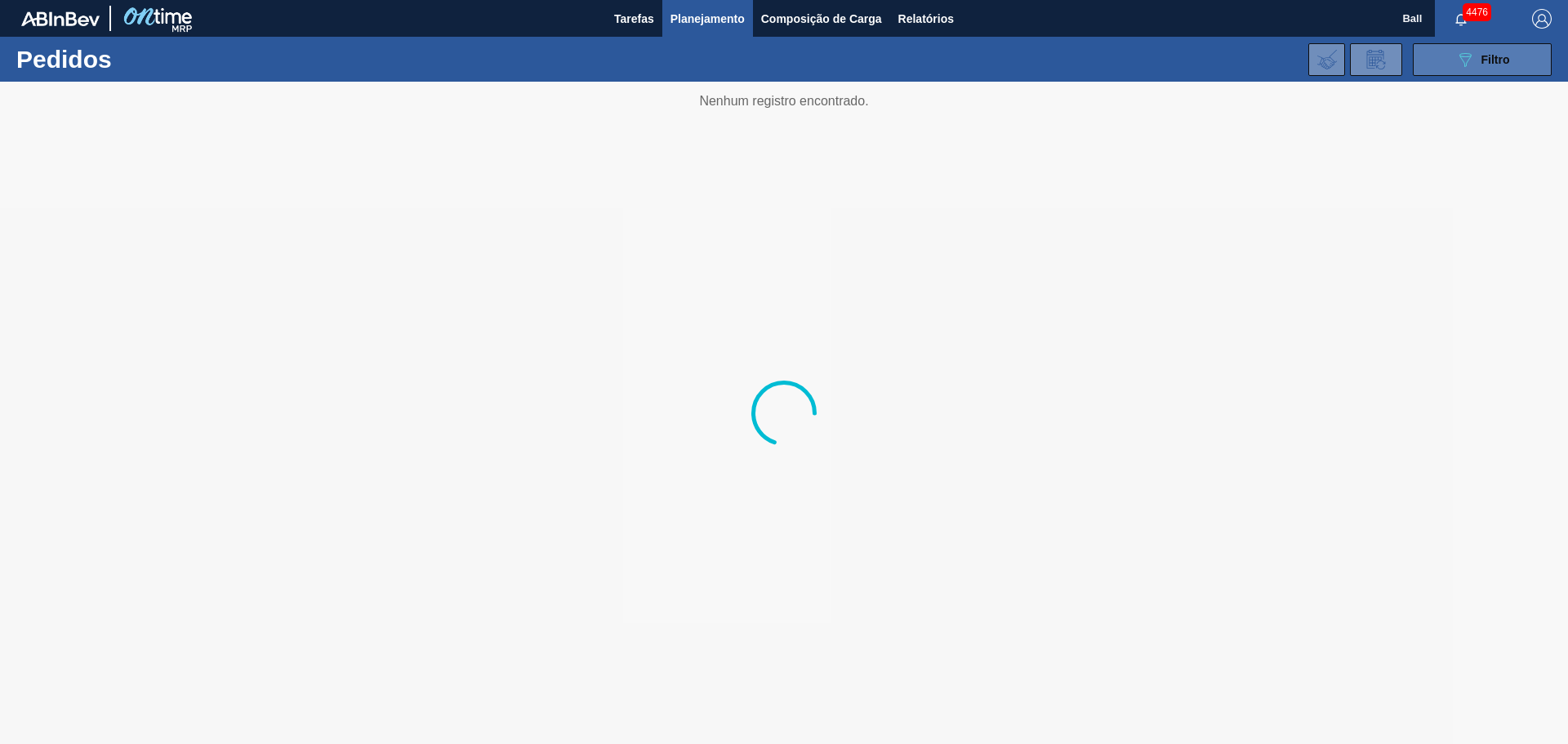
click at [1456, 72] on button "089F7B8B-B2A5-4AFE-B5C0-19BA573D28AC Filtro" at bounding box center [1482, 60] width 139 height 32
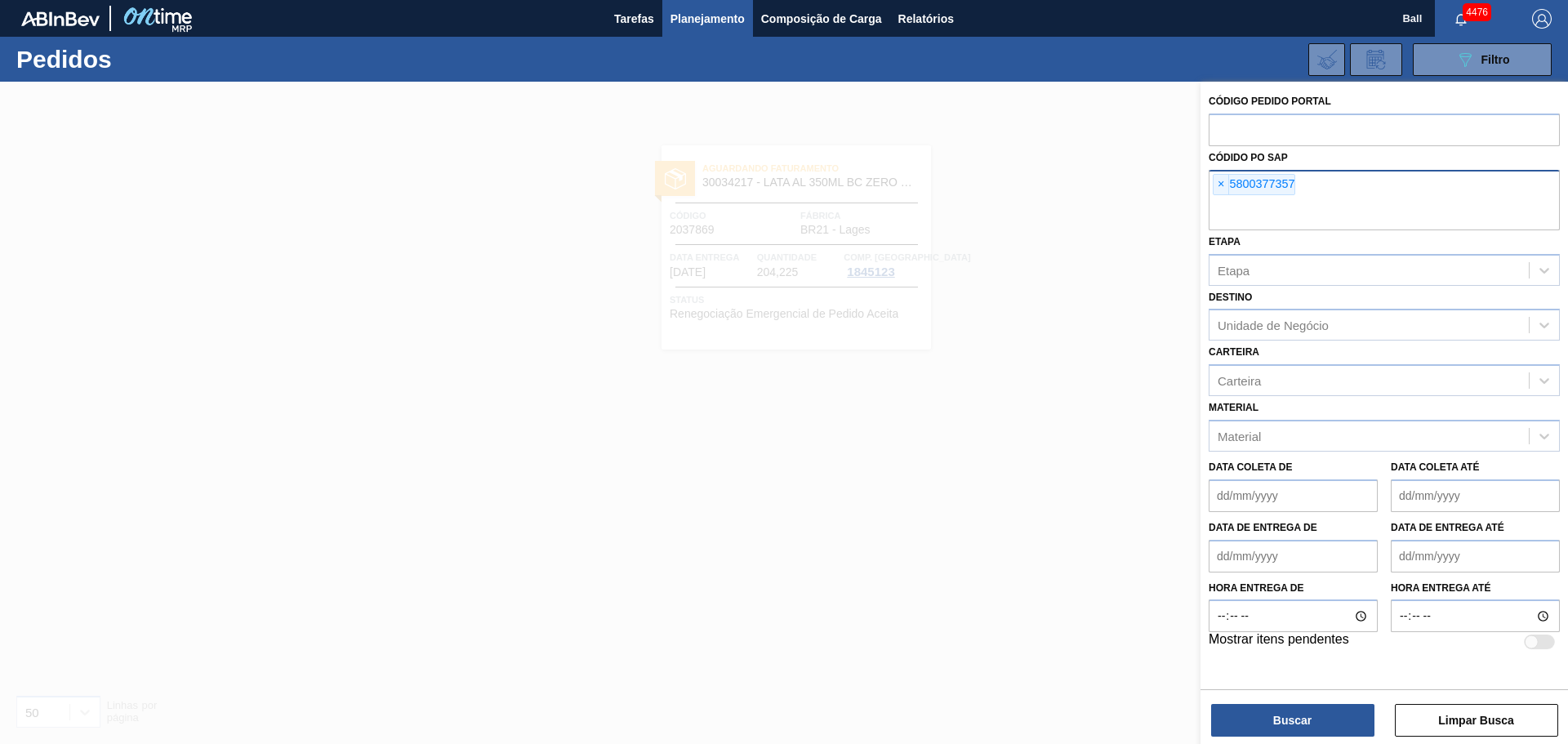
click at [1220, 180] on span "×" at bounding box center [1222, 184] width 15 height 20
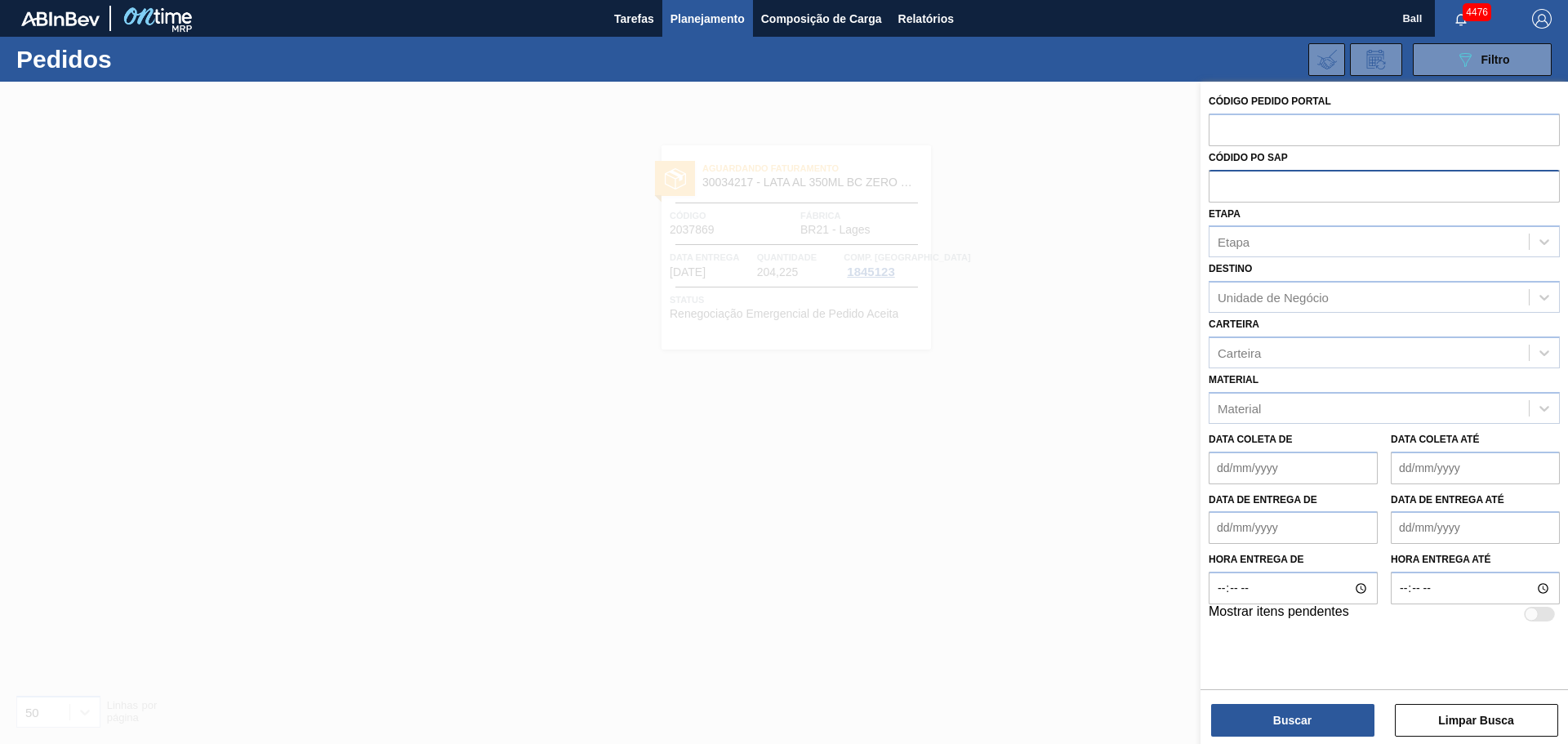
click at [1249, 195] on input "text" at bounding box center [1384, 186] width 351 height 31
paste input "5800371916"
type input "5800371916"
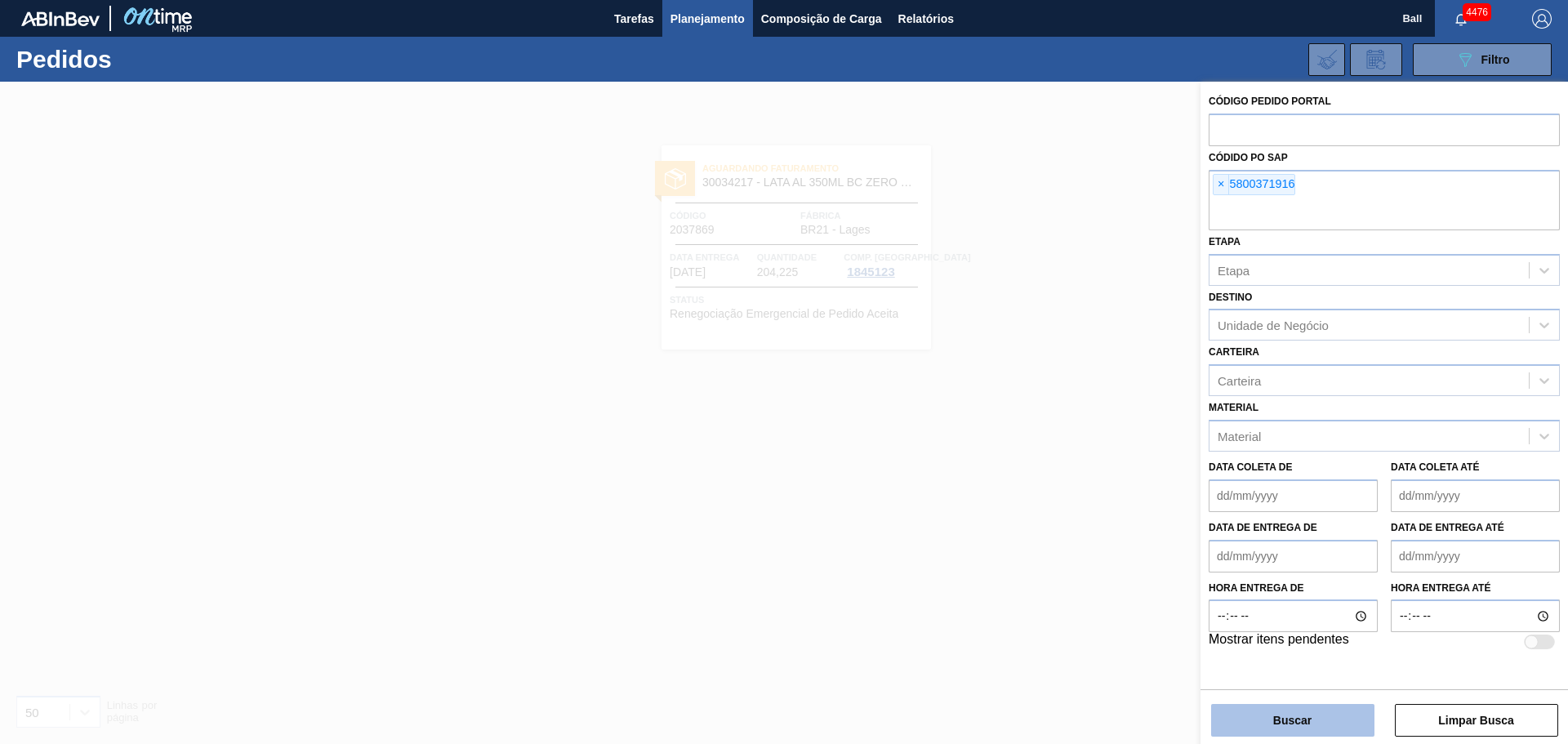
click at [1275, 719] on button "Buscar" at bounding box center [1293, 720] width 163 height 32
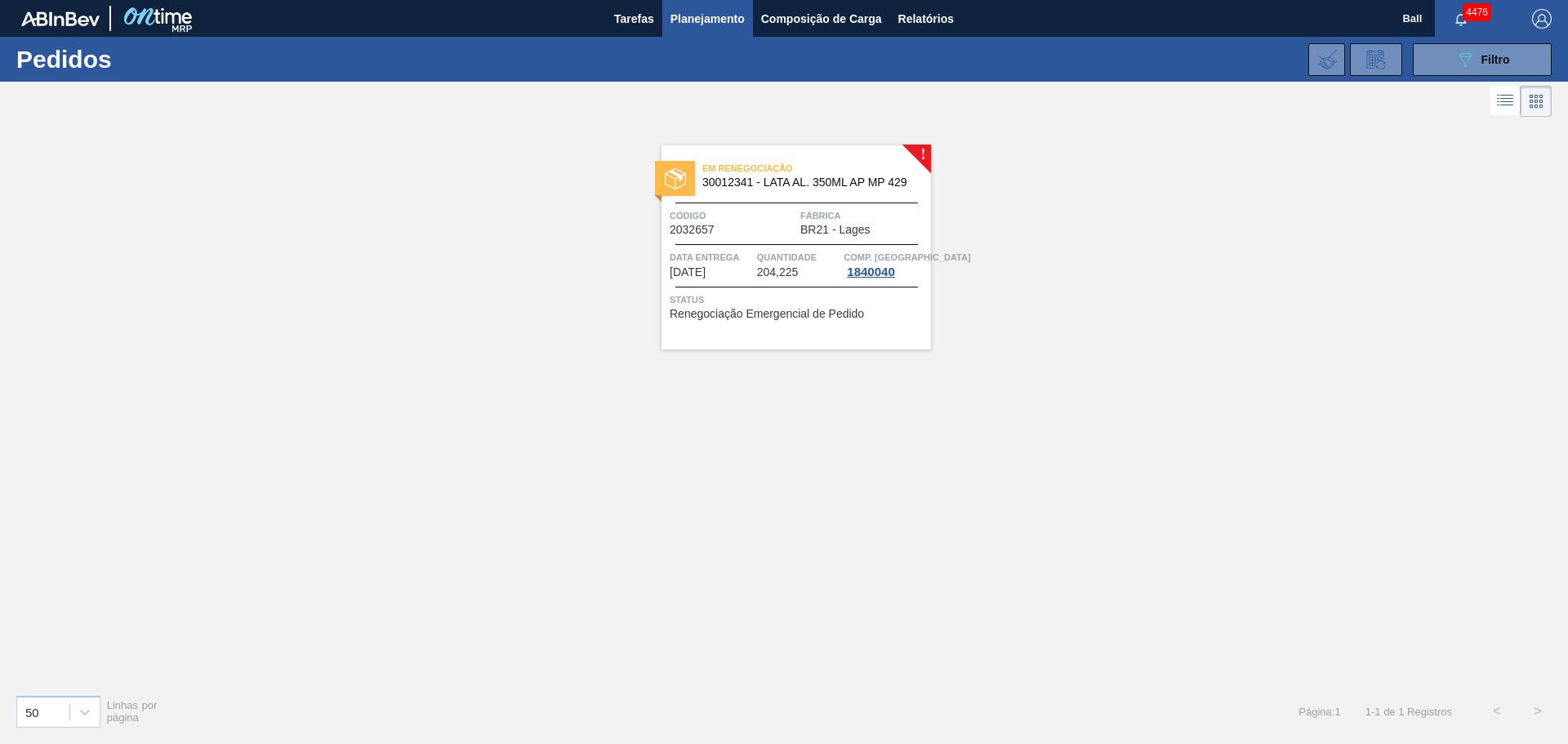
click at [725, 194] on div "Em renegociação 30012341 - LATA AL. 350ML AP MP 429 Código 2032657 Fábrica BR21…" at bounding box center [796, 247] width 269 height 204
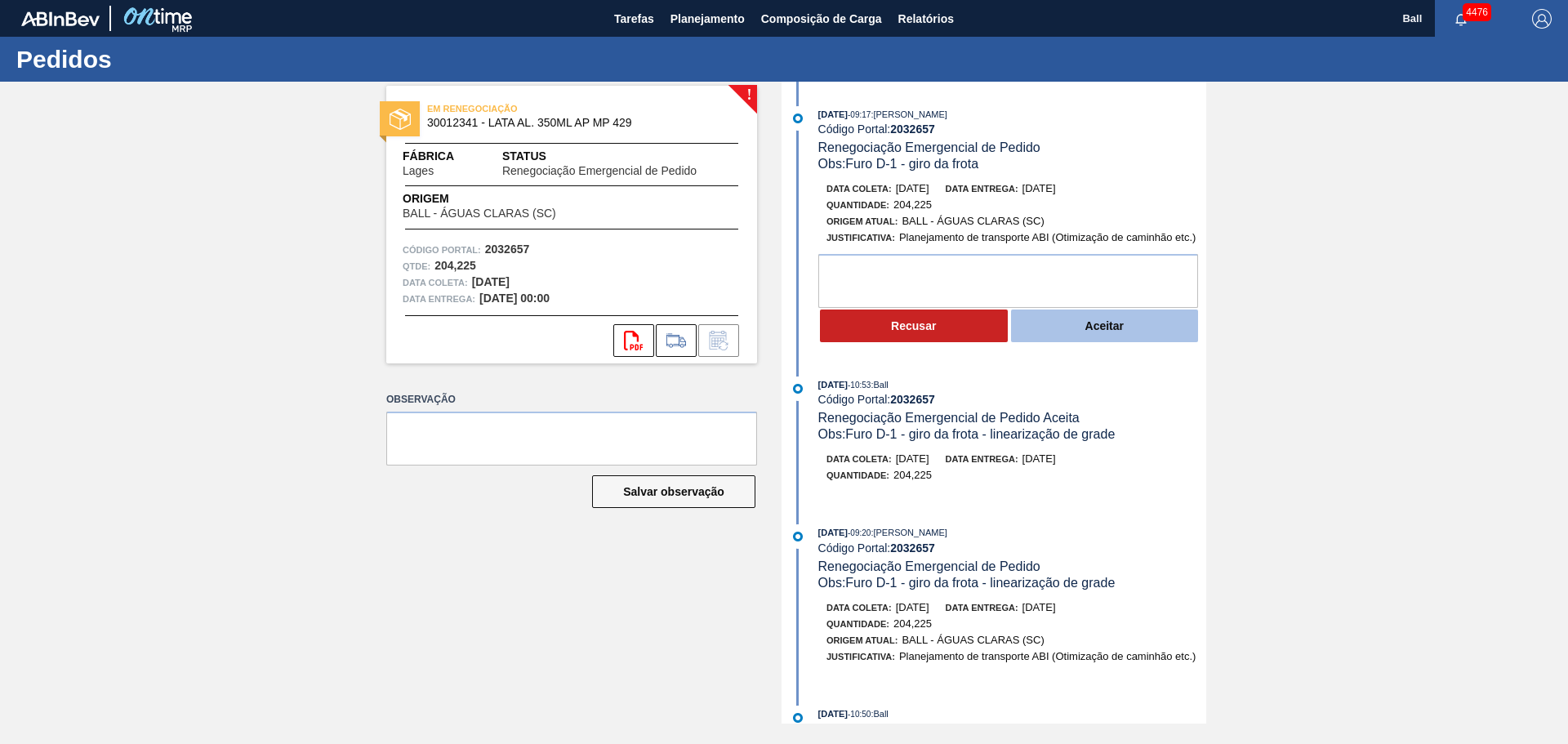
click at [1056, 318] on button "Aceitar" at bounding box center [1105, 326] width 188 height 32
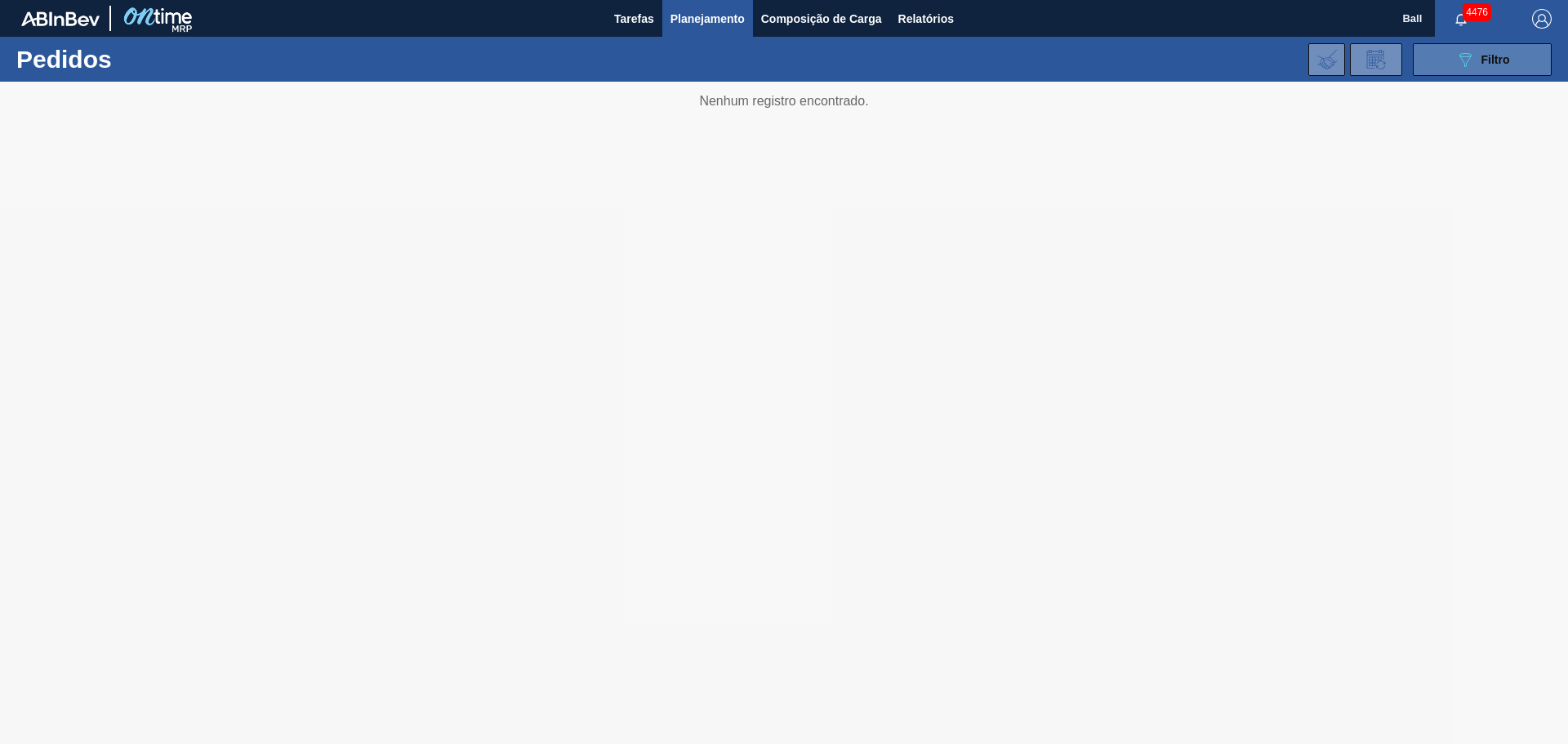
click at [1511, 63] on button "089F7B8B-B2A5-4AFE-B5C0-19BA573D28AC Filtro" at bounding box center [1482, 60] width 139 height 32
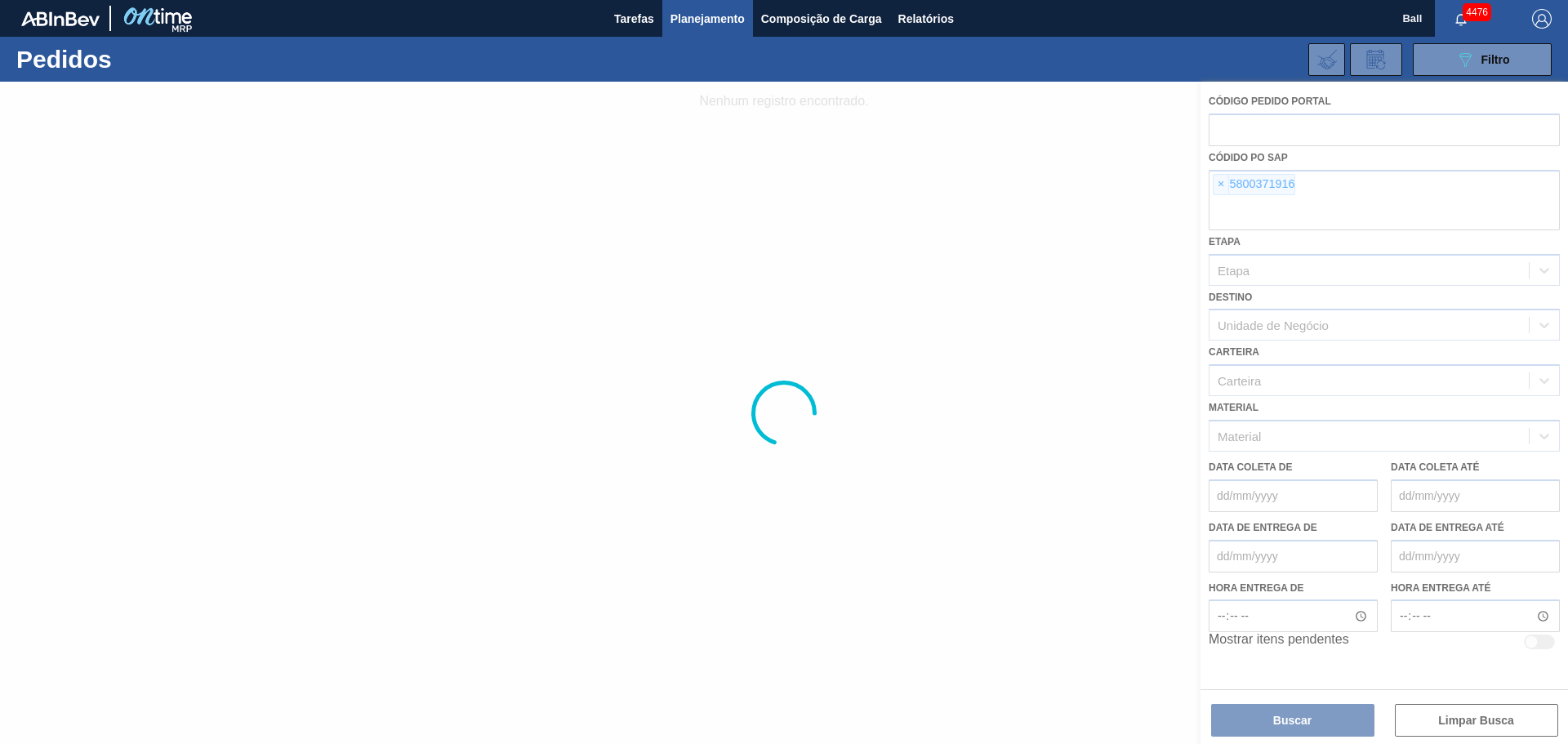
click at [1215, 180] on div at bounding box center [784, 412] width 1568 height 662
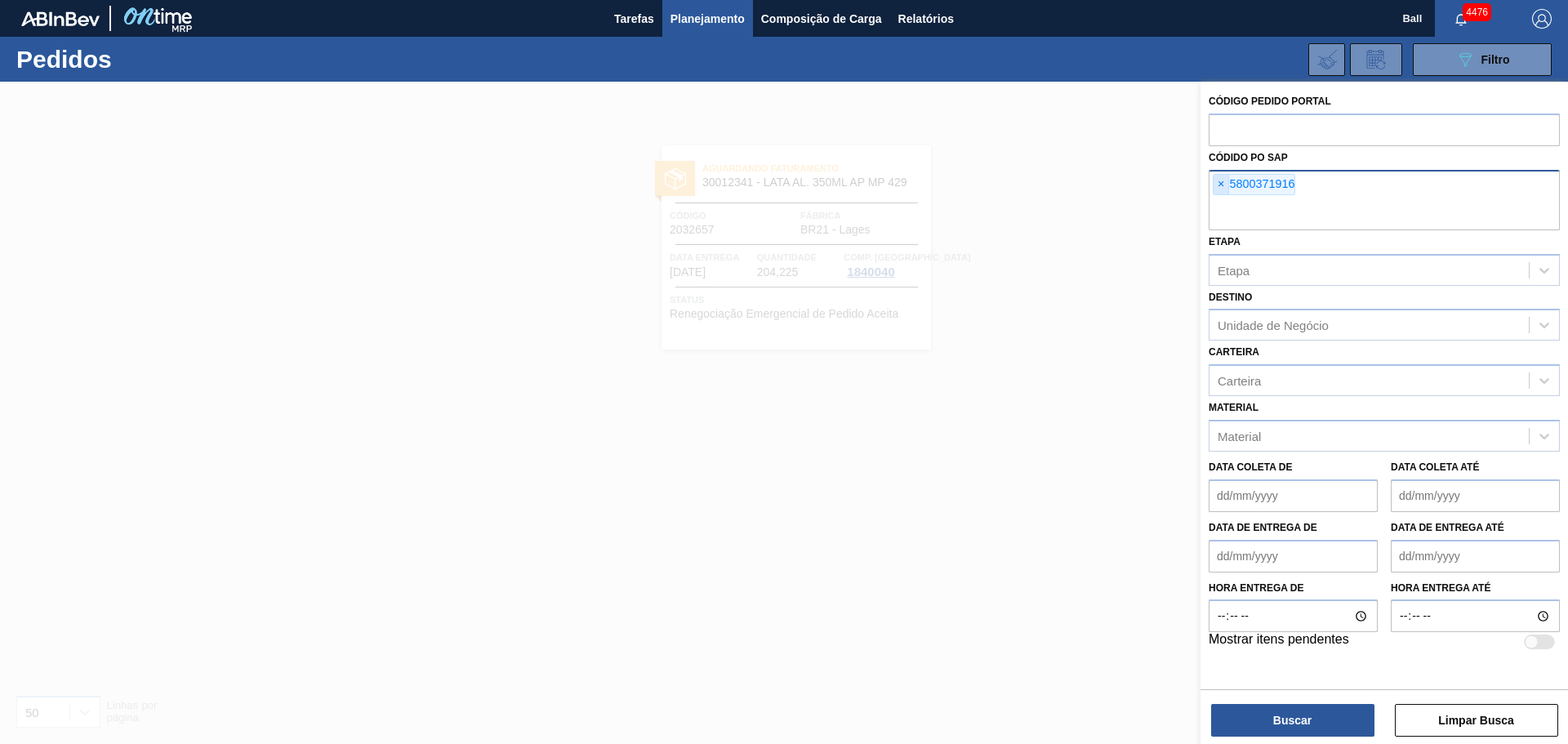
click at [1220, 182] on span "×" at bounding box center [1222, 184] width 15 height 20
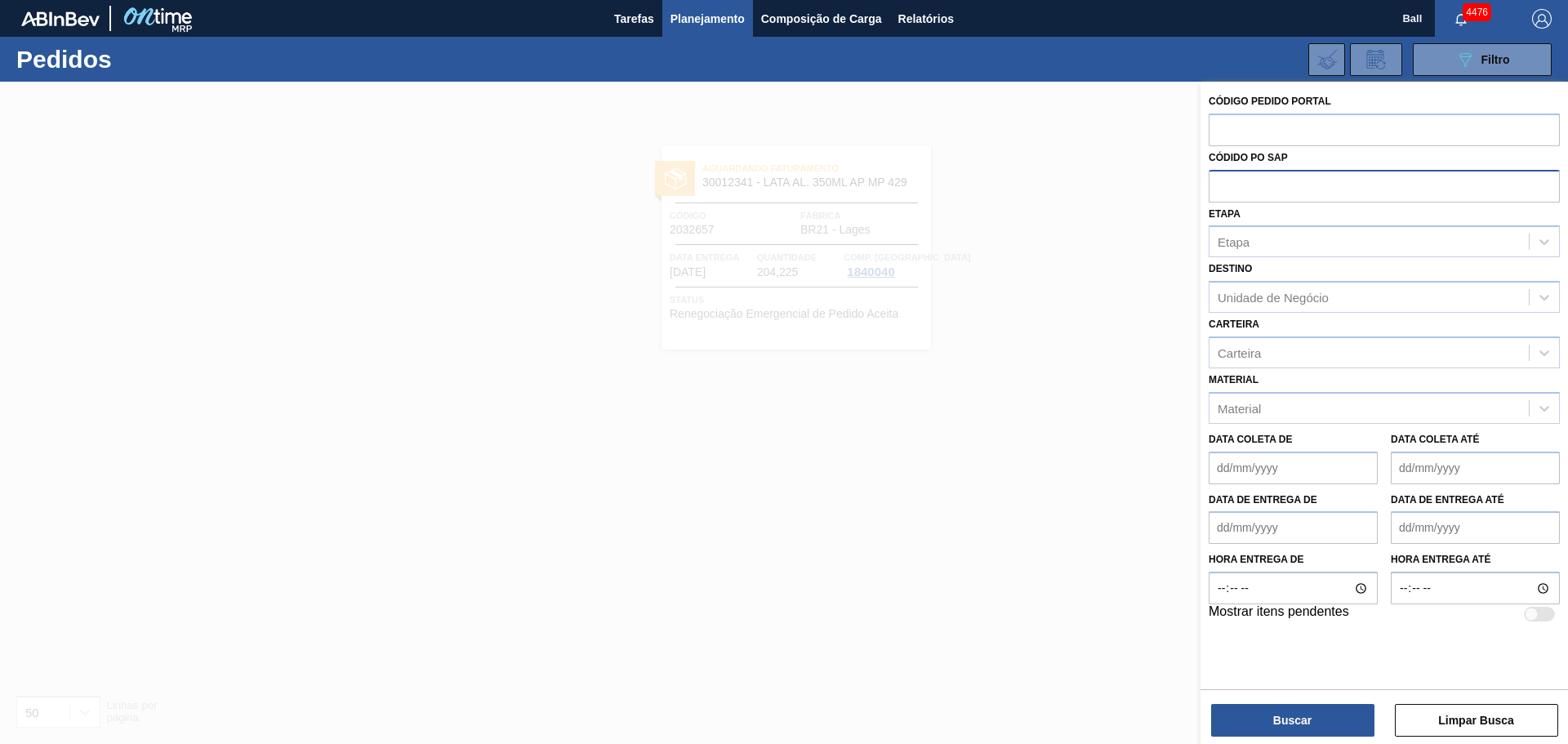
click at [1272, 187] on input "text" at bounding box center [1384, 186] width 351 height 31
paste input "5800372235"
type input "5800372235"
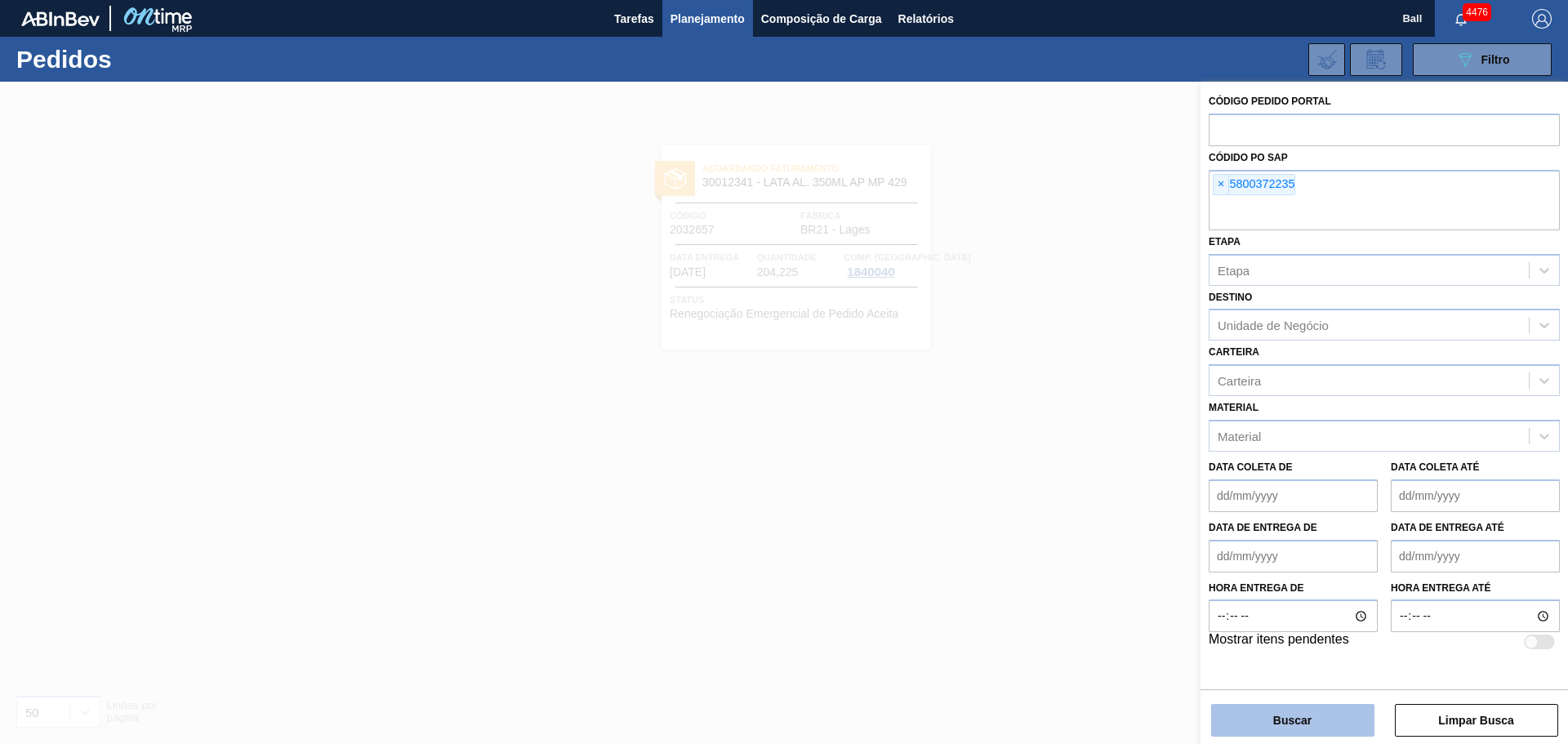
click at [1295, 722] on button "Buscar" at bounding box center [1293, 720] width 163 height 32
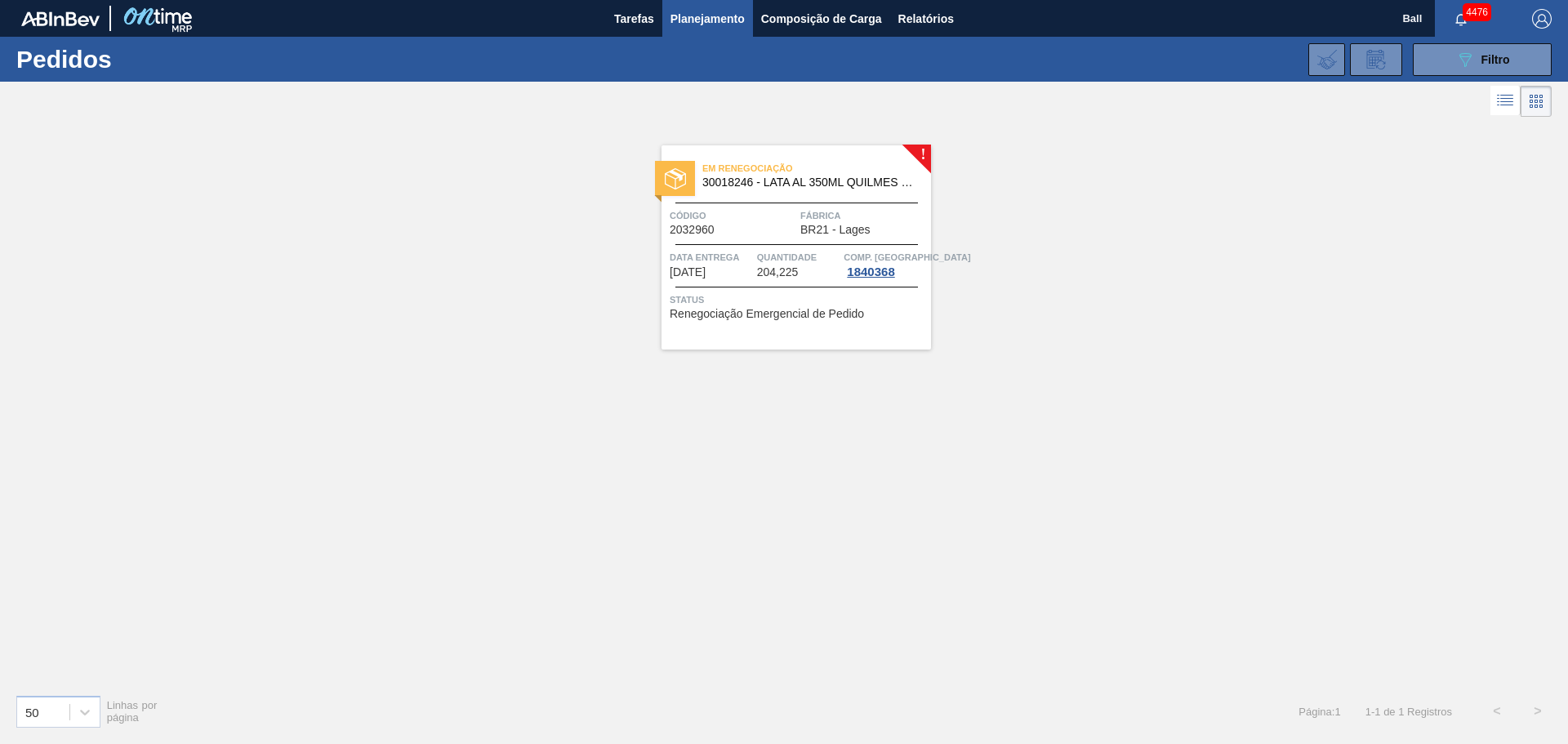
click at [850, 198] on div "Em renegociação 30018246 - LATA AL 350ML QUILMES 429 Código 2032960 Fábrica BR2…" at bounding box center [796, 247] width 269 height 204
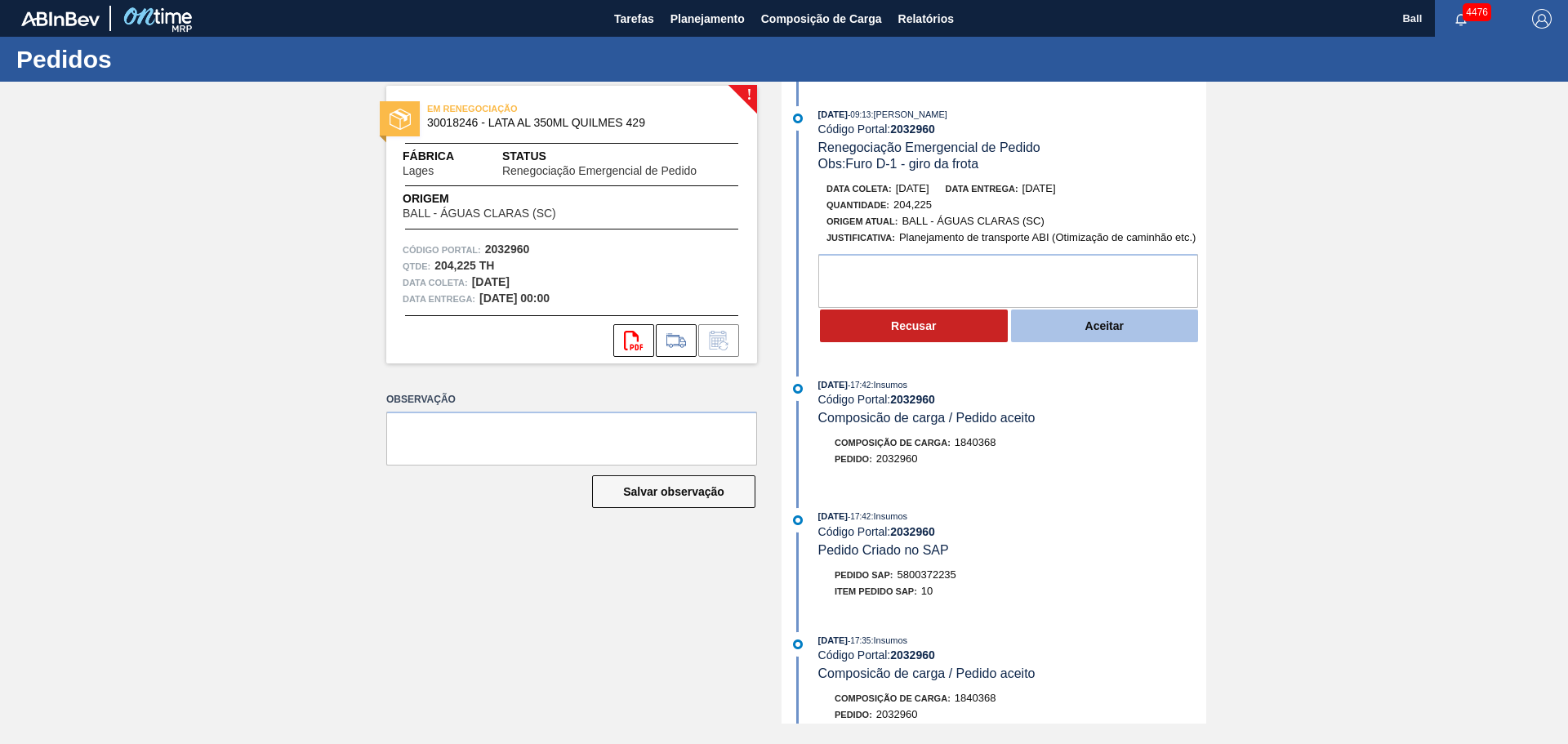
click at [1121, 315] on button "Aceitar" at bounding box center [1105, 326] width 188 height 32
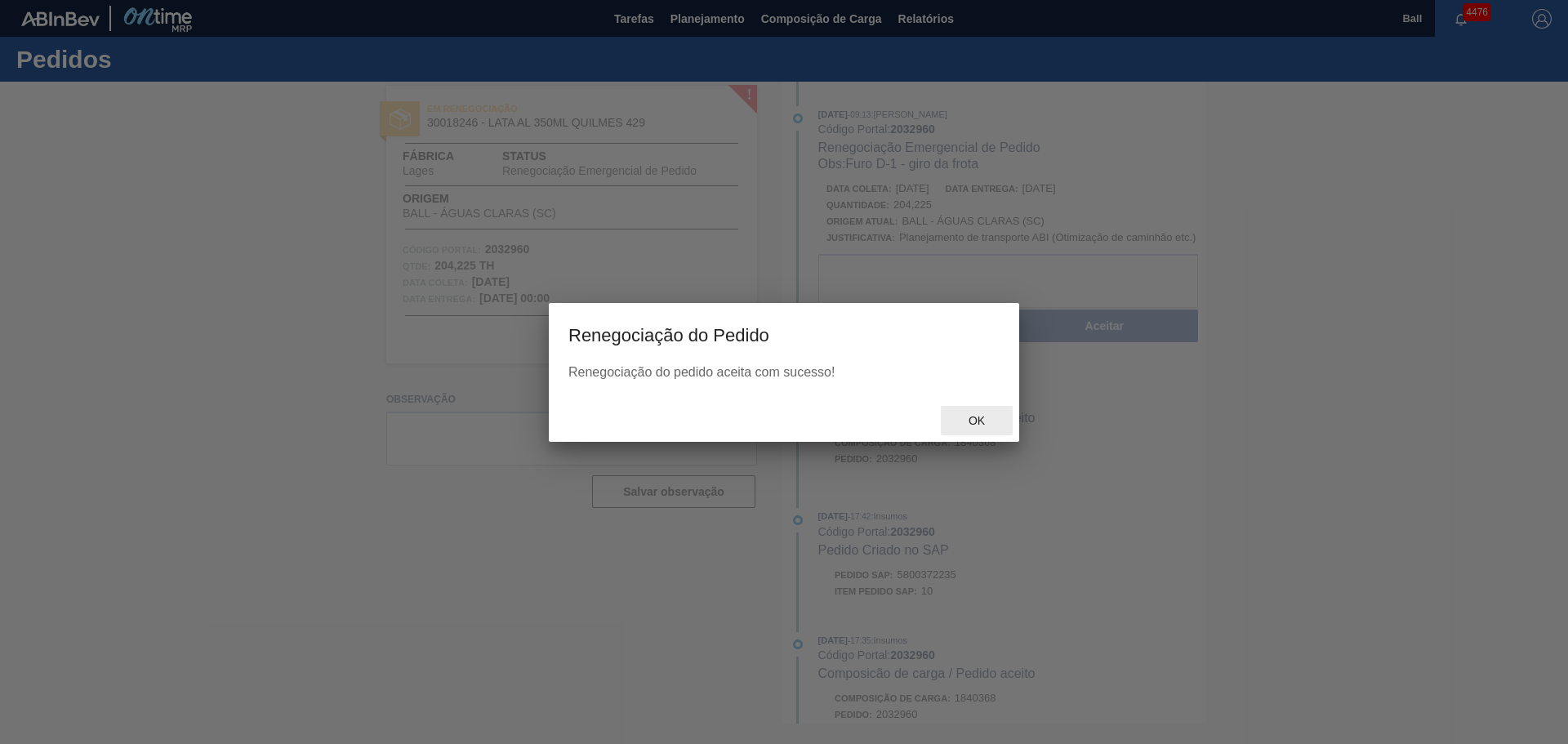
click at [984, 415] on span "Ok" at bounding box center [977, 420] width 43 height 13
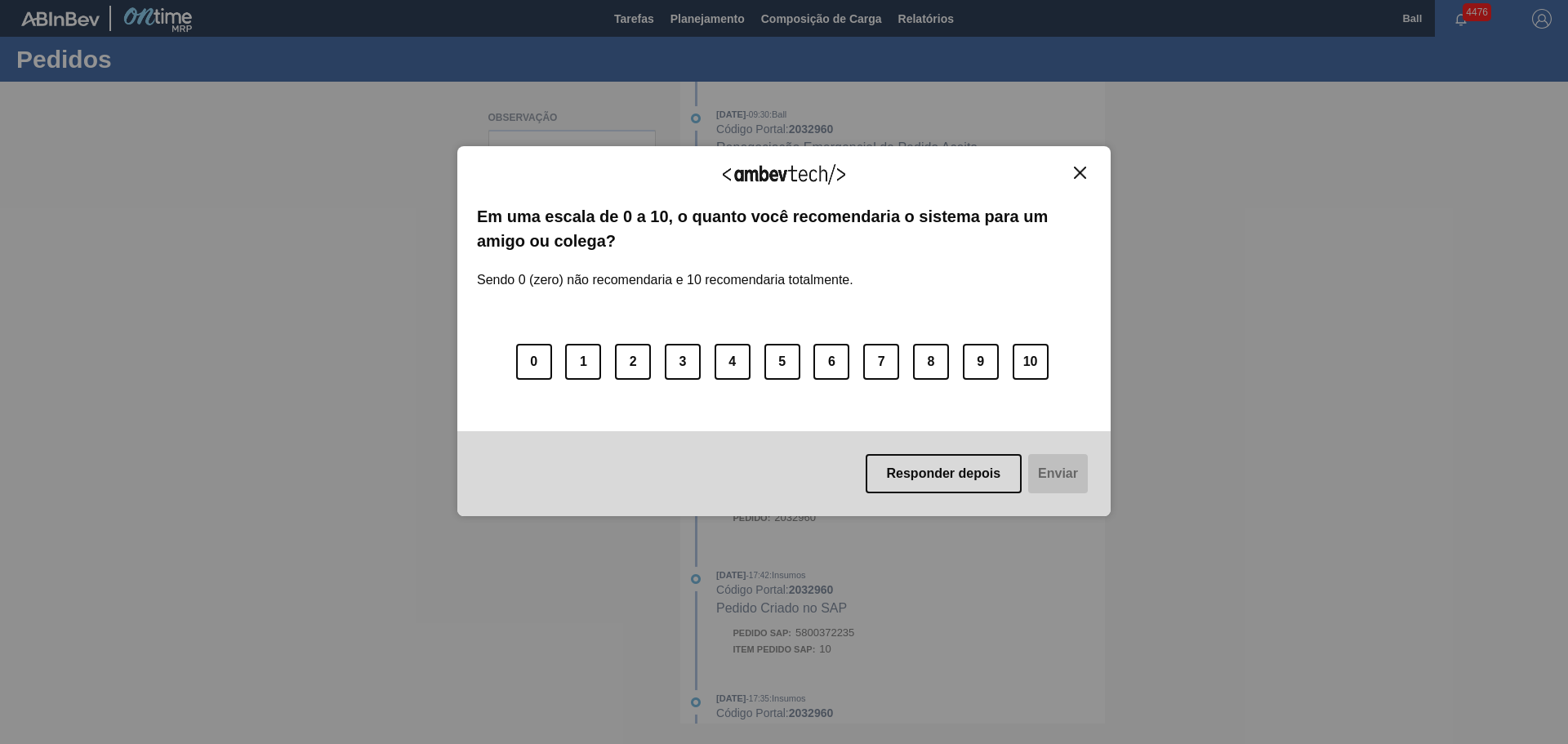
click at [1076, 171] on img "Close" at bounding box center [1080, 173] width 12 height 12
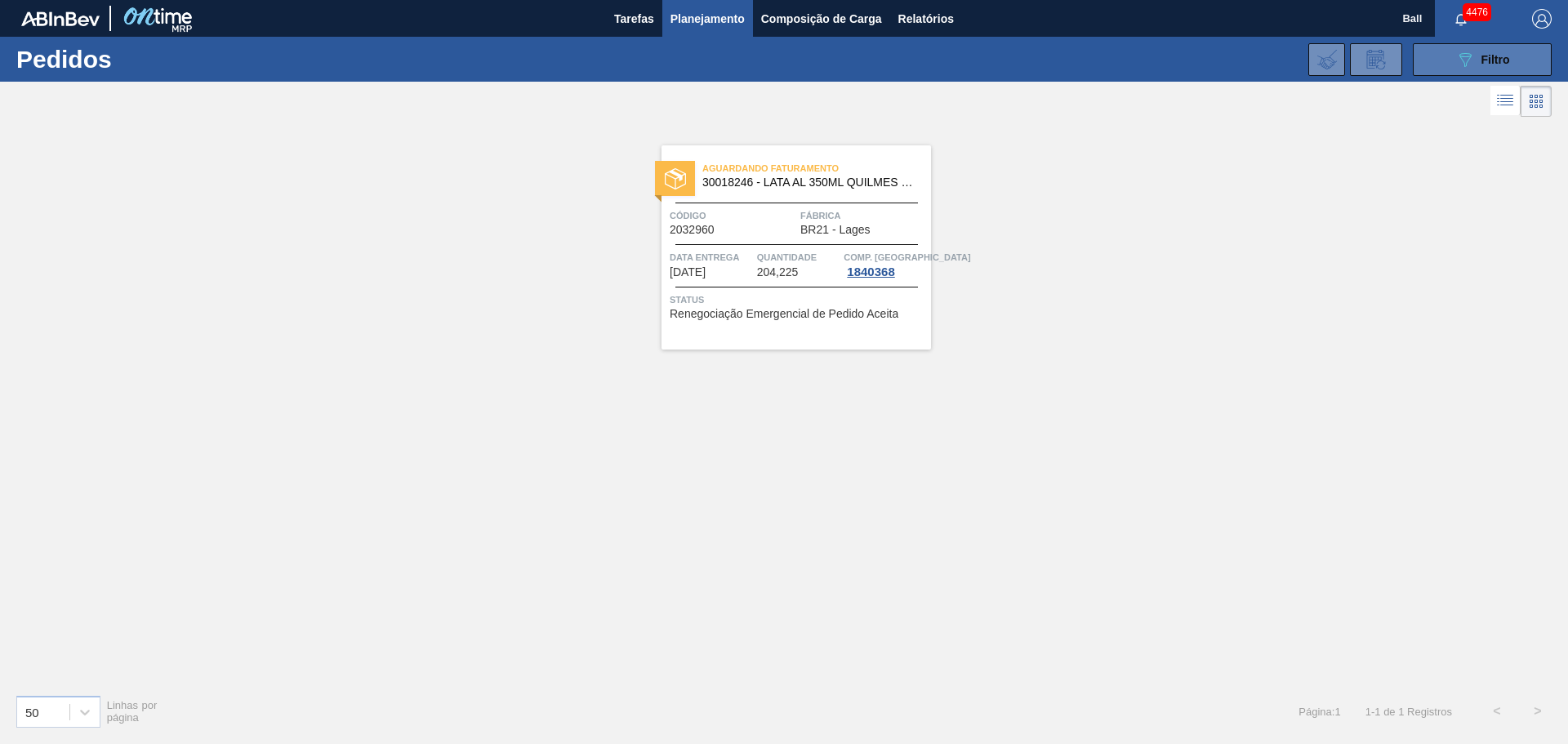
click at [1482, 53] on span "Filtro" at bounding box center [1495, 59] width 28 height 13
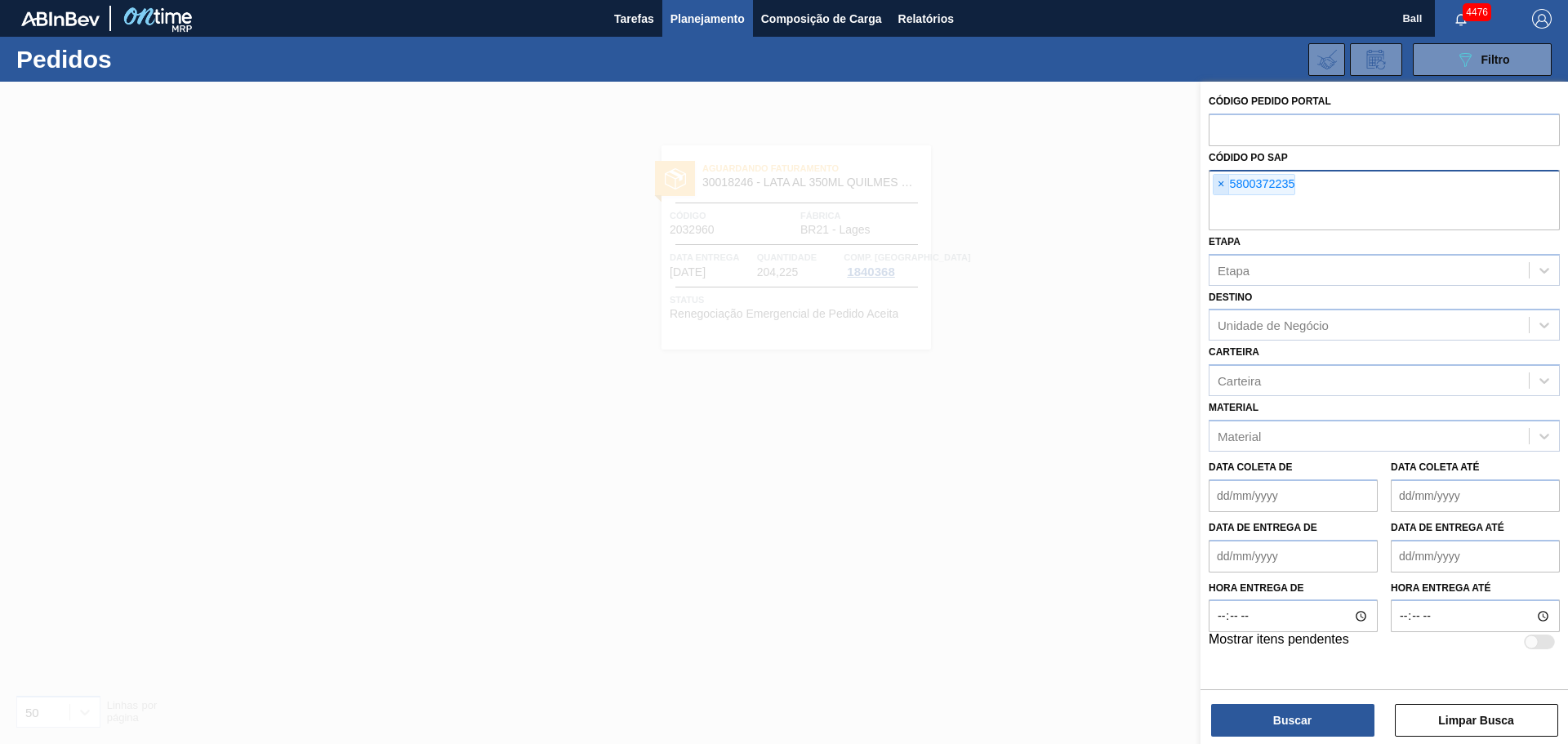
click at [1217, 189] on span "×" at bounding box center [1222, 184] width 15 height 20
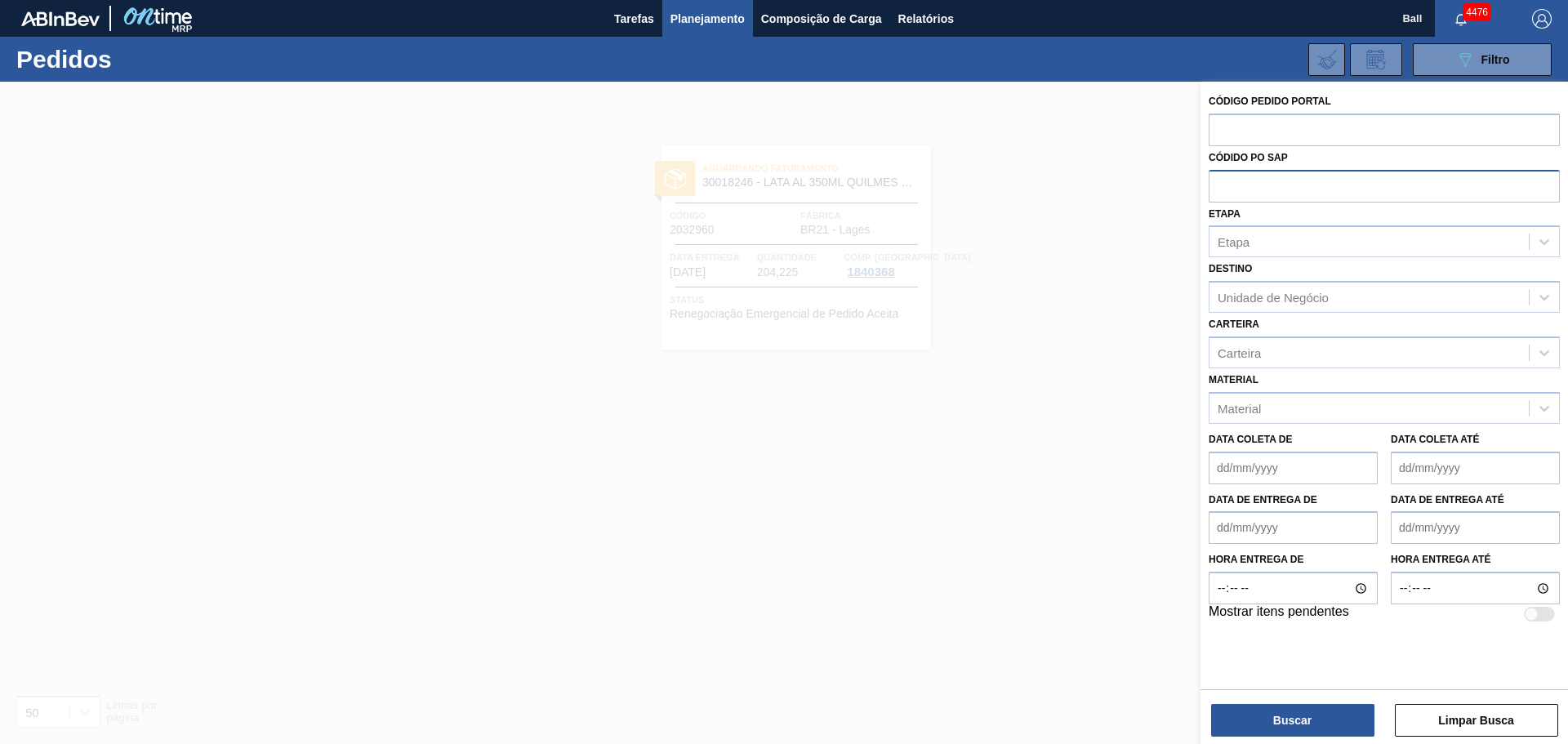
click at [1271, 185] on input "text" at bounding box center [1384, 186] width 351 height 31
paste input "5800372236"
type input "5800372236"
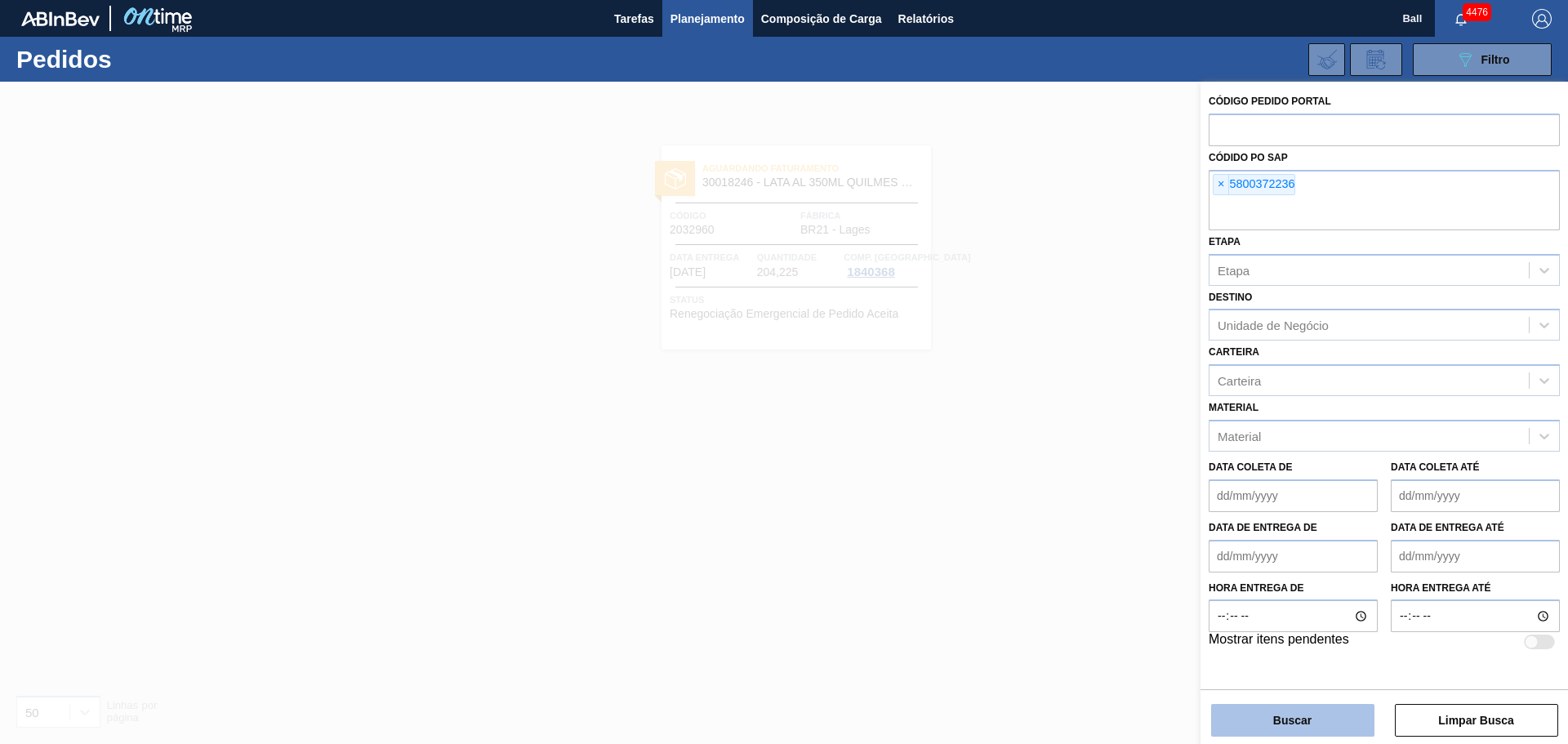
click at [1314, 721] on button "Buscar" at bounding box center [1293, 720] width 163 height 32
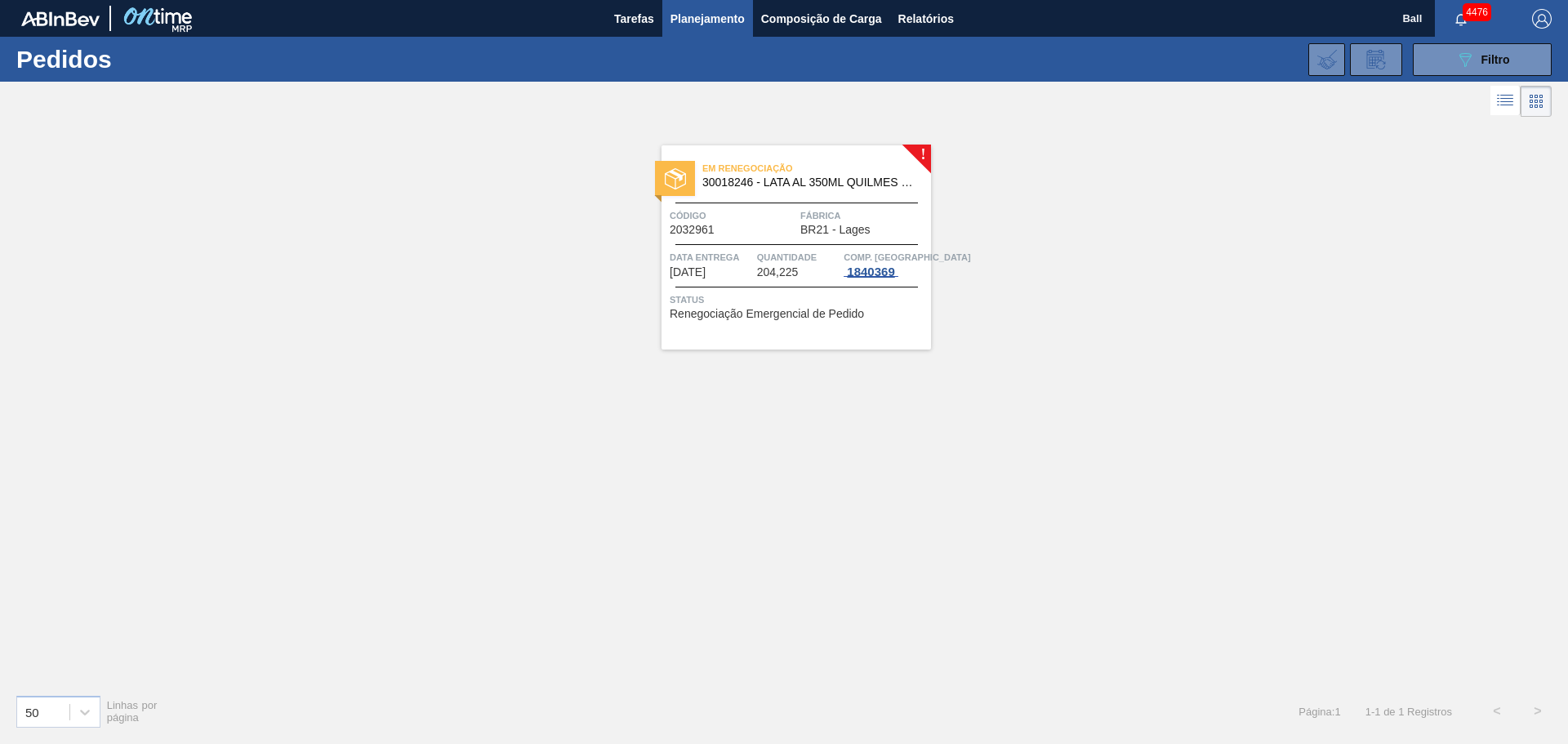
click at [847, 275] on div "1840369" at bounding box center [870, 271] width 54 height 13
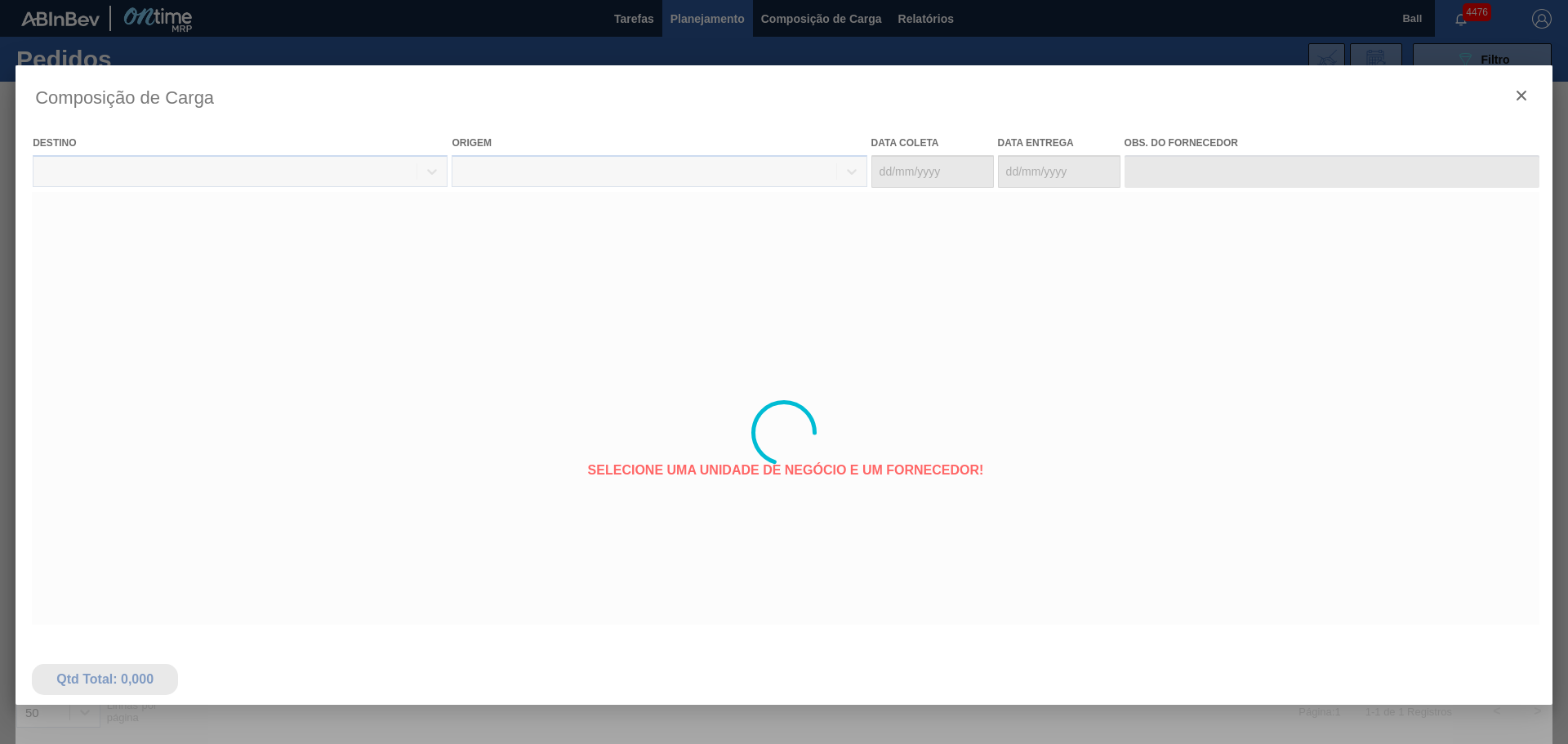
type coleta "[DATE]"
type entrega "[DATE]"
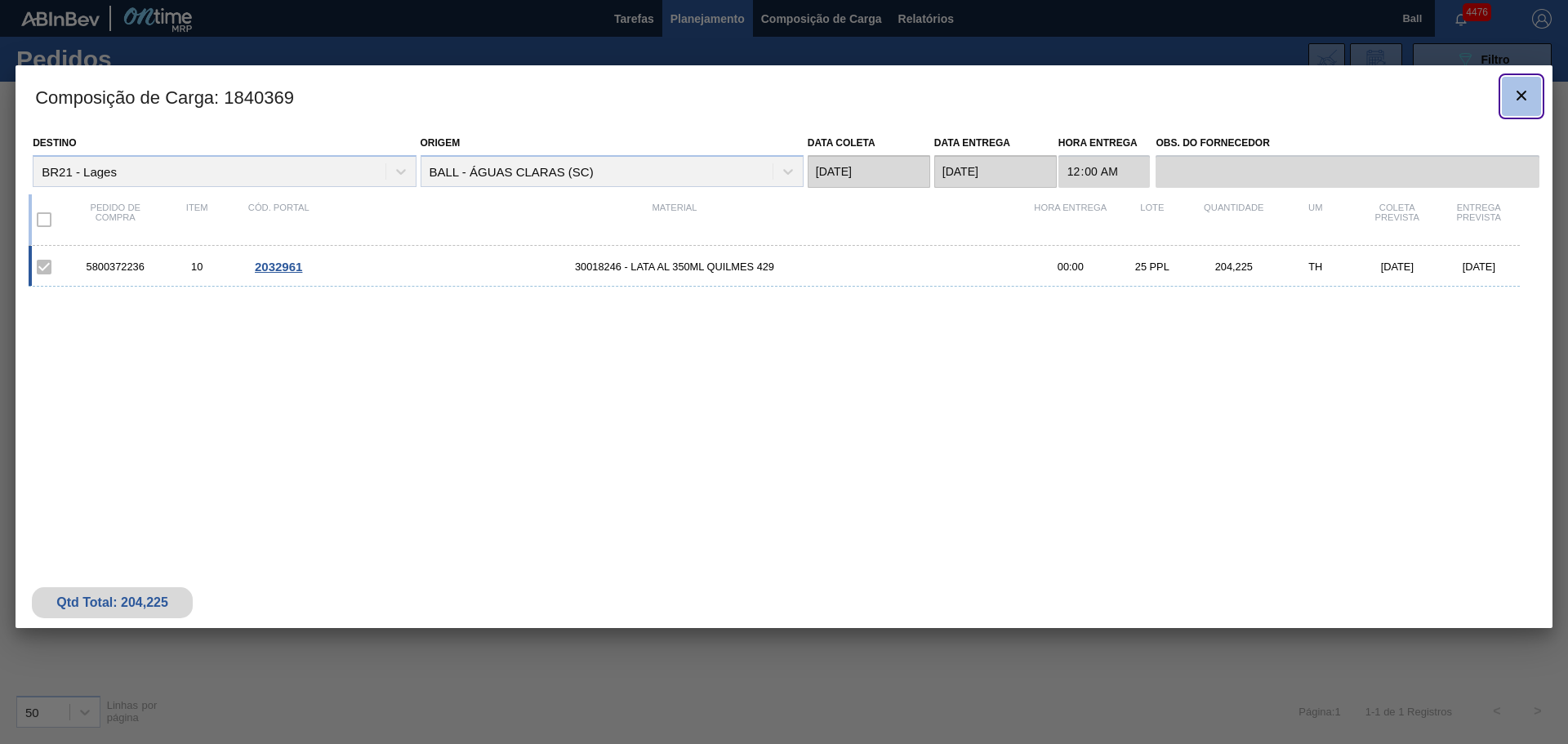
click at [1530, 92] on icon "botão de ícone" at bounding box center [1521, 95] width 20 height 20
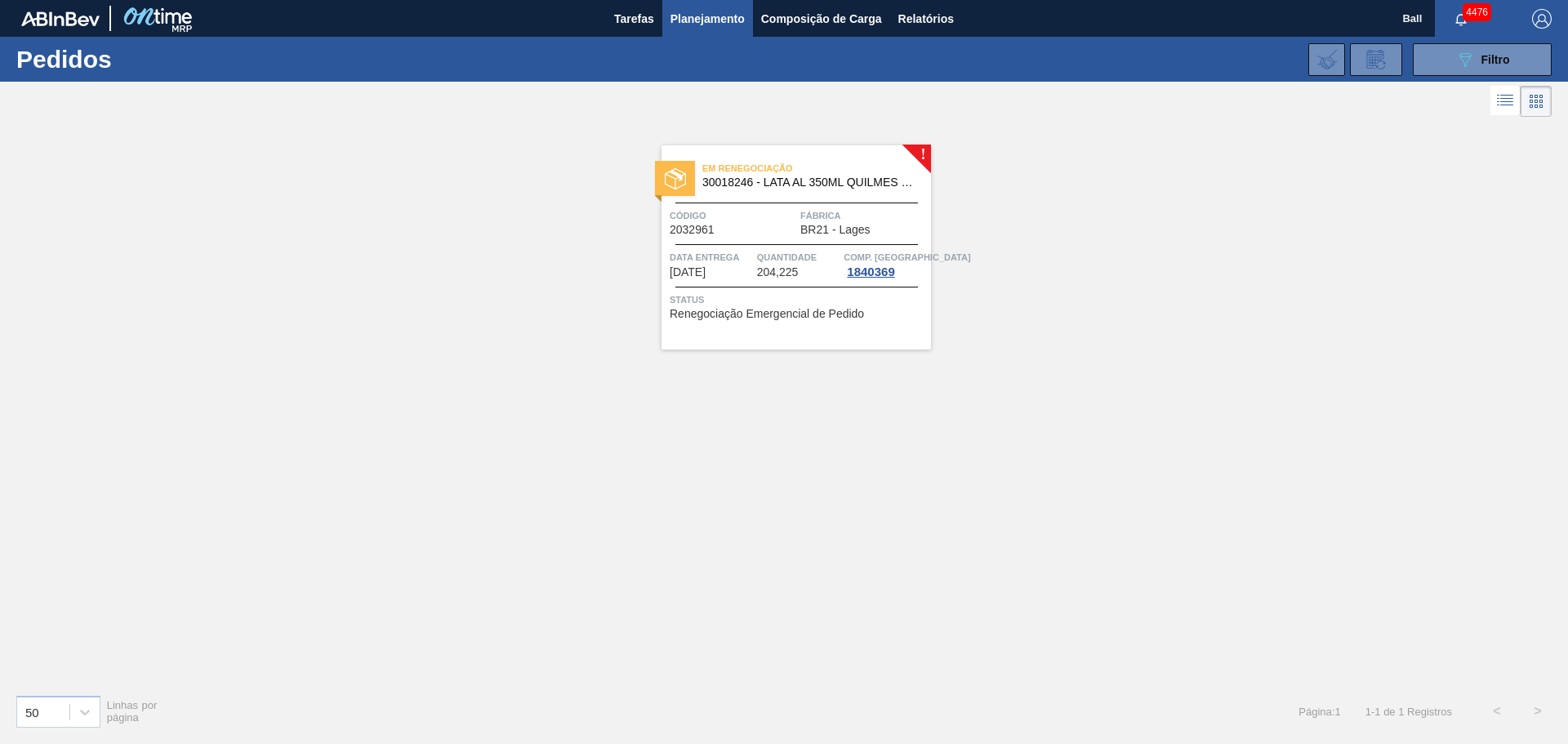
click at [822, 172] on span "Em renegociação" at bounding box center [816, 168] width 228 height 16
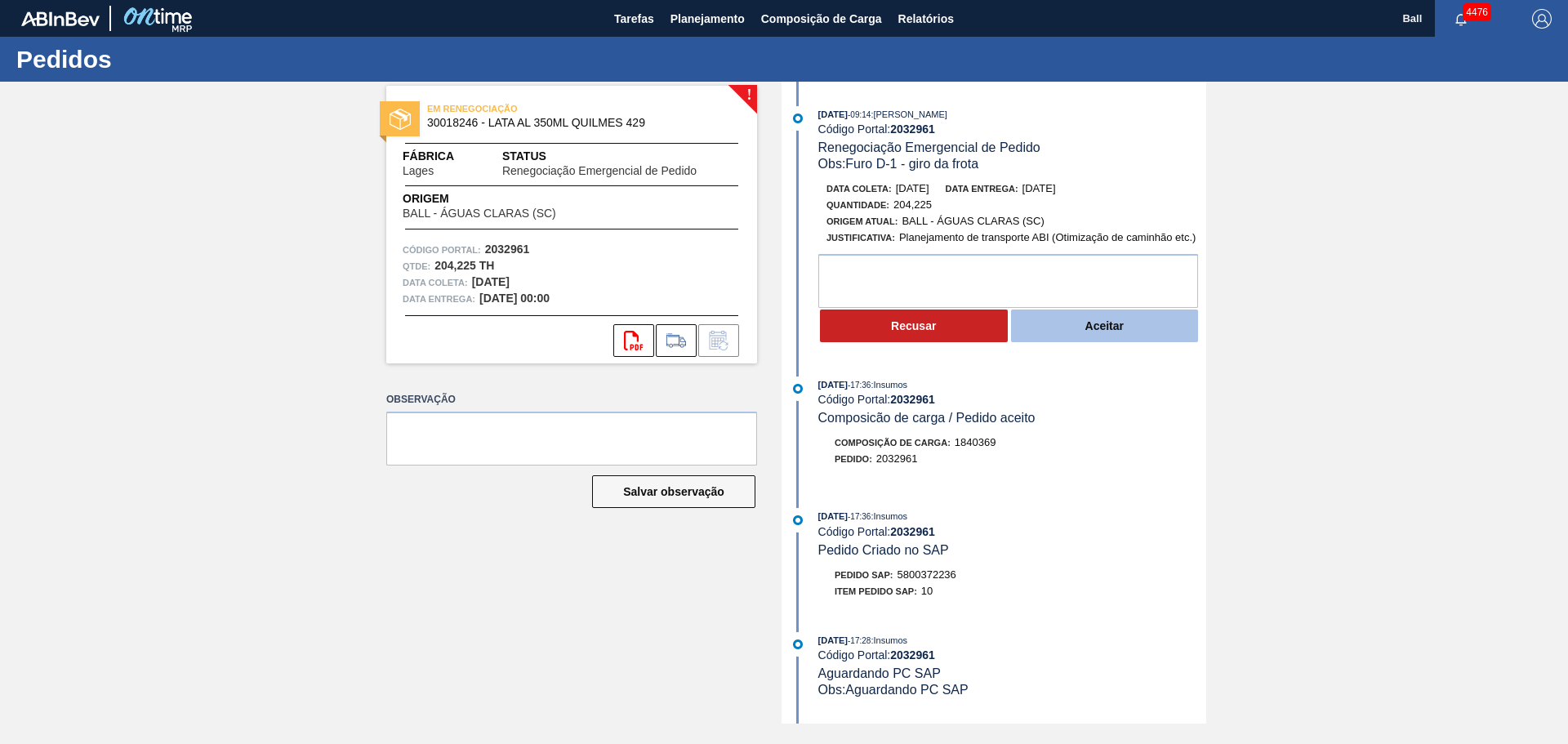
click at [1096, 322] on button "Aceitar" at bounding box center [1105, 326] width 188 height 32
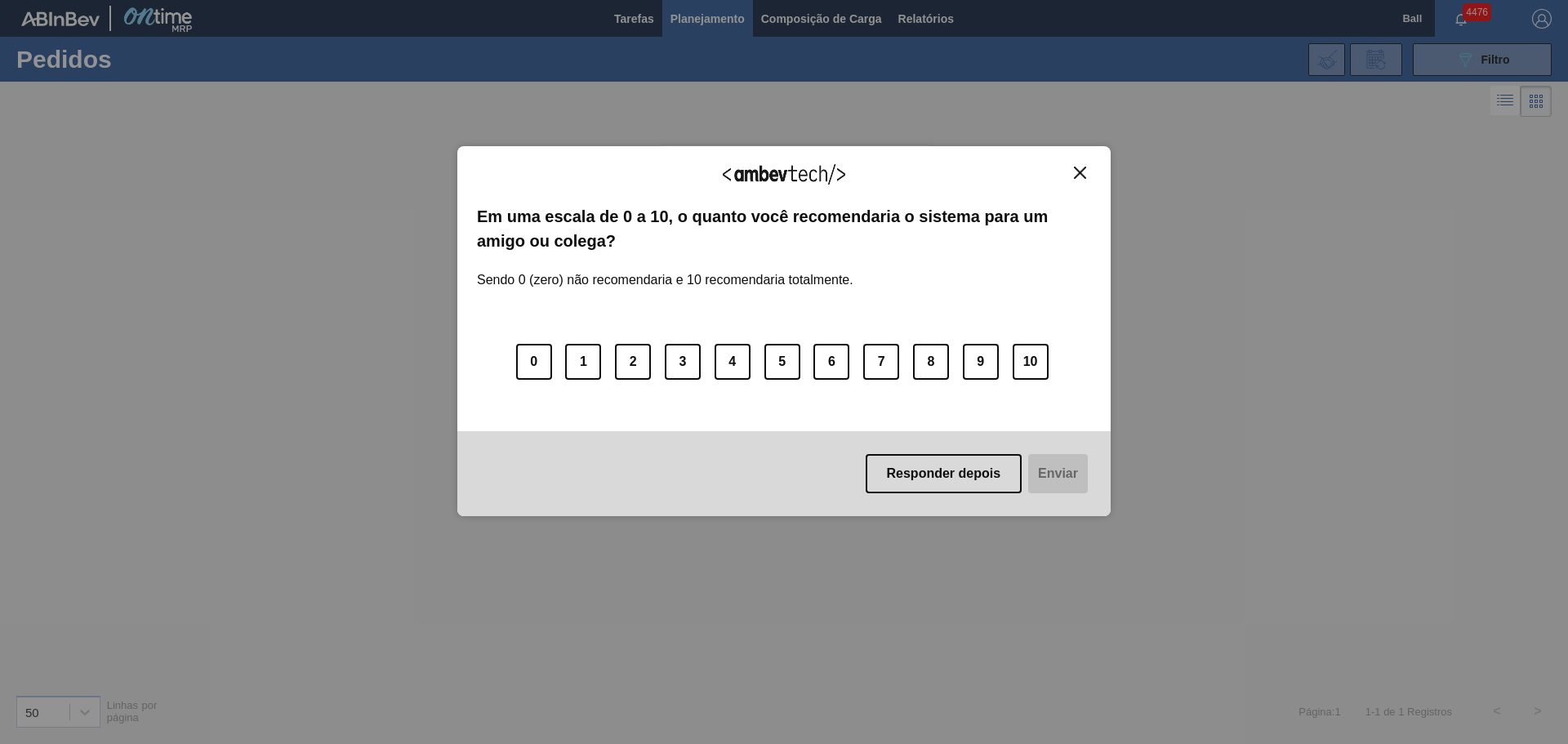
click at [1074, 167] on img "Close" at bounding box center [1080, 173] width 12 height 12
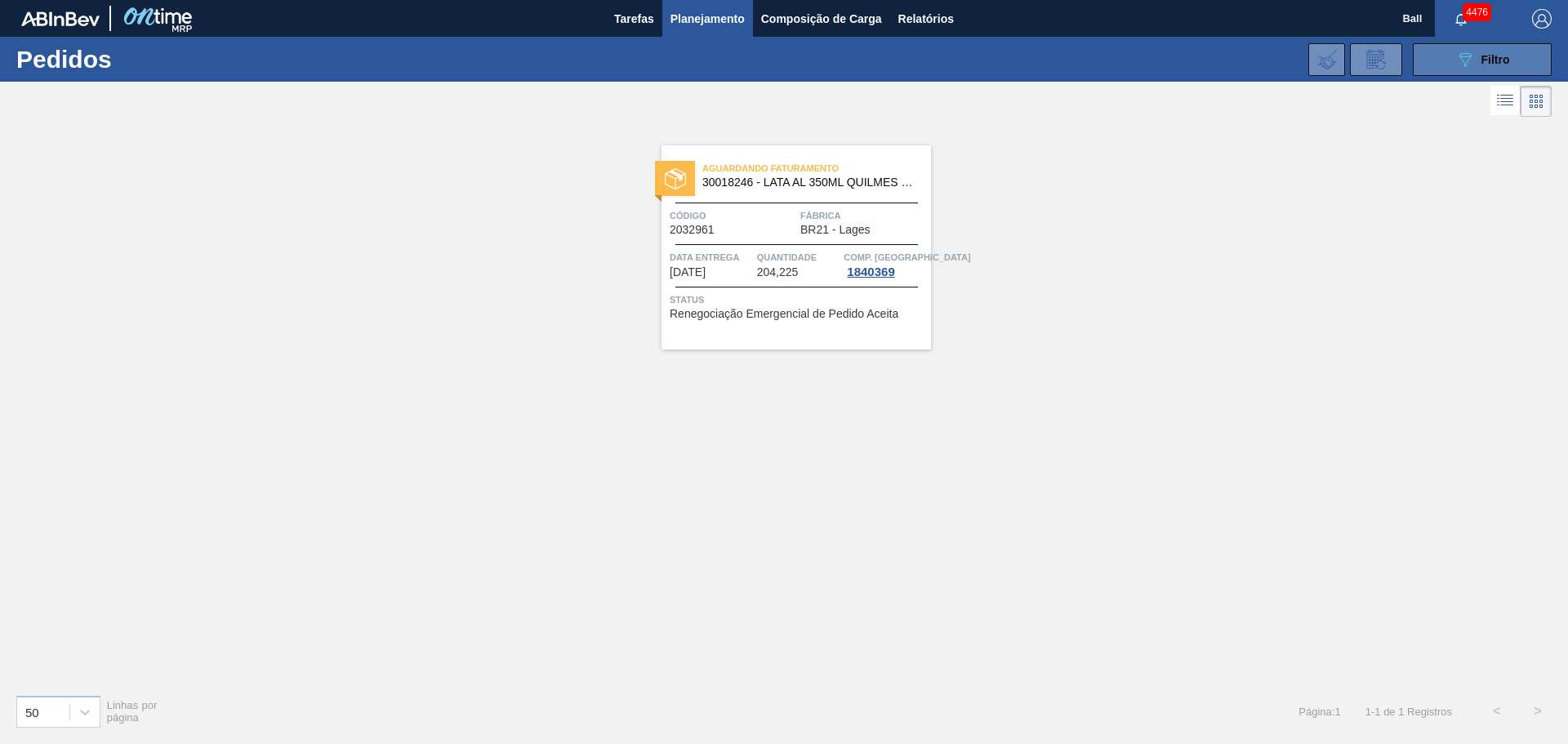
click at [1504, 62] on span "Filtro" at bounding box center [1495, 59] width 28 height 13
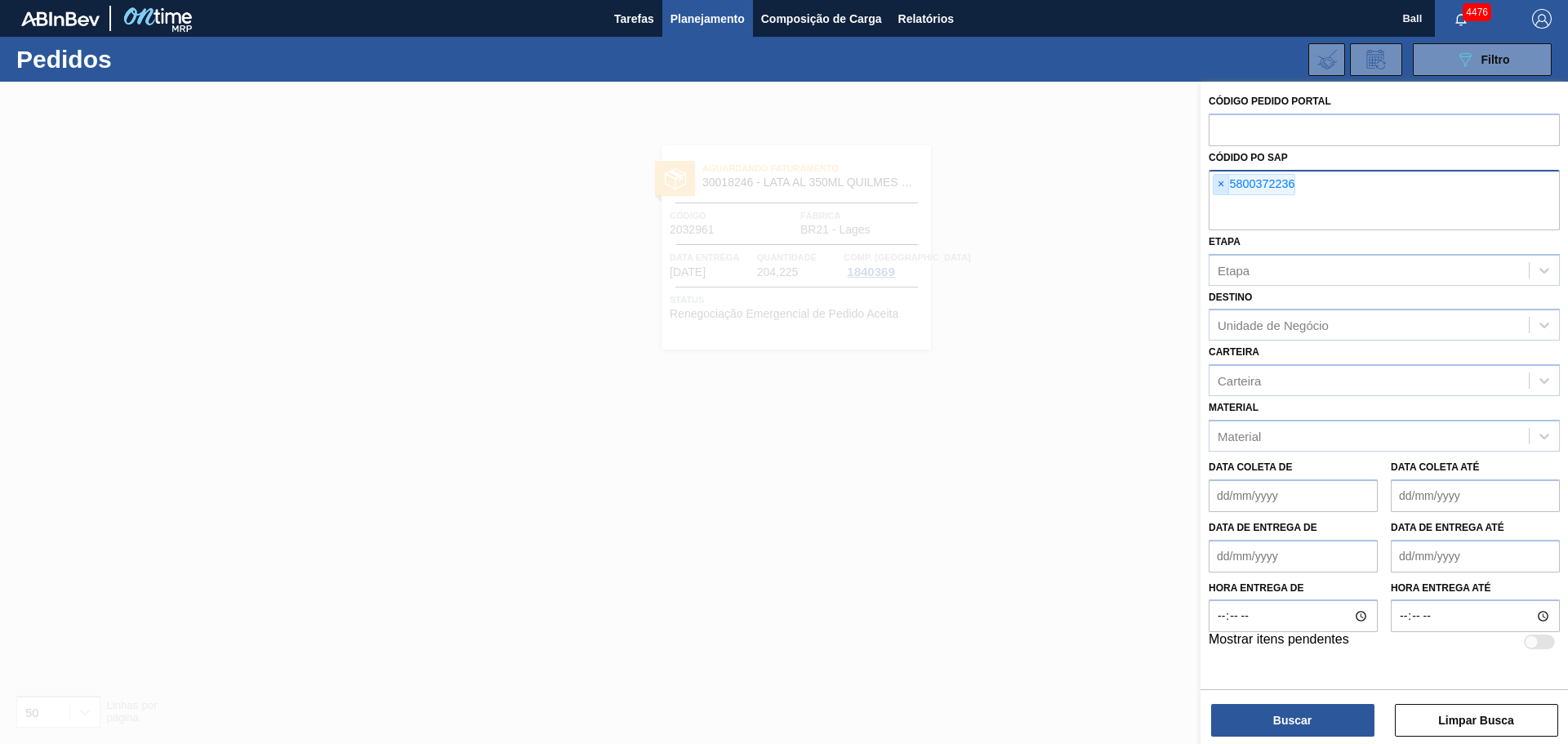
click at [1223, 181] on span "×" at bounding box center [1222, 184] width 15 height 20
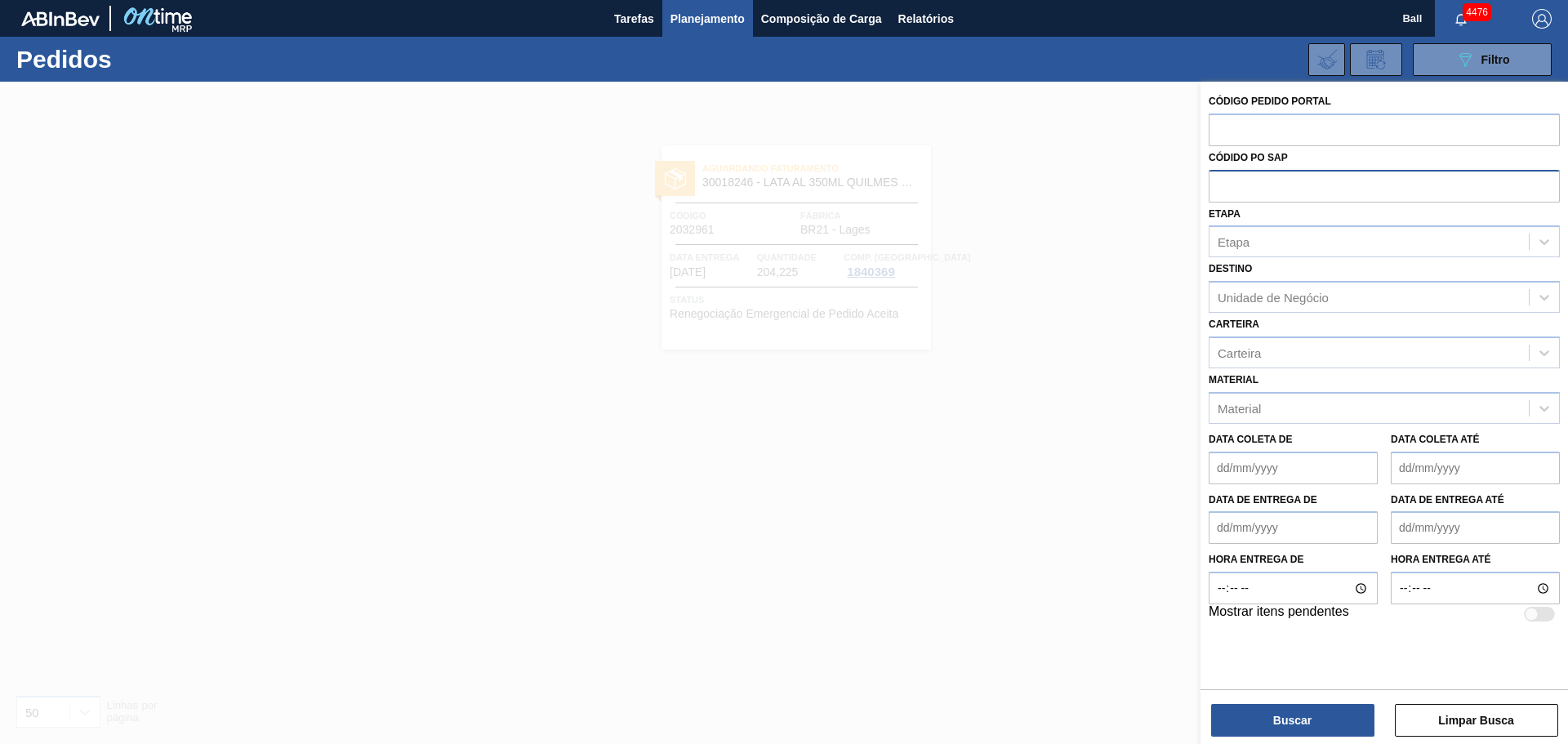
click at [1261, 190] on input "text" at bounding box center [1384, 186] width 351 height 31
paste input "5800369499"
type input "5800369499"
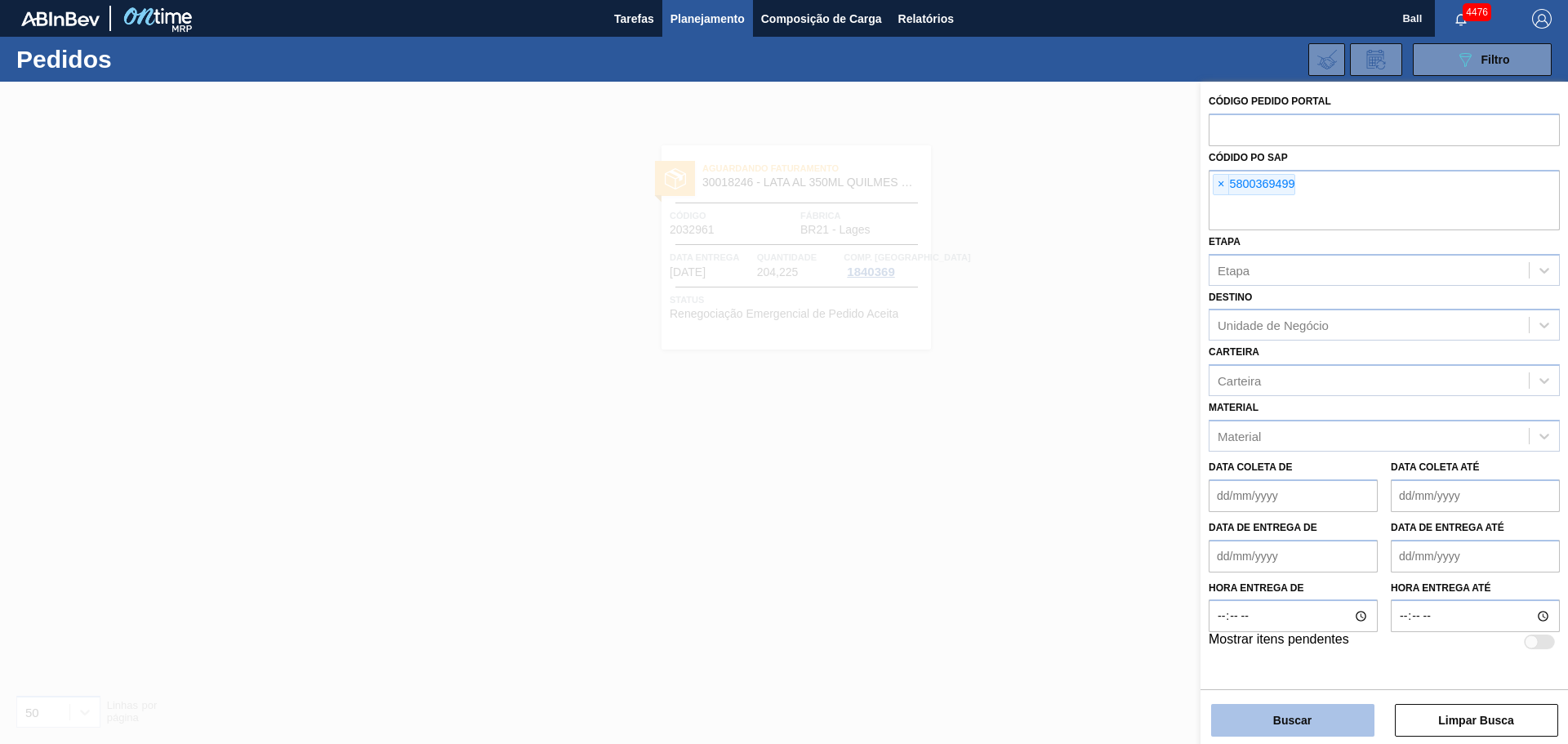
click at [1311, 717] on button "Buscar" at bounding box center [1293, 720] width 163 height 32
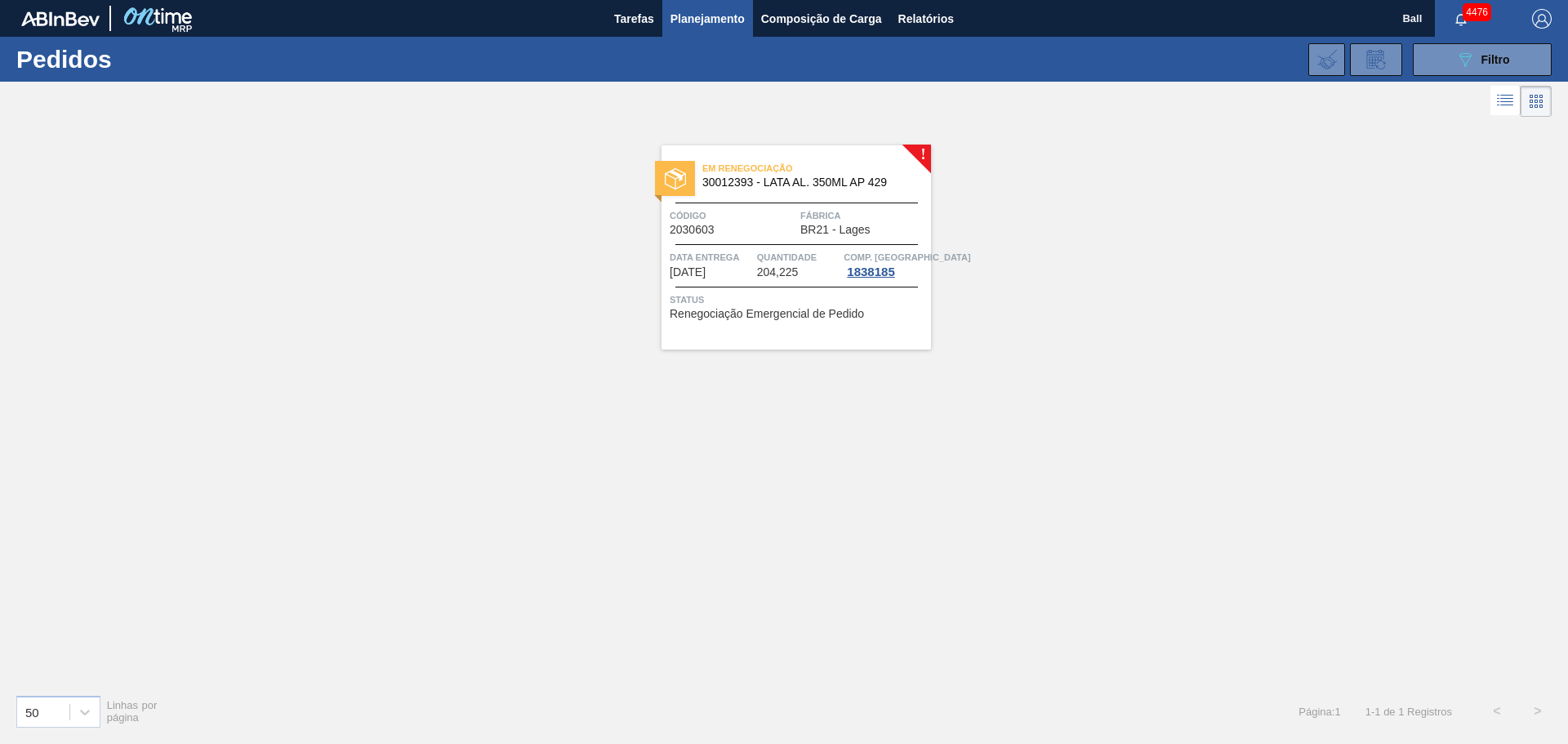
click at [836, 186] on span "30012393 - LATA AL. 350ML AP 429" at bounding box center [810, 182] width 216 height 12
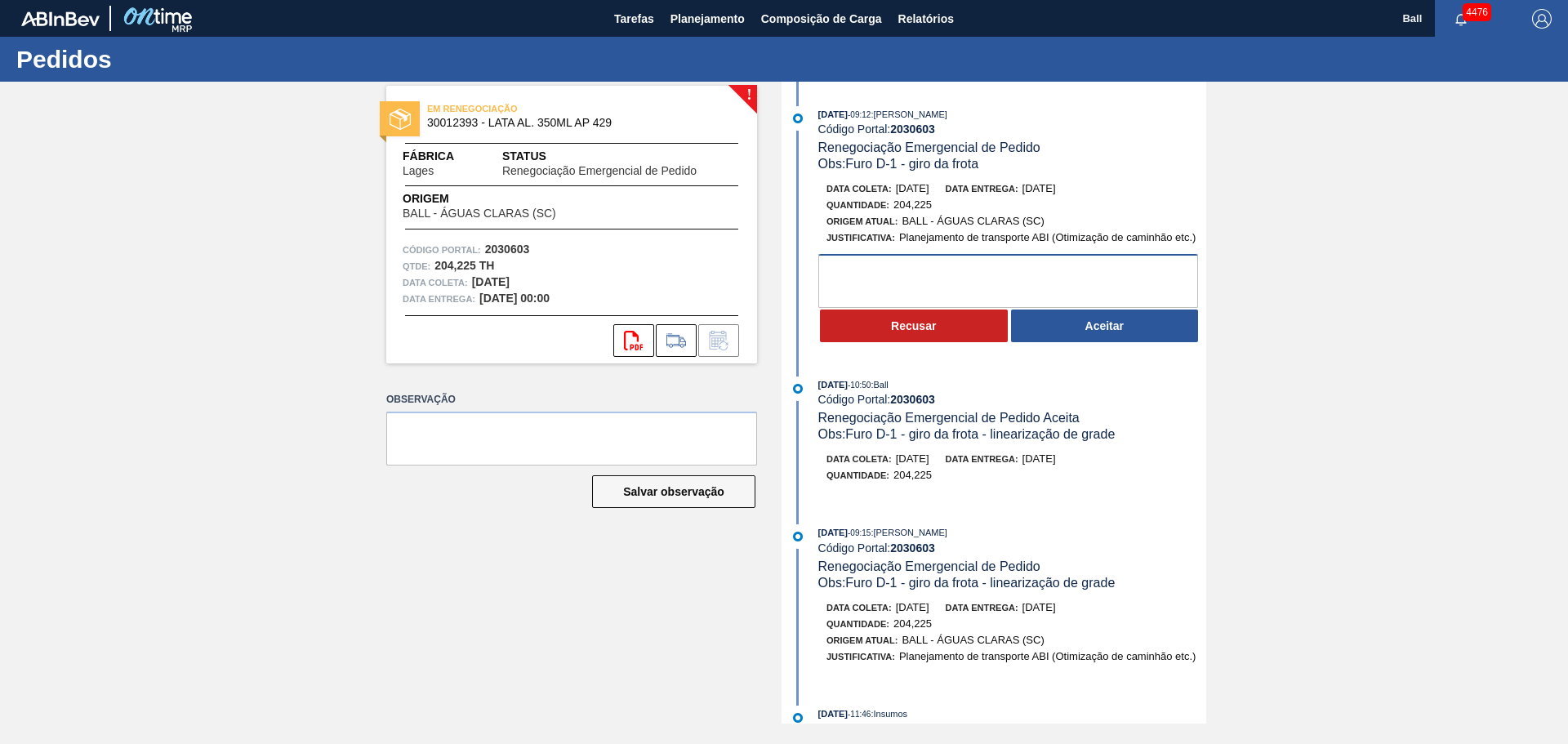
click at [1089, 306] on textarea at bounding box center [1008, 280] width 380 height 54
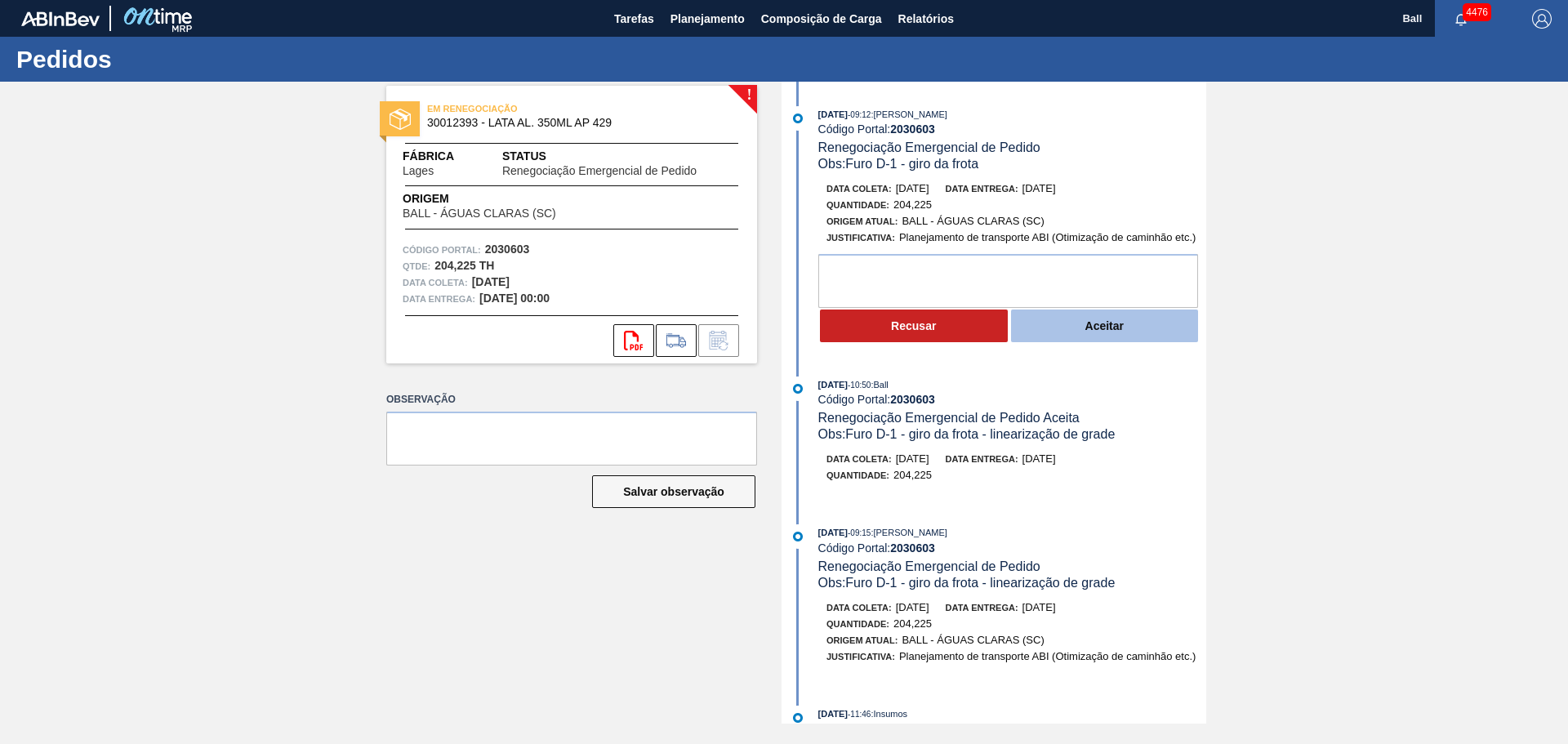
click at [1091, 330] on button "Aceitar" at bounding box center [1105, 326] width 188 height 32
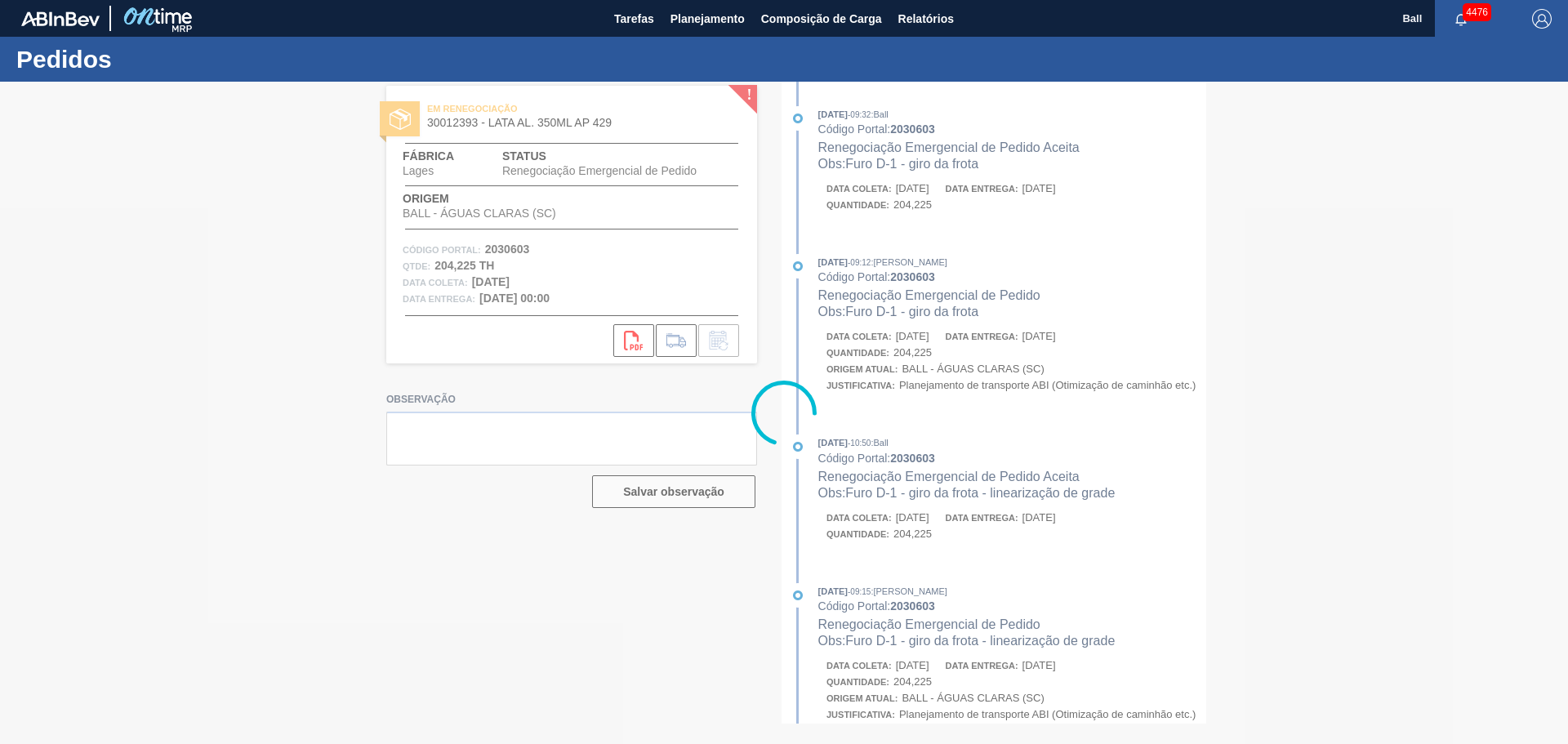
click at [962, 412] on div at bounding box center [784, 412] width 1568 height 662
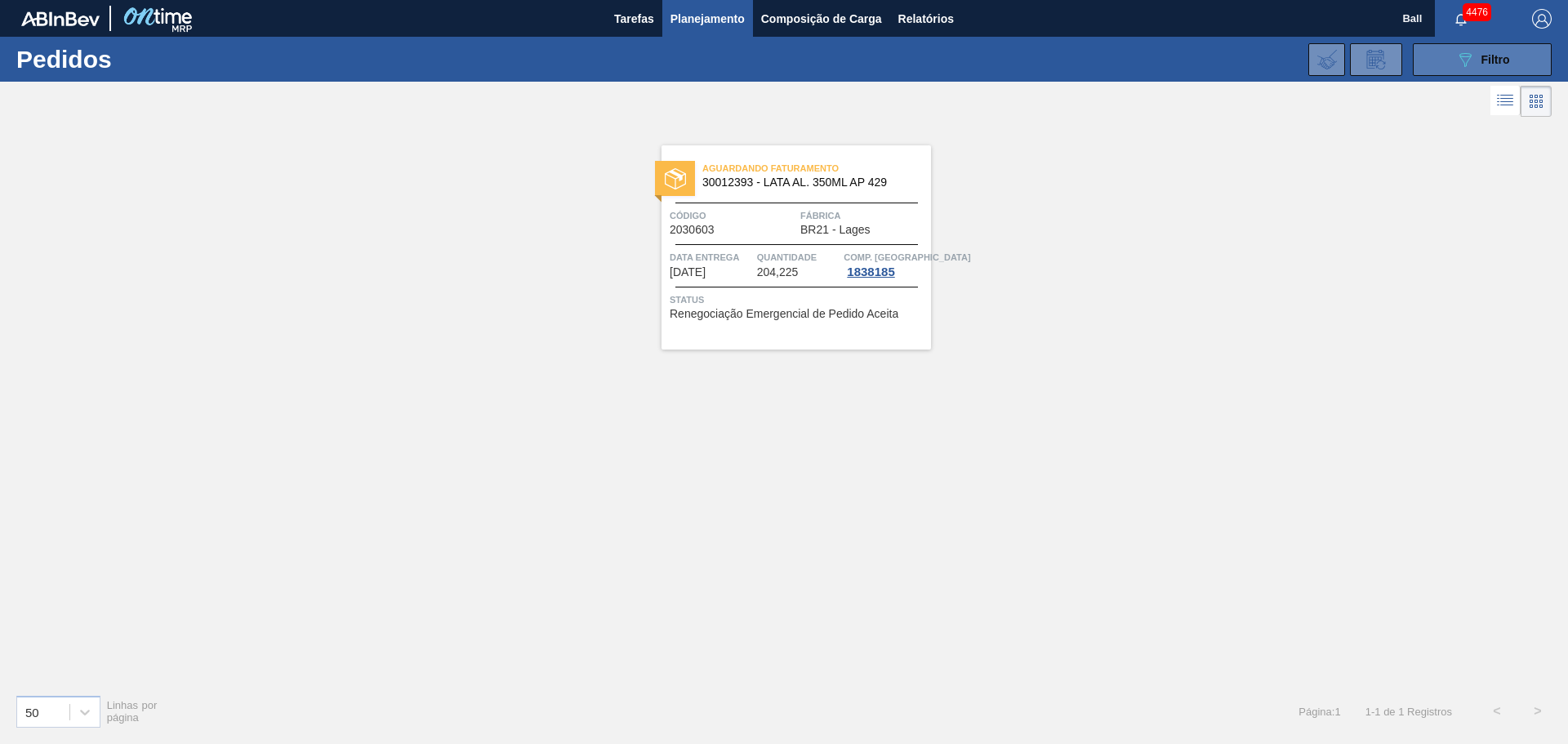
click at [1508, 61] on span "Filtro" at bounding box center [1495, 59] width 28 height 13
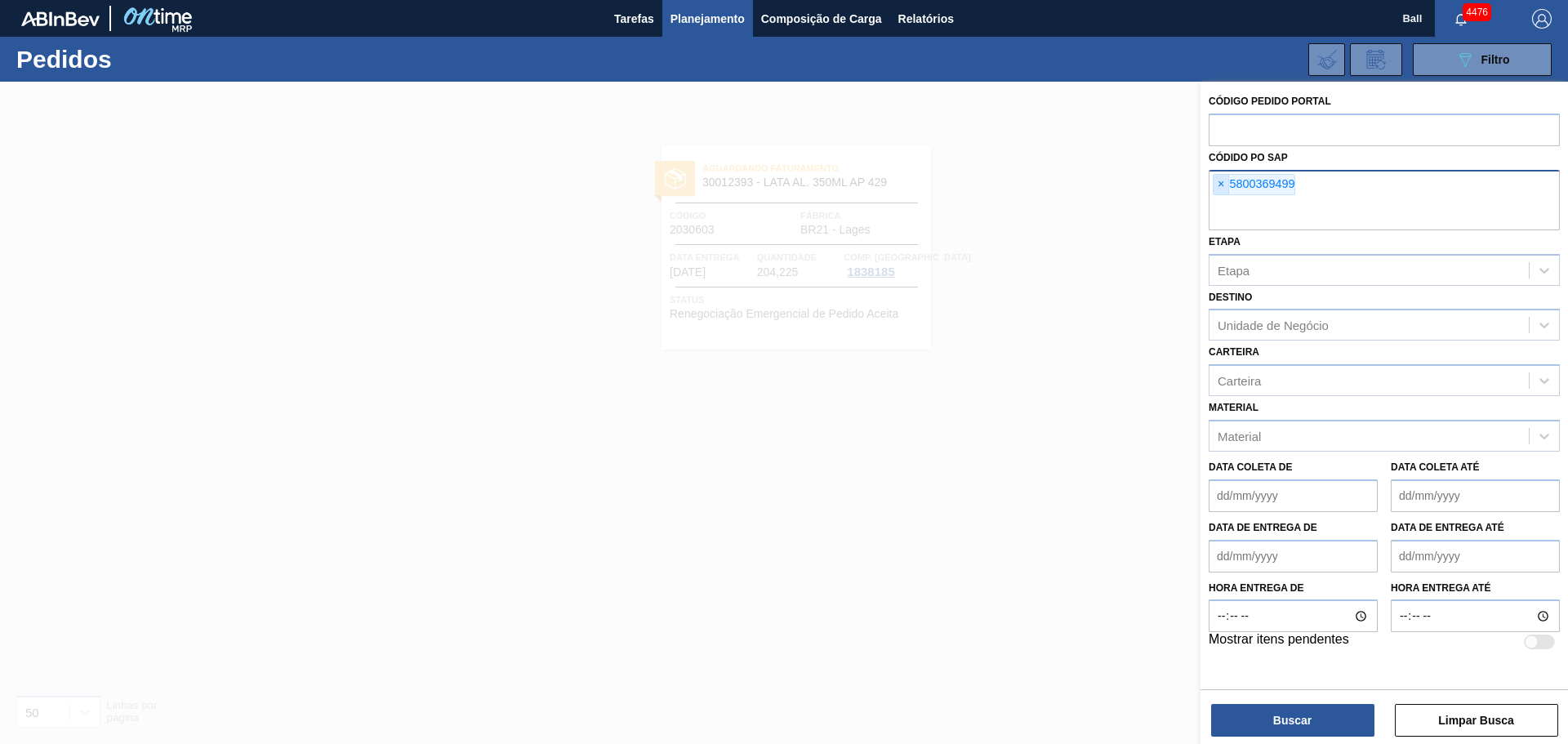
click at [1220, 187] on span "×" at bounding box center [1222, 184] width 15 height 20
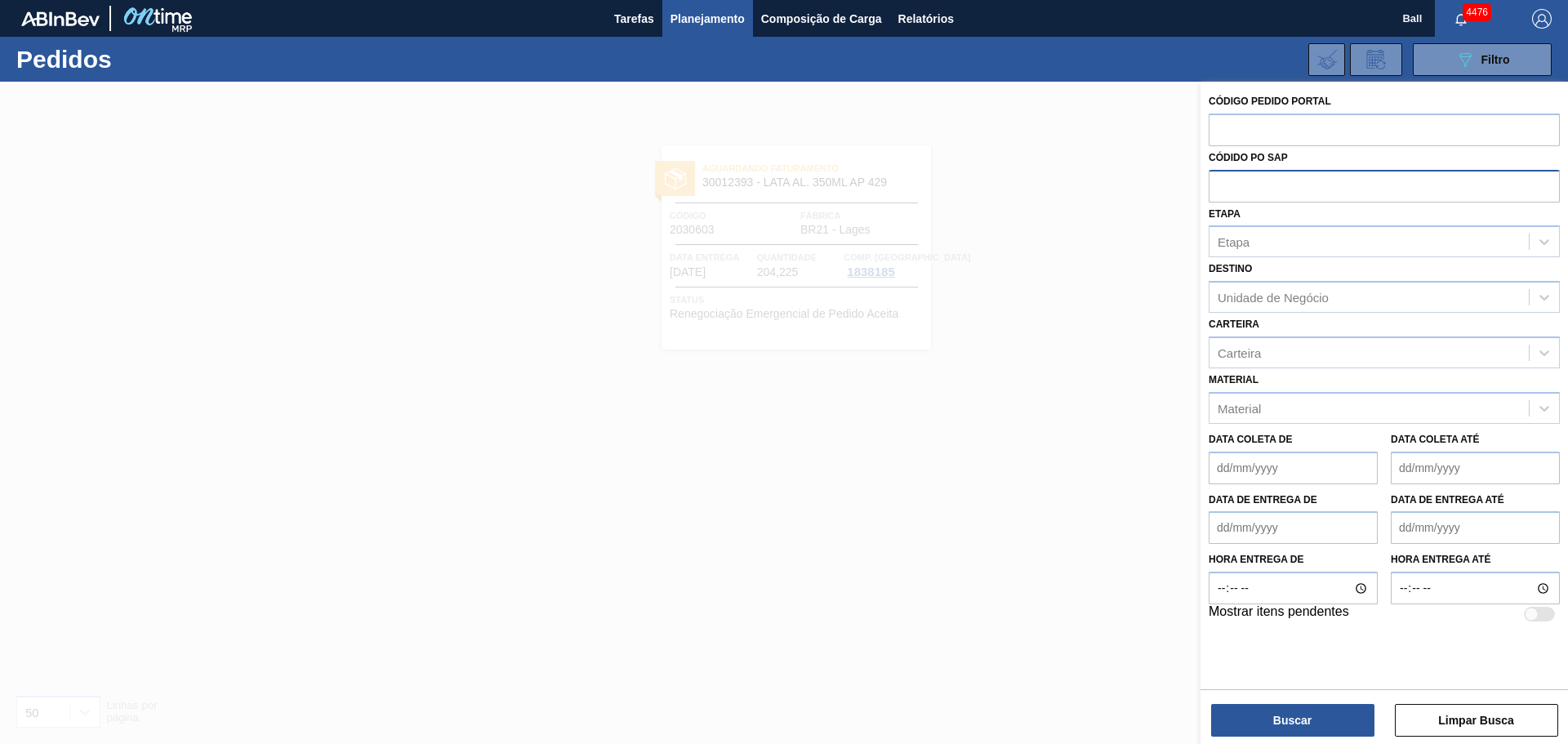
click at [1251, 198] on input "text" at bounding box center [1384, 186] width 351 height 31
paste input "text"
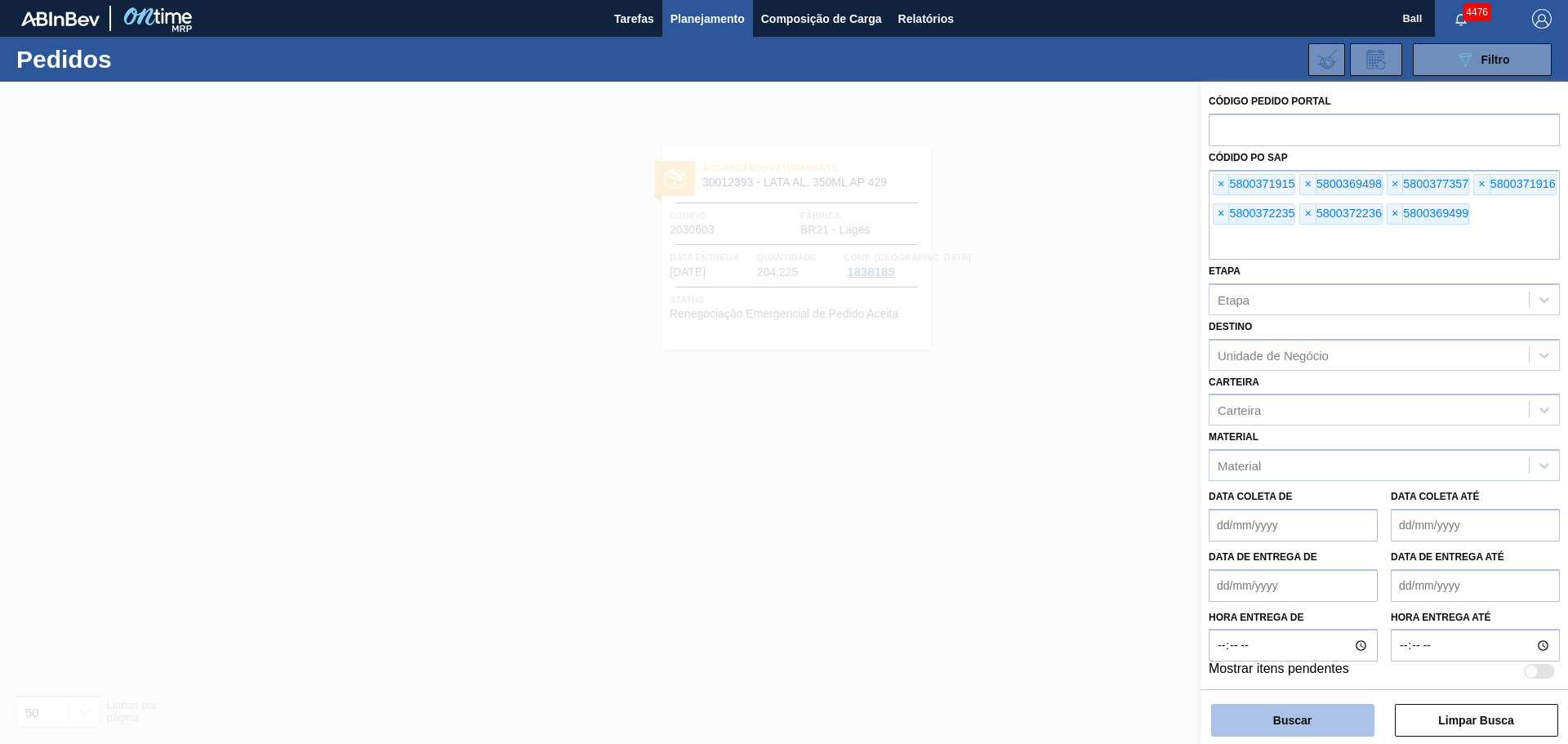
click at [1324, 728] on button "Buscar" at bounding box center [1293, 720] width 163 height 32
